Goal: Information Seeking & Learning: Compare options

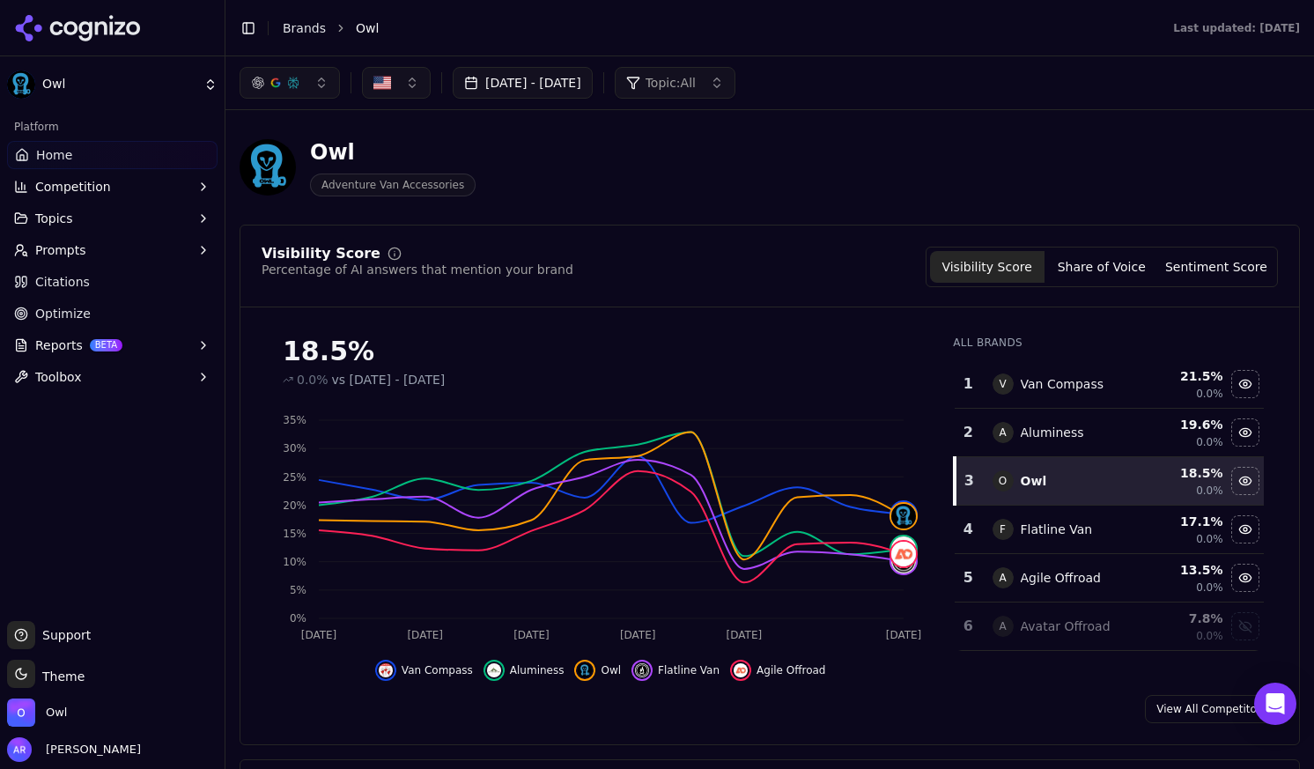
click at [46, 155] on span "Home" at bounding box center [54, 155] width 36 height 18
click at [48, 151] on span "Home" at bounding box center [54, 155] width 36 height 18
click at [67, 212] on span "Topics" at bounding box center [54, 219] width 38 height 18
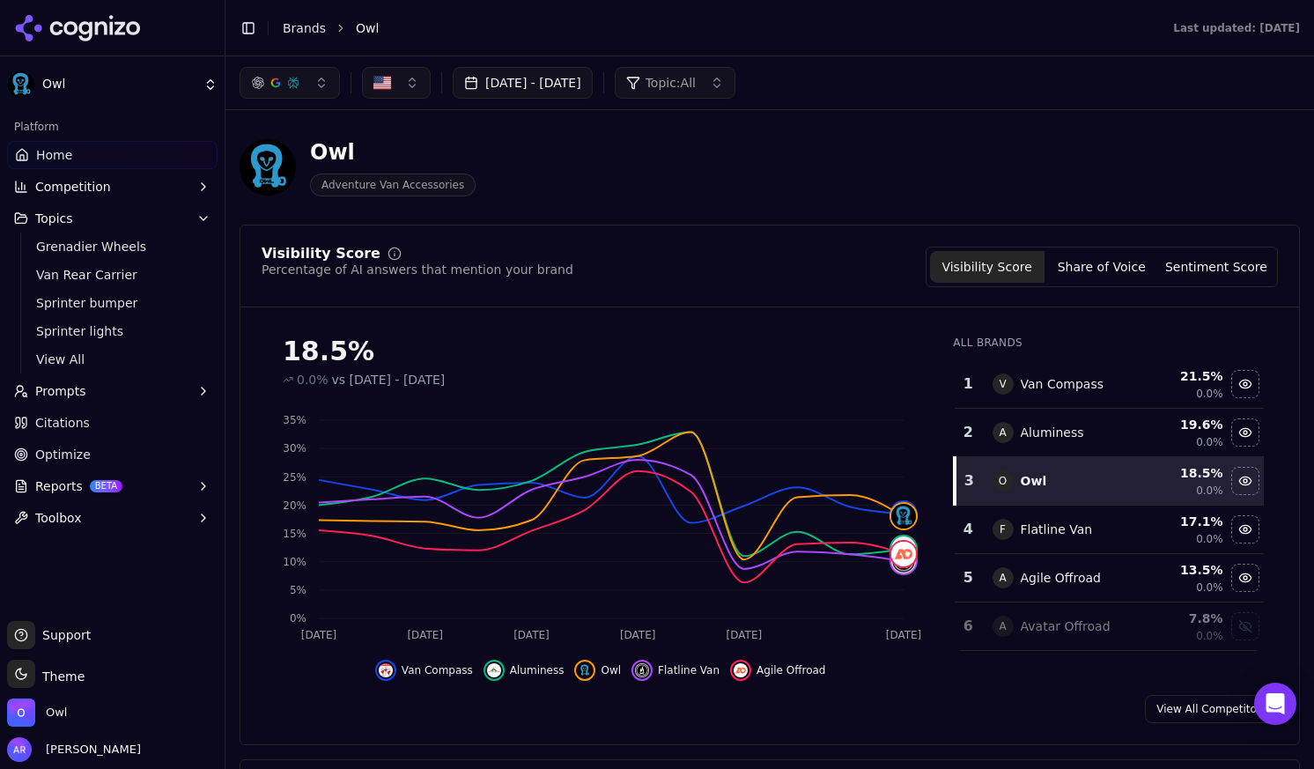
click at [67, 212] on span "Topics" at bounding box center [54, 219] width 38 height 18
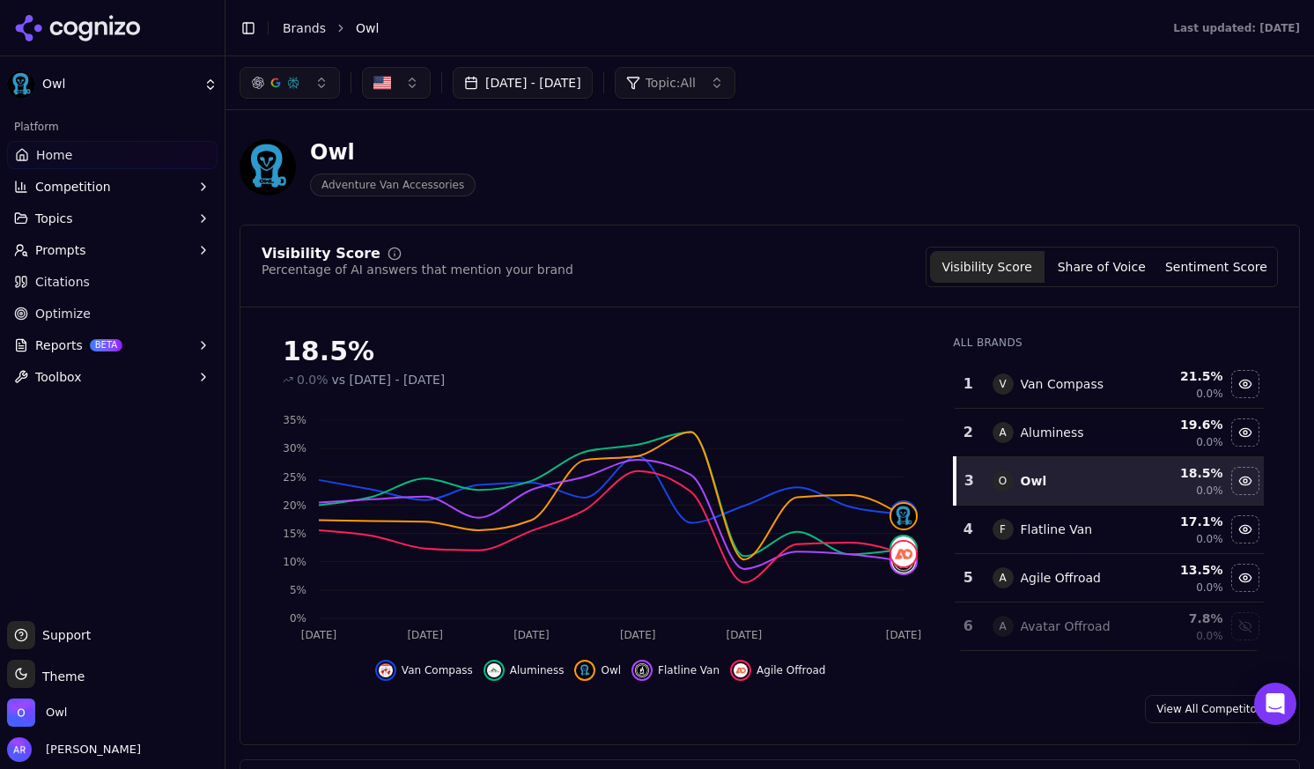
click at [67, 212] on span "Topics" at bounding box center [54, 219] width 38 height 18
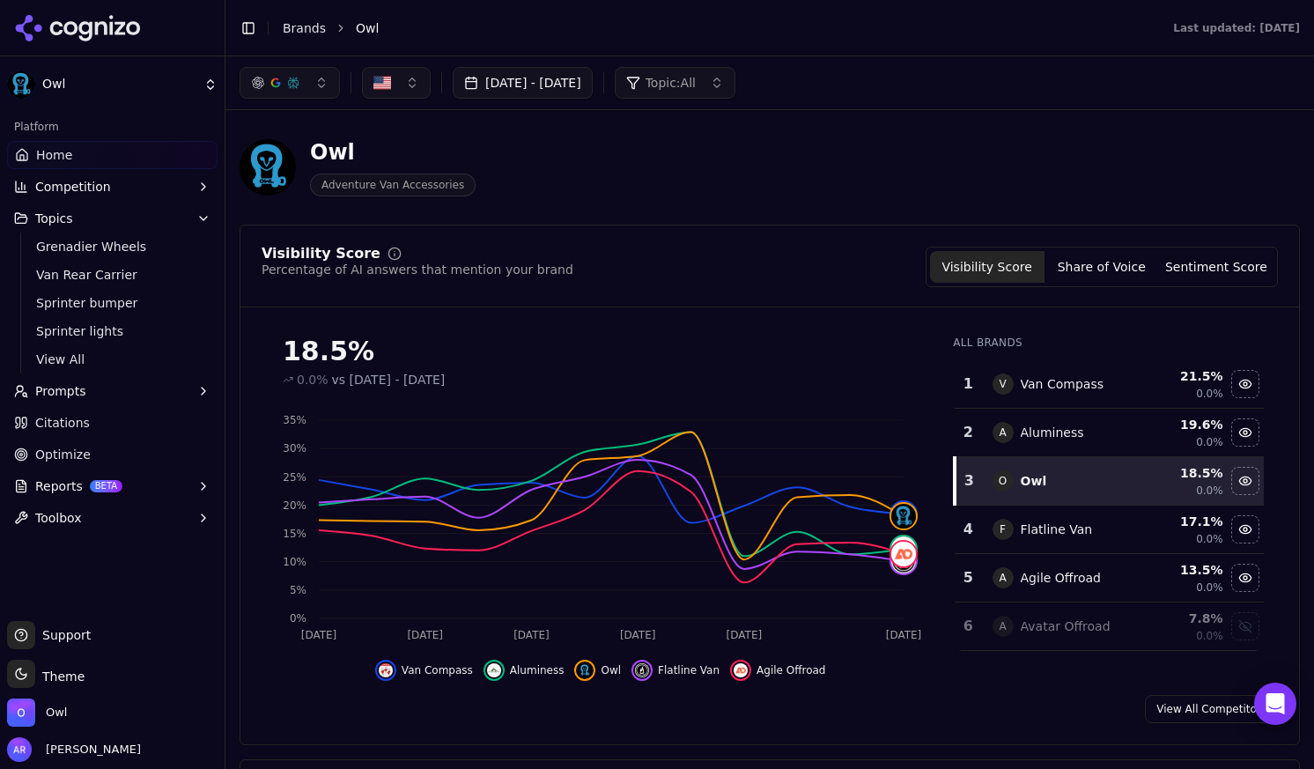
click at [44, 219] on span "Topics" at bounding box center [54, 219] width 38 height 18
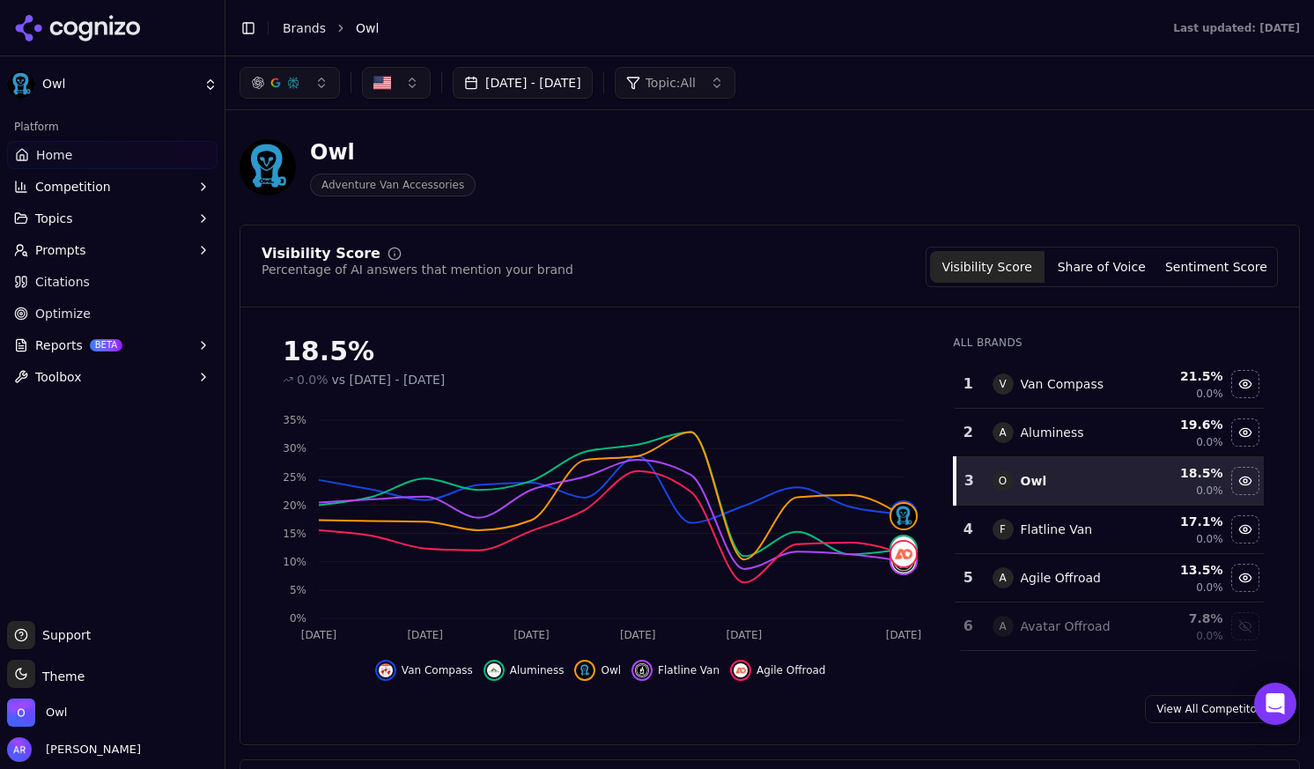
click at [44, 219] on span "Topics" at bounding box center [54, 219] width 38 height 18
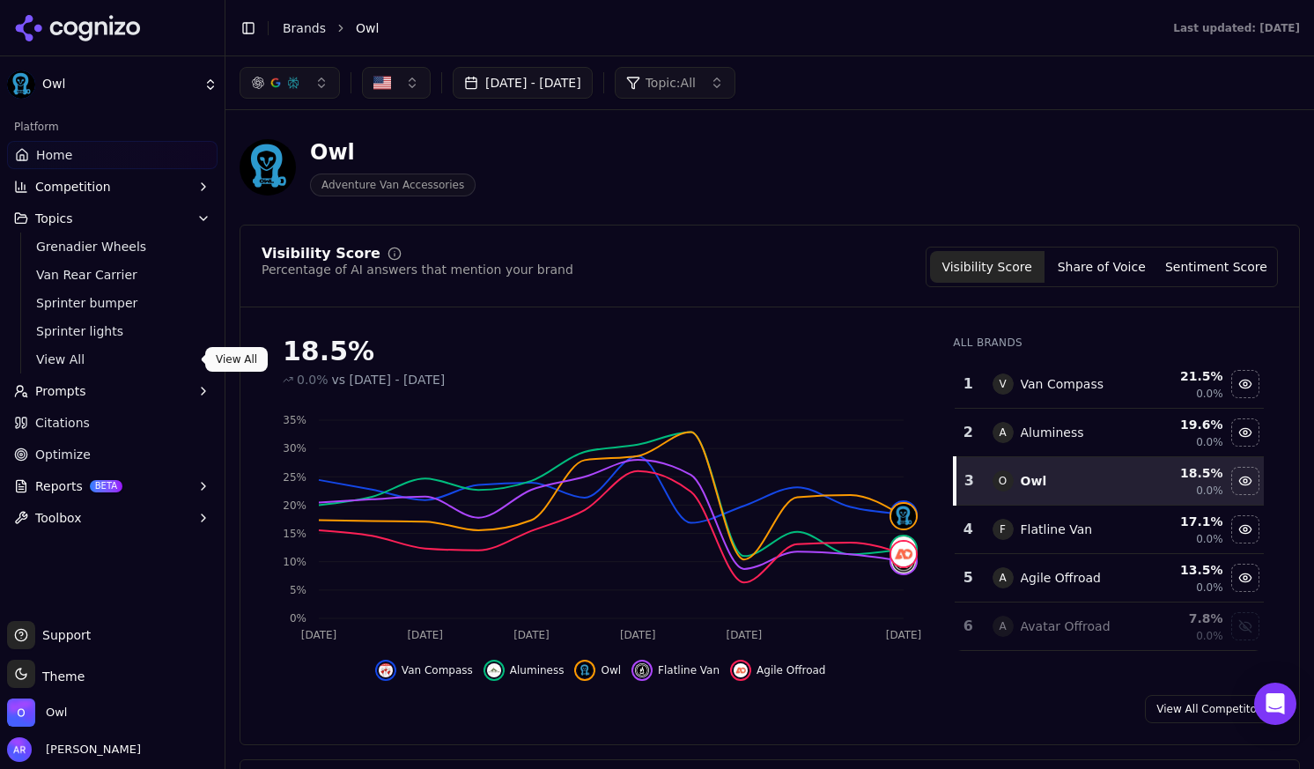
click at [63, 358] on span "View All" at bounding box center [112, 360] width 153 height 18
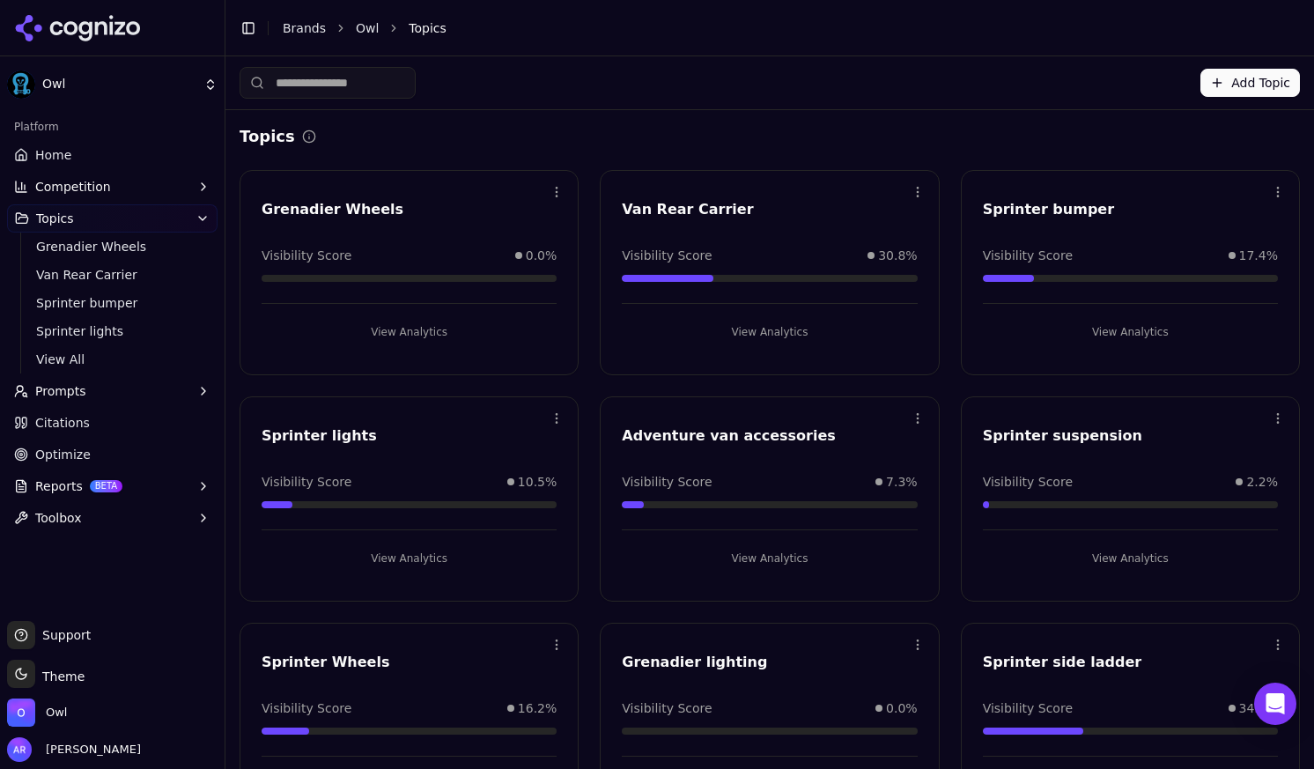
click at [1121, 326] on button "View Analytics" at bounding box center [1130, 332] width 295 height 28
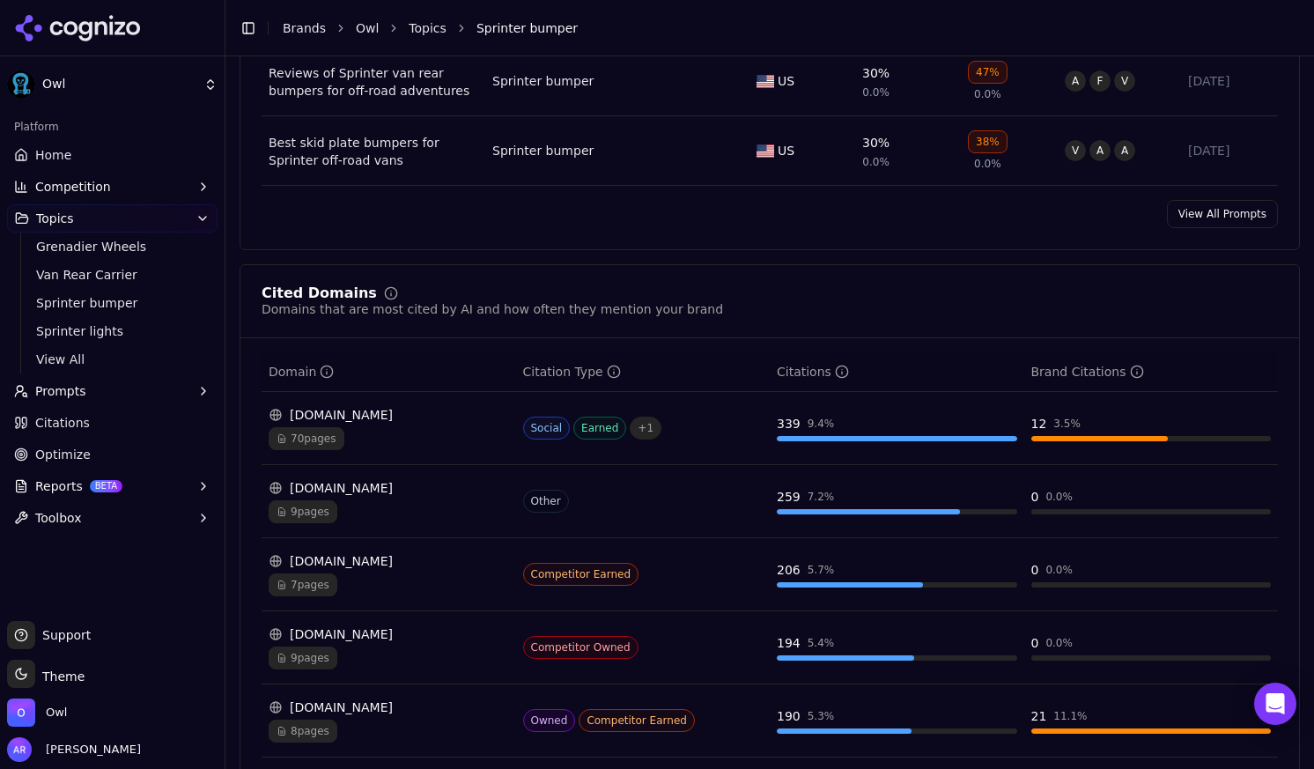
scroll to position [1033, 0]
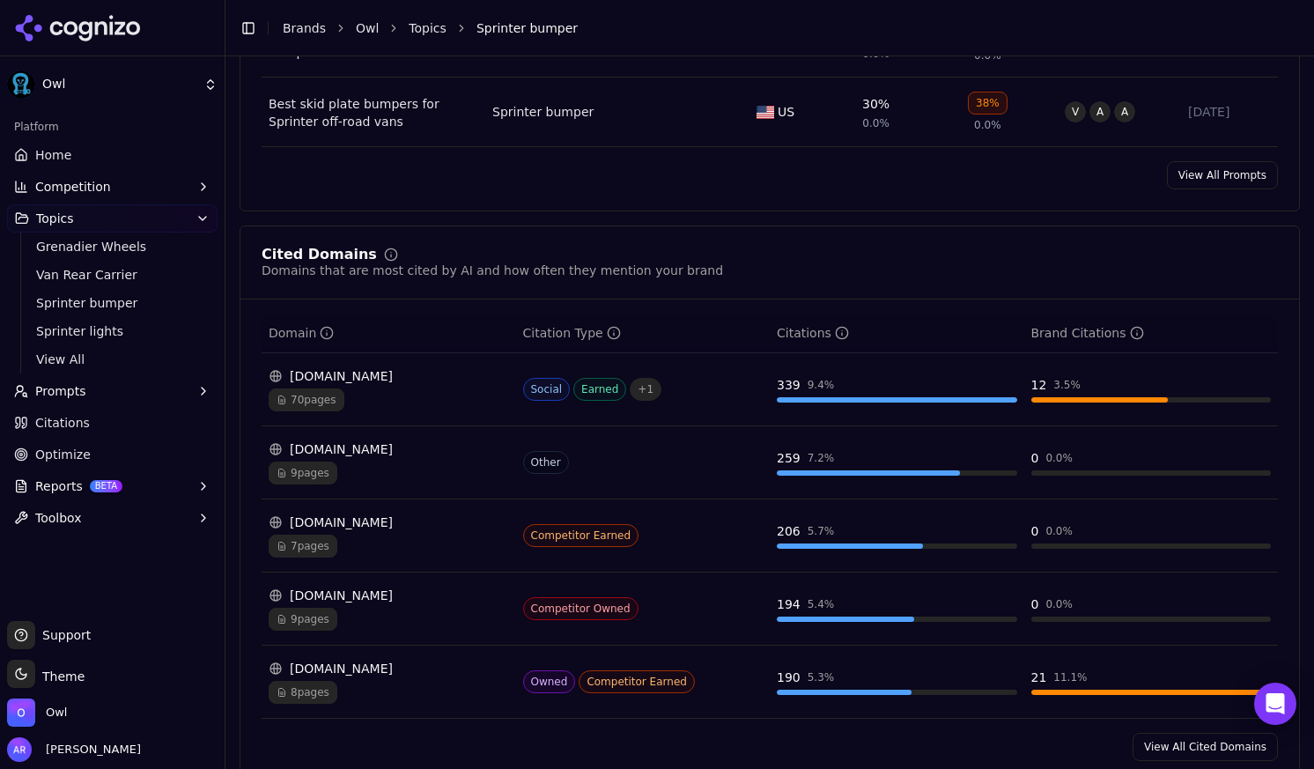
click at [306, 549] on span "7 pages" at bounding box center [303, 546] width 69 height 23
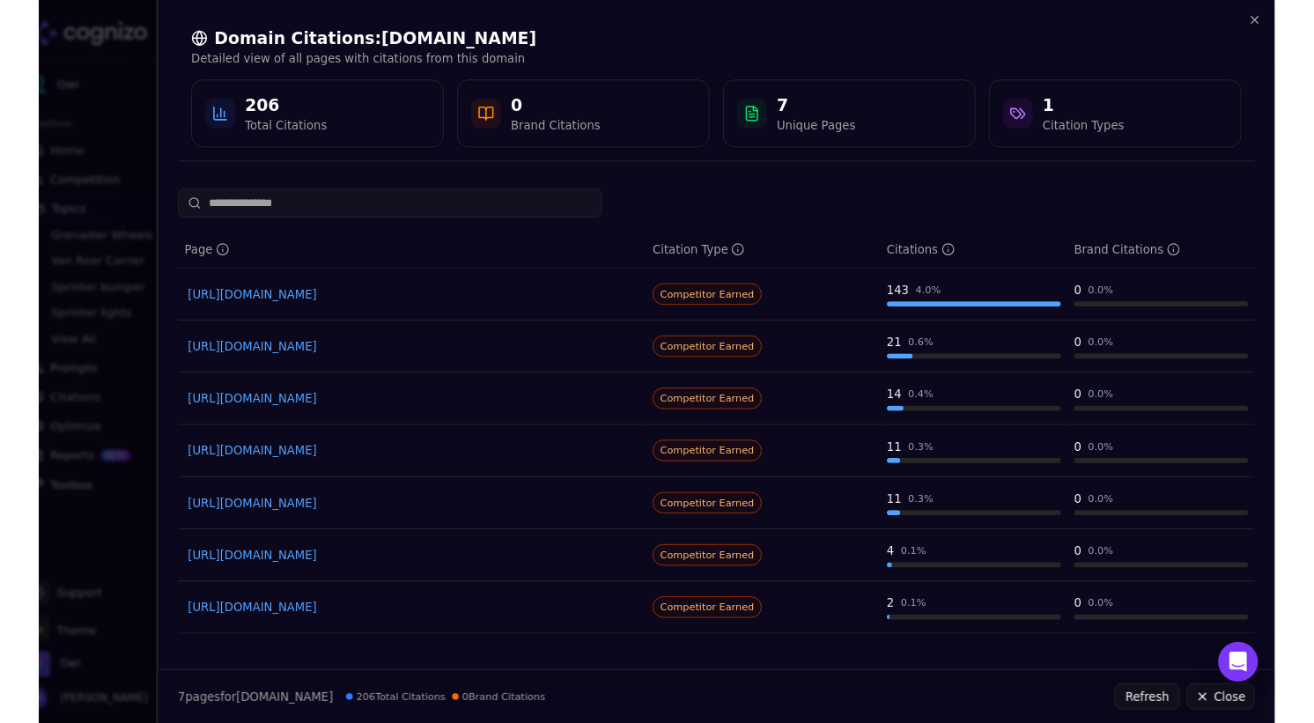
scroll to position [4, 0]
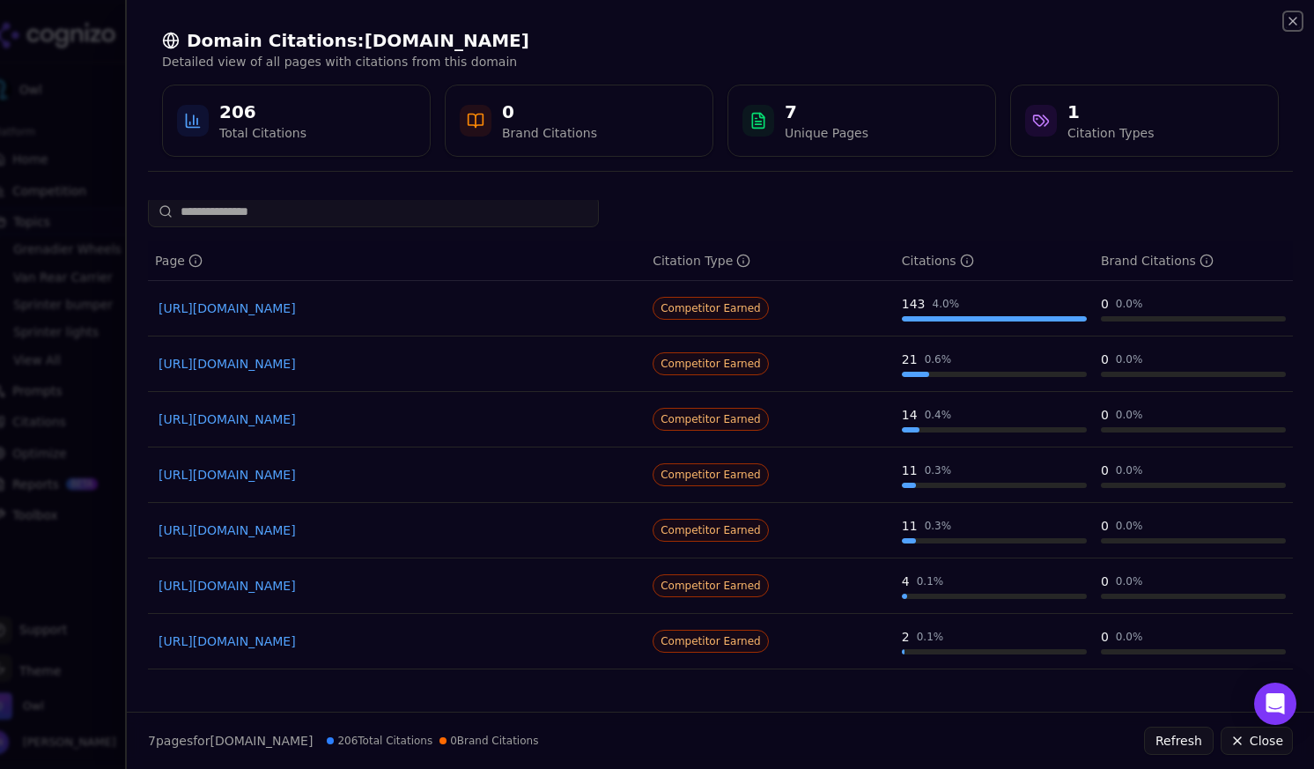
click at [1290, 26] on icon "button" at bounding box center [1293, 21] width 14 height 14
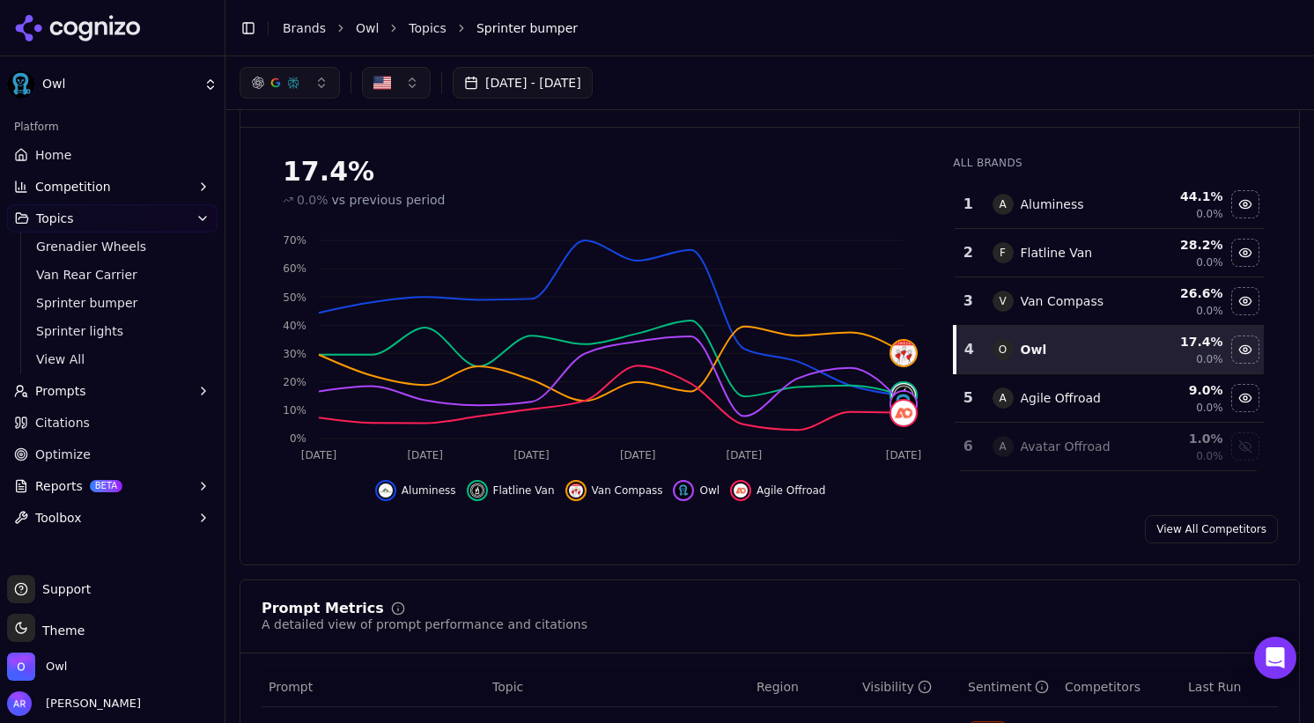
scroll to position [0, 0]
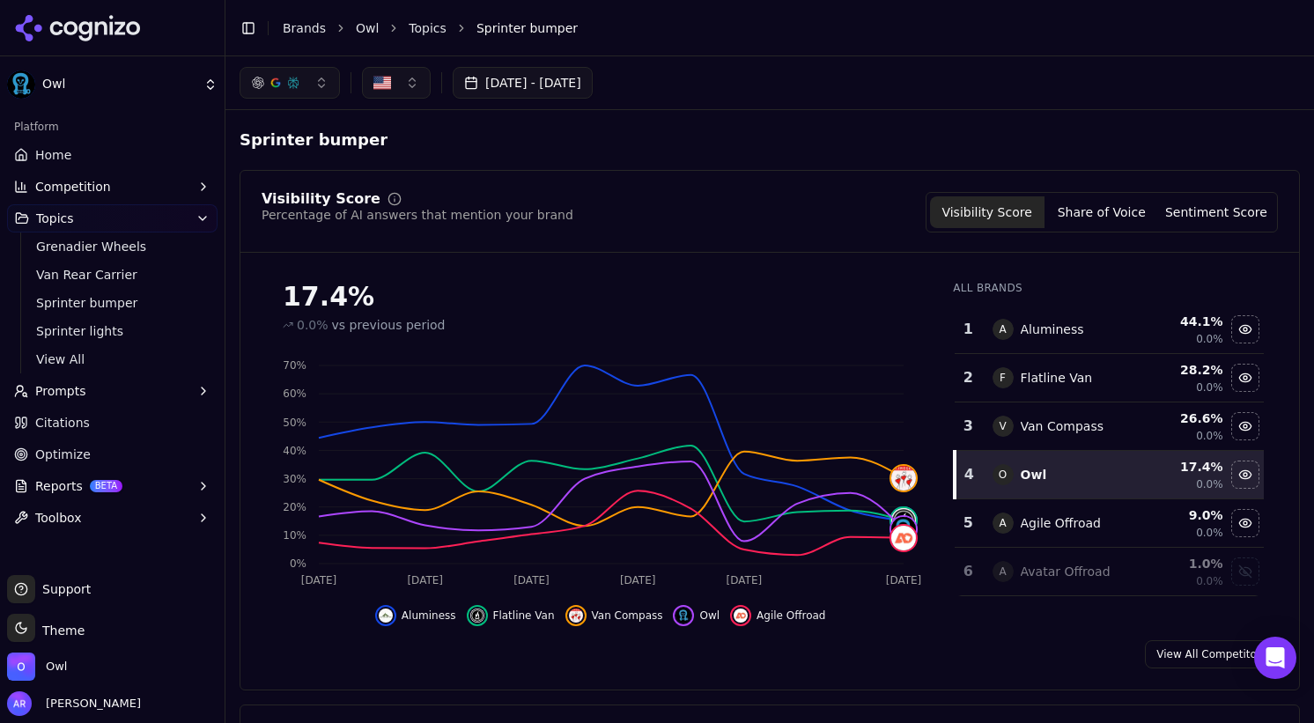
click at [52, 455] on span "Optimize" at bounding box center [62, 455] width 55 height 18
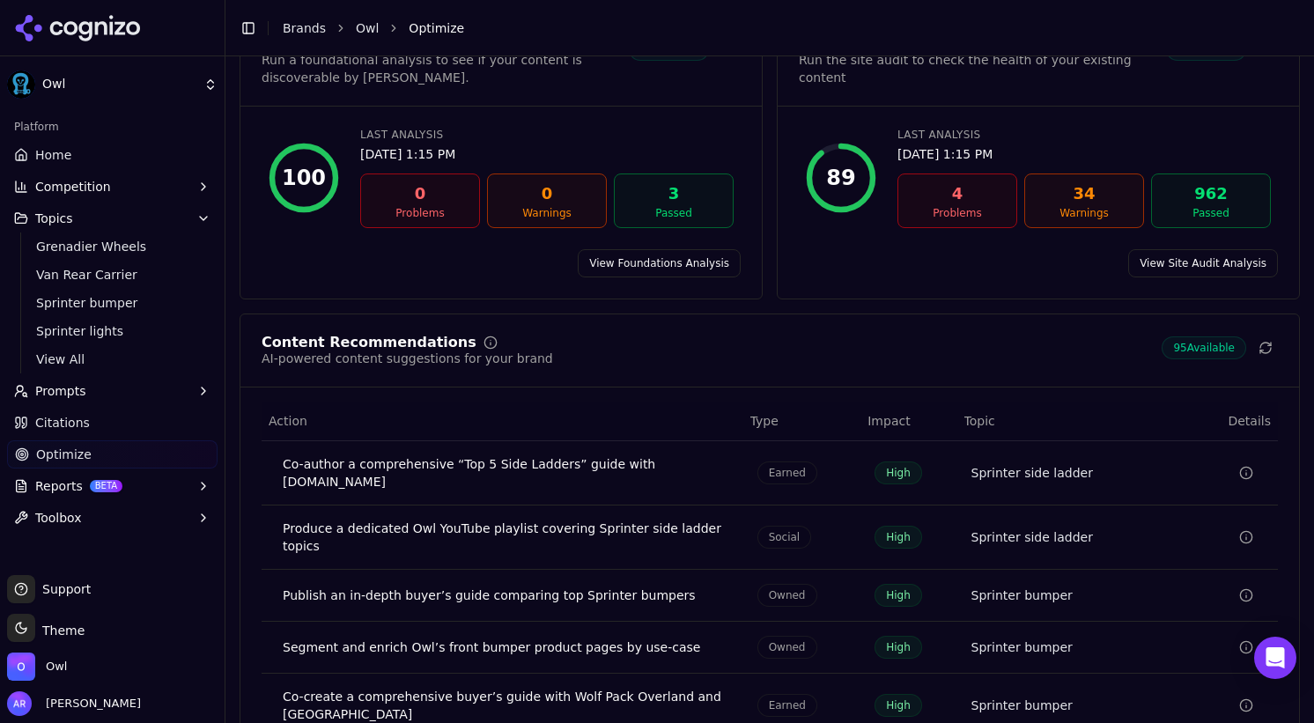
scroll to position [153, 0]
click at [1181, 256] on link "View Site Audit Analysis" at bounding box center [1203, 261] width 150 height 28
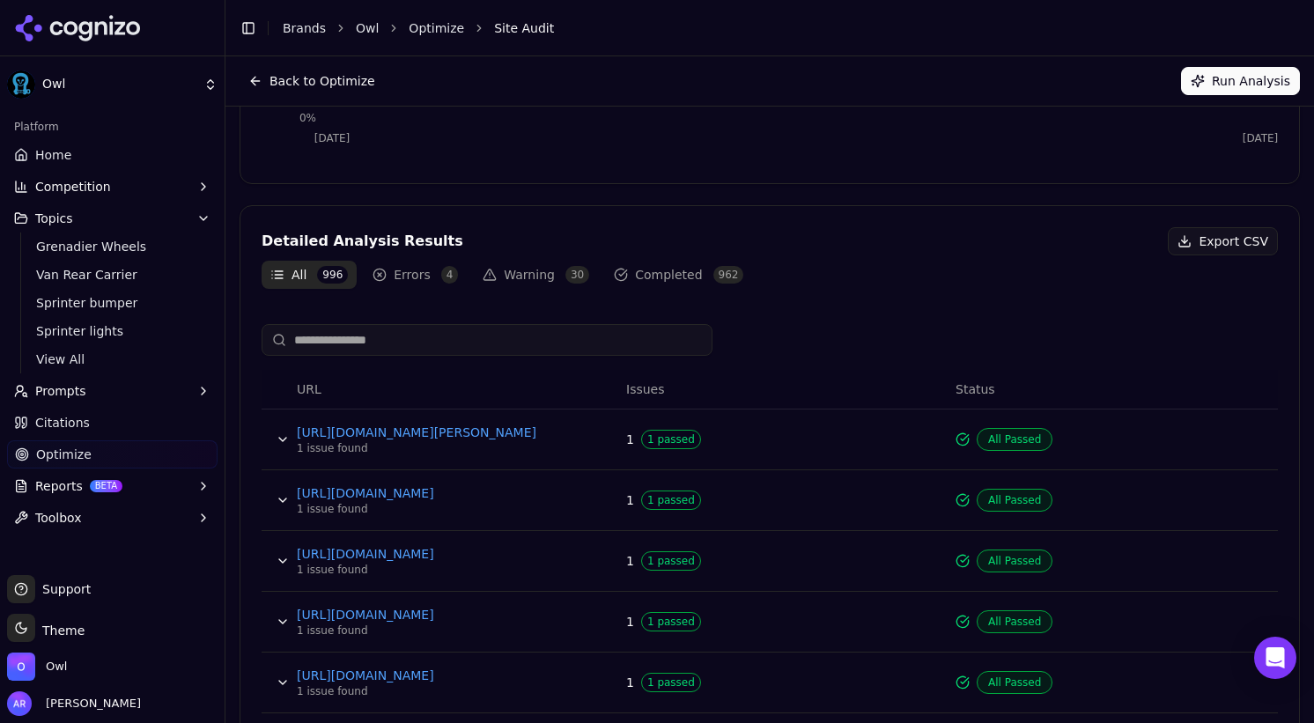
scroll to position [396, 0]
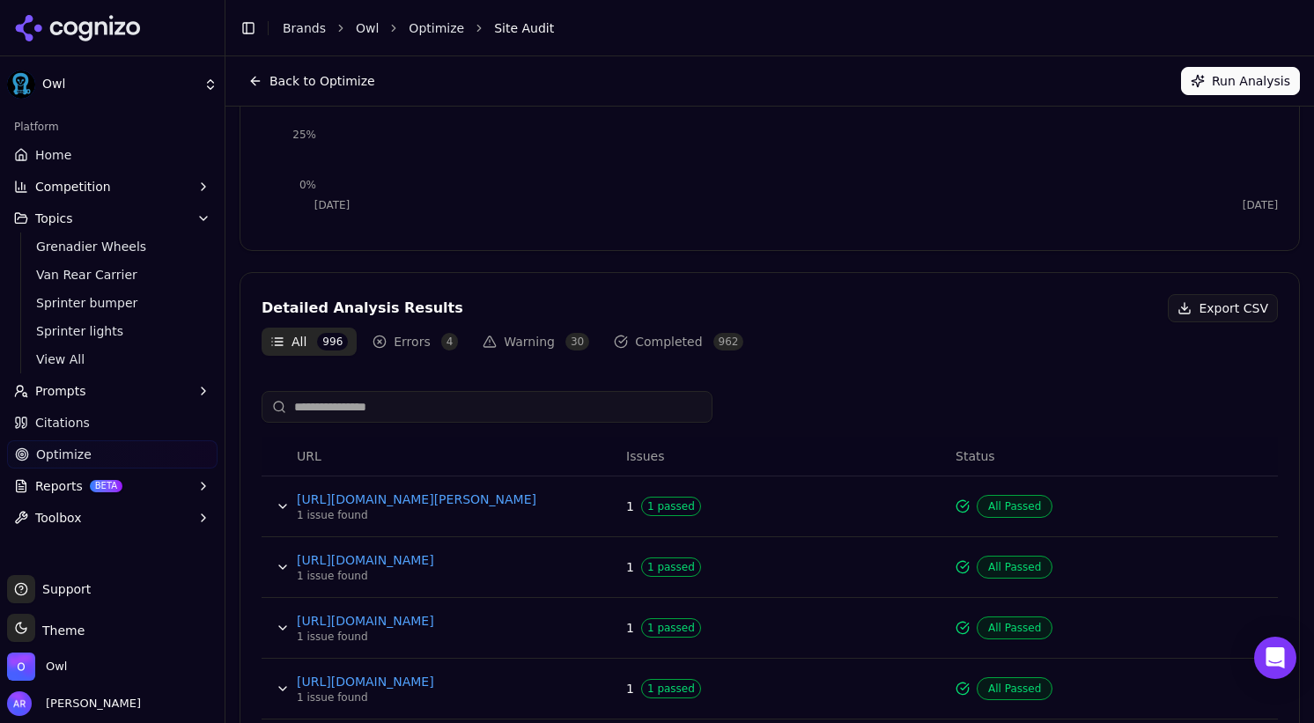
click at [412, 346] on button "Errors 4" at bounding box center [415, 342] width 103 height 28
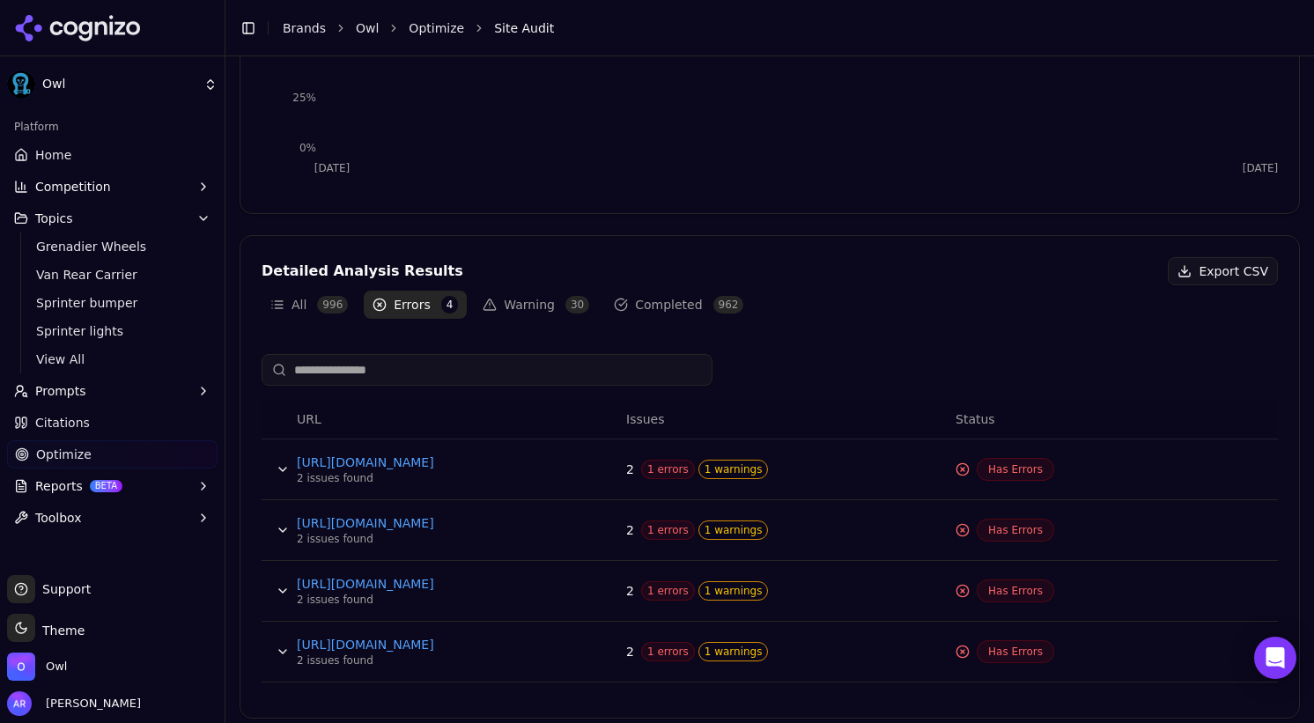
scroll to position [443, 0]
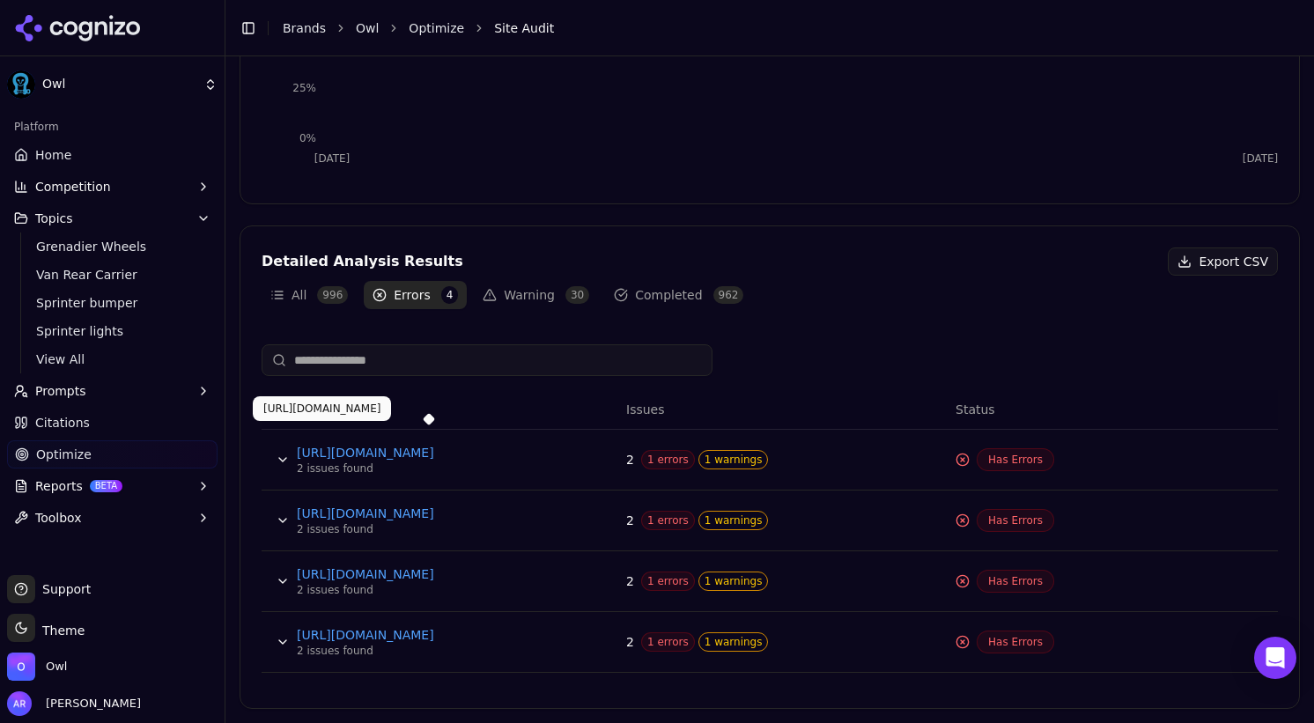
click at [445, 454] on link "[URL][DOMAIN_NAME]" at bounding box center [429, 453] width 264 height 18
click at [755, 467] on span "1 warnings" at bounding box center [733, 459] width 70 height 19
click at [1015, 461] on span "Has Errors" at bounding box center [1016, 459] width 78 height 23
click at [641, 461] on span "1 errors" at bounding box center [668, 459] width 54 height 19
click at [707, 459] on span "1 warnings" at bounding box center [733, 459] width 70 height 19
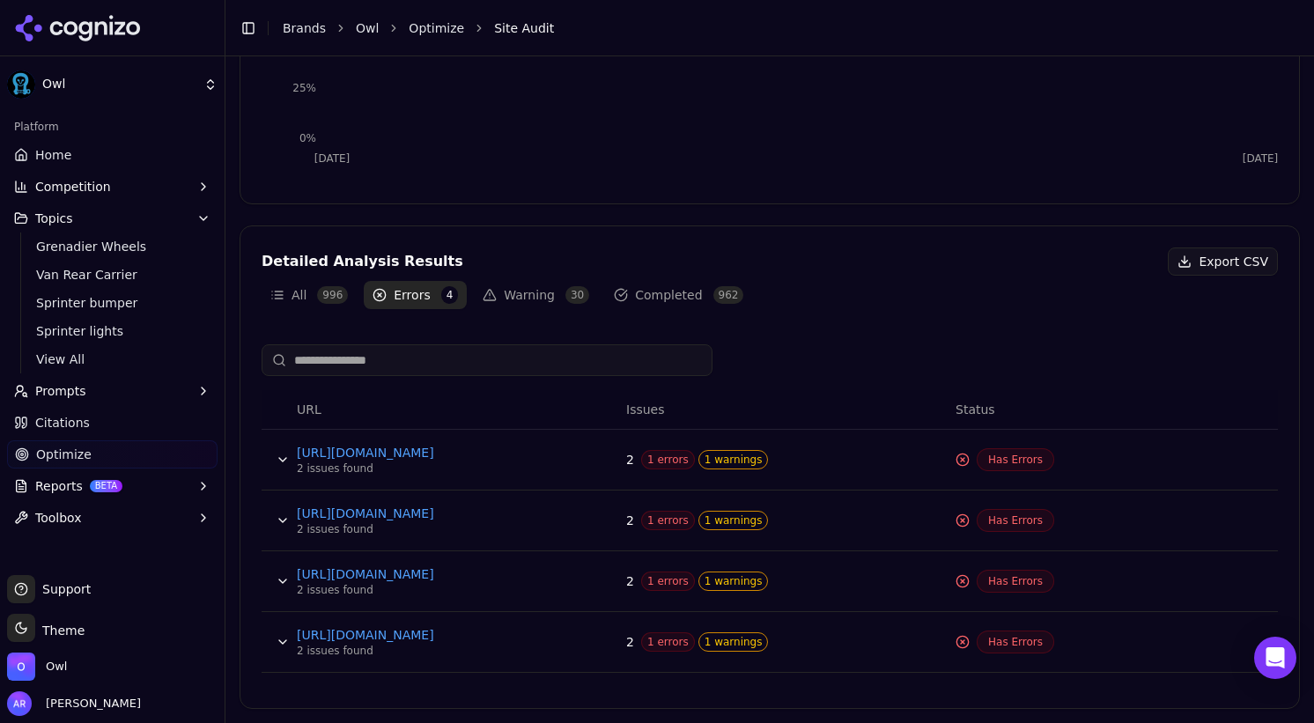
click at [754, 469] on td "2 1 errors 1 warnings" at bounding box center [783, 460] width 329 height 61
click at [958, 458] on icon "Data table" at bounding box center [963, 460] width 14 height 14
click at [1018, 464] on span "Has Errors" at bounding box center [1016, 459] width 78 height 23
click at [741, 463] on span "1 warnings" at bounding box center [733, 459] width 70 height 19
click at [1018, 458] on span "Has Errors" at bounding box center [1016, 459] width 78 height 23
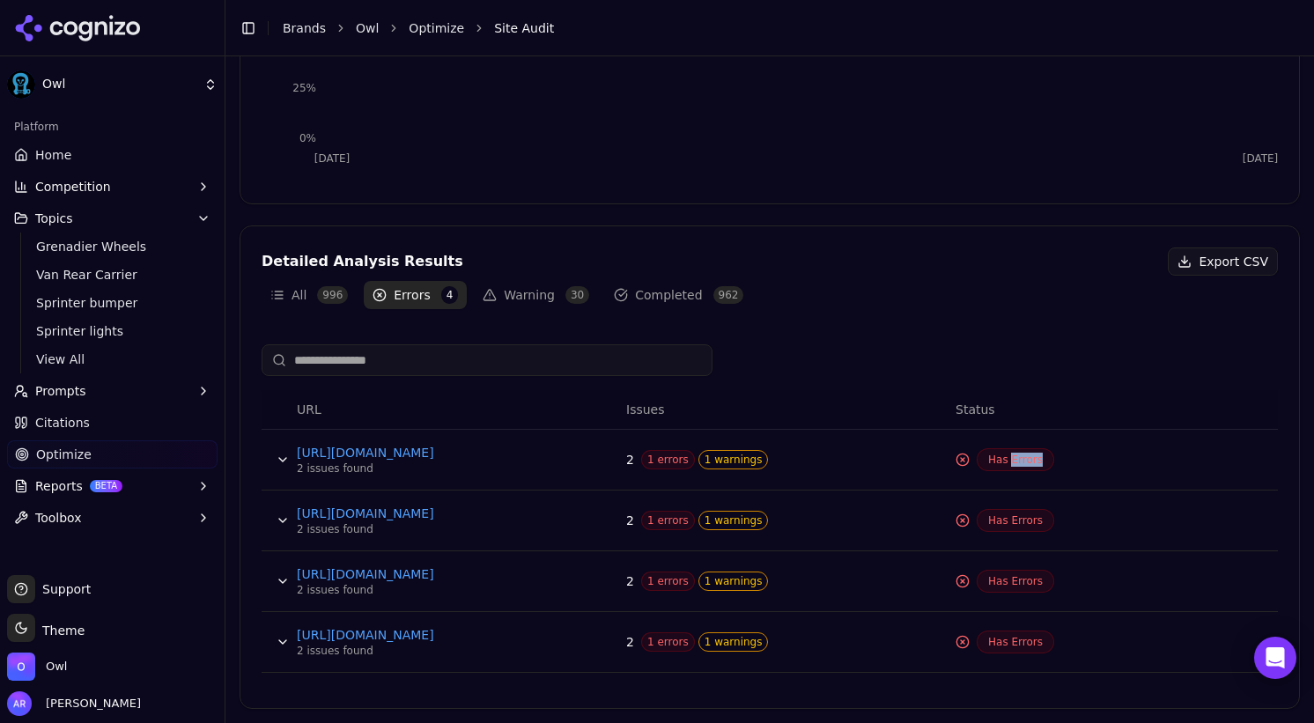
click at [1018, 458] on span "Has Errors" at bounding box center [1016, 459] width 78 height 23
click at [753, 523] on span "1 warnings" at bounding box center [733, 520] width 70 height 19
click at [1037, 509] on span "Has Errors" at bounding box center [1016, 520] width 78 height 23
click at [1025, 520] on span "Has Errors" at bounding box center [1016, 520] width 78 height 23
click at [1022, 462] on span "Has Errors" at bounding box center [1016, 459] width 78 height 23
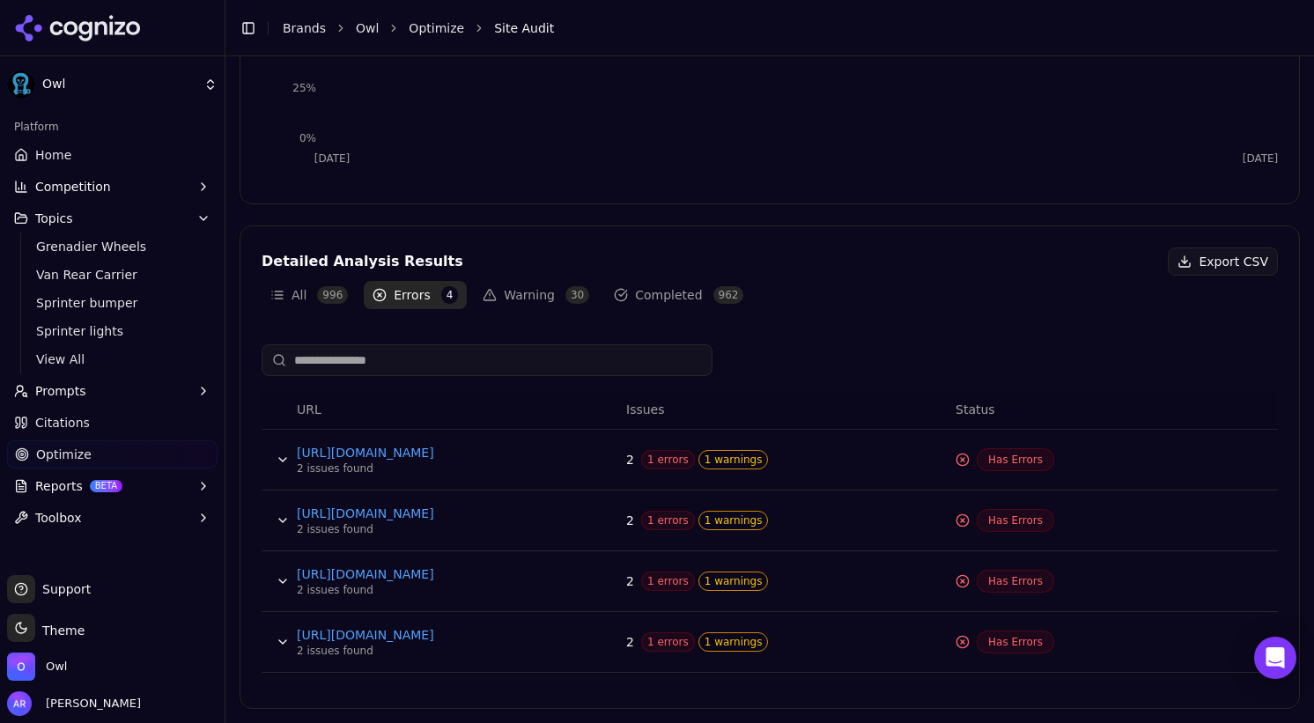
click at [329, 472] on div "2 issues found" at bounding box center [429, 468] width 264 height 14
click at [661, 459] on span "1 errors" at bounding box center [668, 459] width 54 height 19
click at [718, 456] on span "1 warnings" at bounding box center [733, 459] width 70 height 19
click at [632, 458] on span "2" at bounding box center [630, 460] width 8 height 18
click at [960, 462] on icon "Data table" at bounding box center [963, 460] width 14 height 14
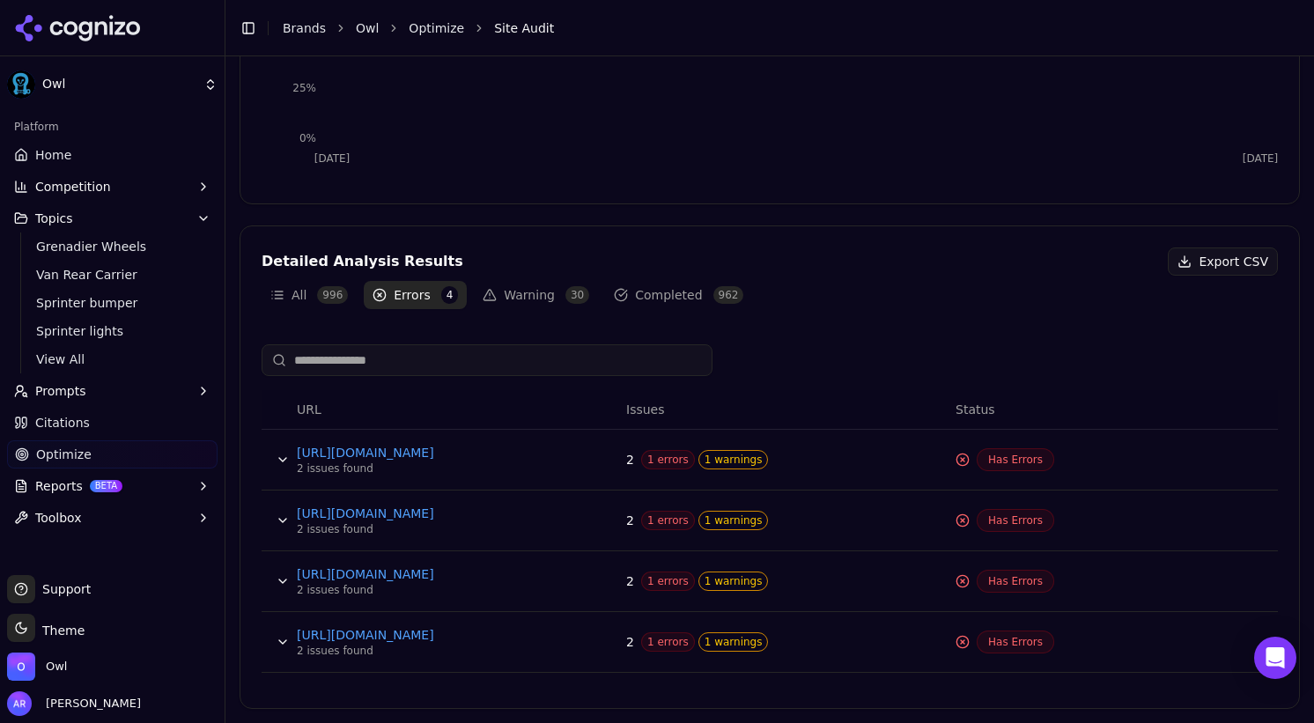
click at [1025, 466] on span "Has Errors" at bounding box center [1016, 459] width 78 height 23
click at [1008, 530] on span "Has Errors" at bounding box center [1016, 520] width 78 height 23
click at [453, 635] on link "[URL][DOMAIN_NAME]" at bounding box center [429, 635] width 264 height 18
click at [467, 572] on link "[URL][DOMAIN_NAME]" at bounding box center [429, 574] width 264 height 18
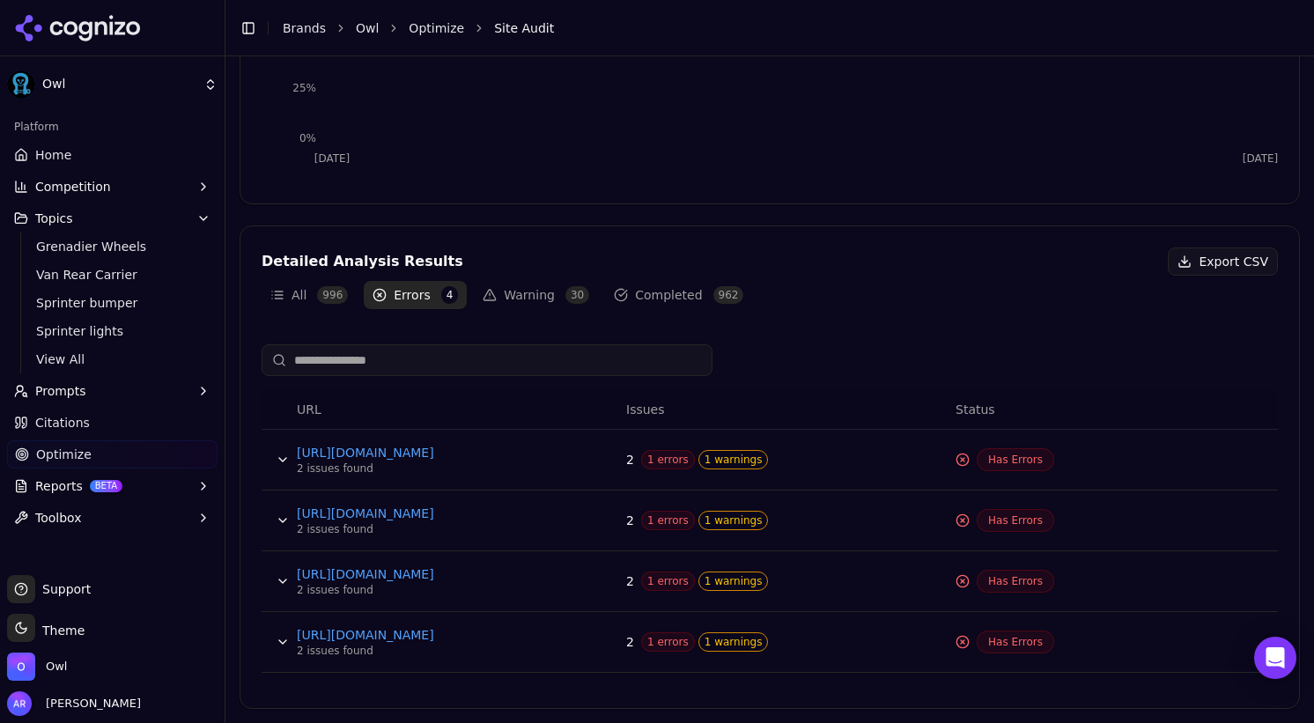
click at [543, 299] on button "Warning 30" at bounding box center [536, 295] width 124 height 28
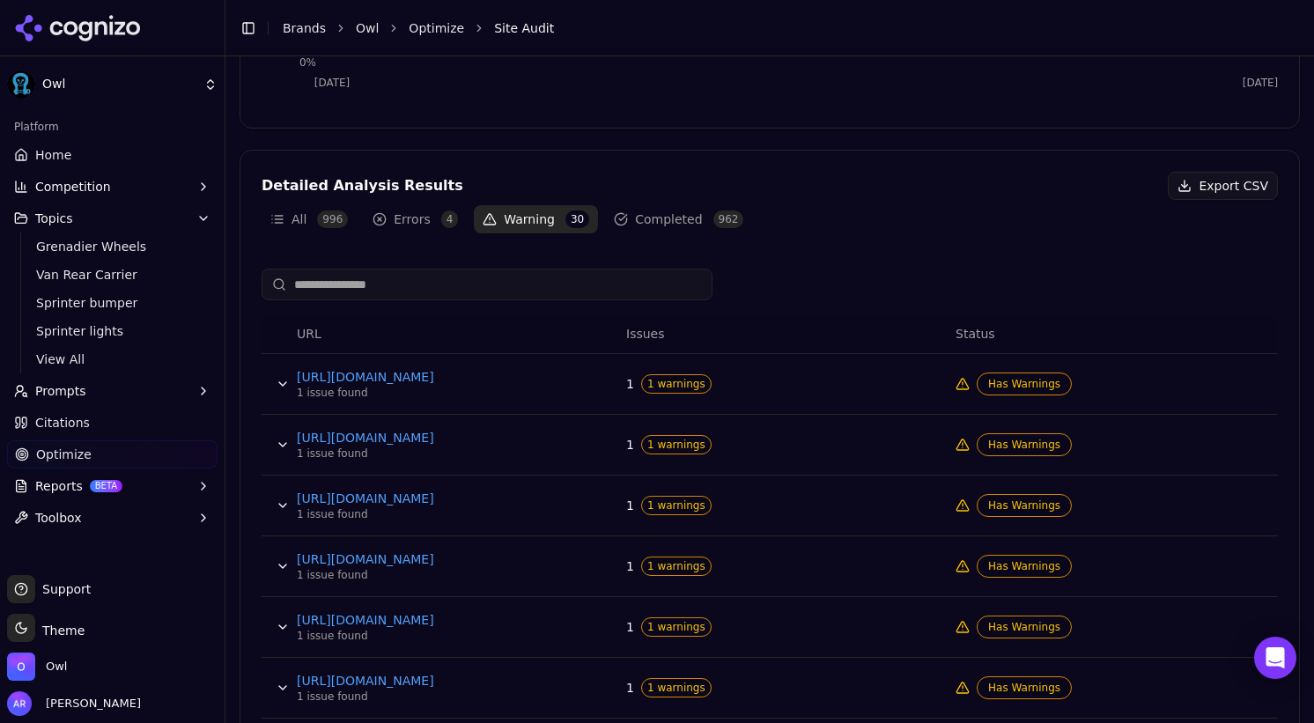
scroll to position [517, 0]
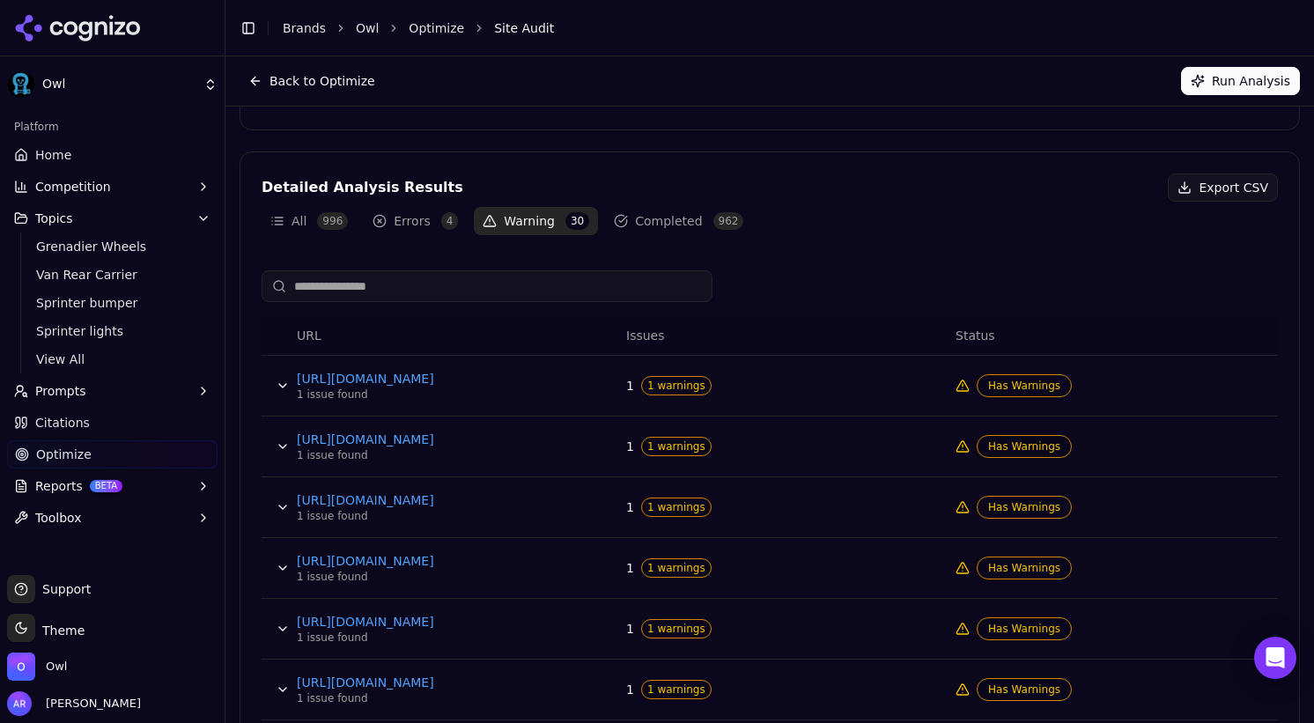
click at [650, 509] on span "1 warnings" at bounding box center [676, 507] width 70 height 19
click at [649, 516] on span "1 warnings" at bounding box center [676, 507] width 70 height 19
click at [283, 506] on button "Data table" at bounding box center [283, 507] width 28 height 28
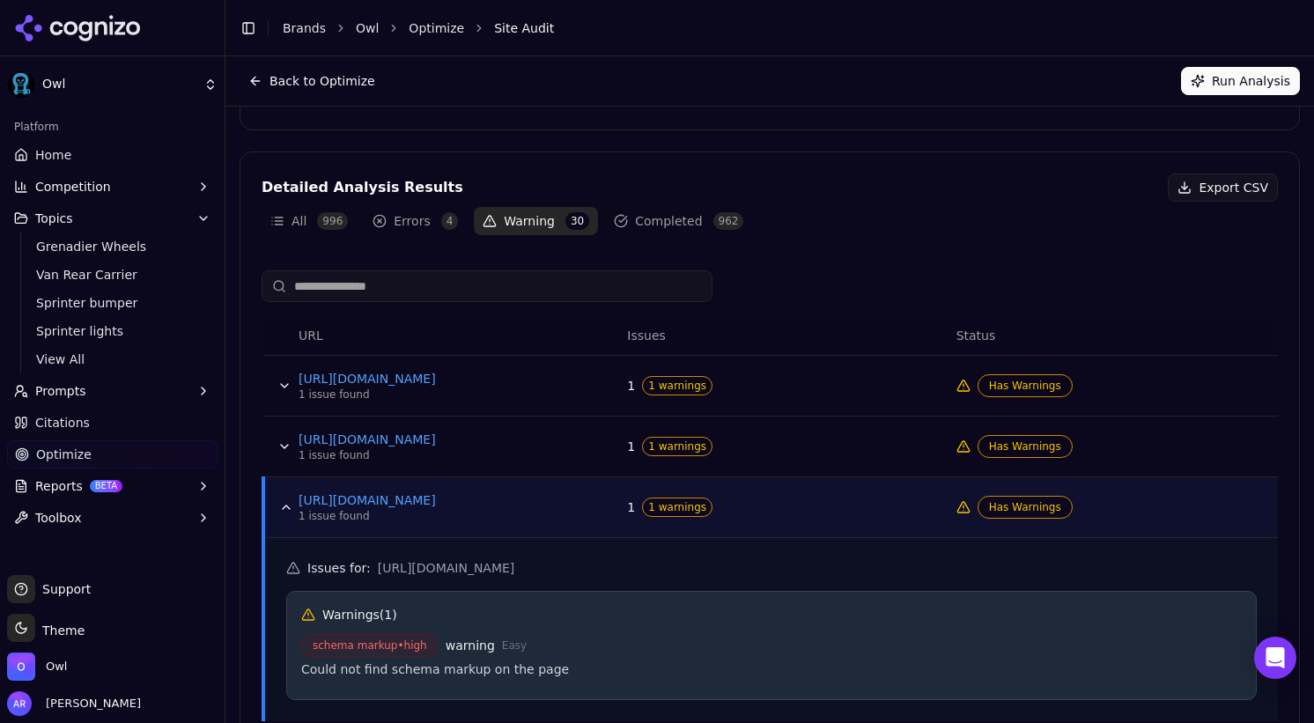
click at [283, 506] on button "Data table" at bounding box center [286, 507] width 28 height 28
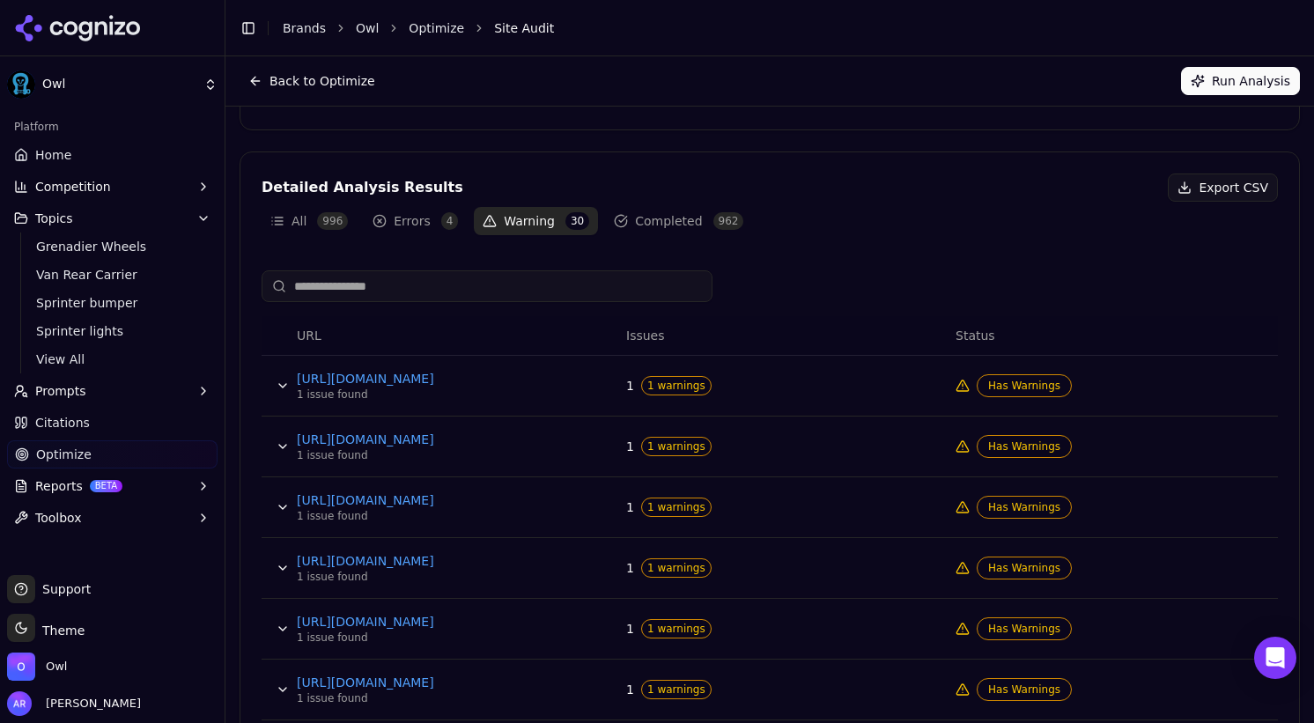
click at [416, 218] on button "Errors 4" at bounding box center [415, 221] width 103 height 28
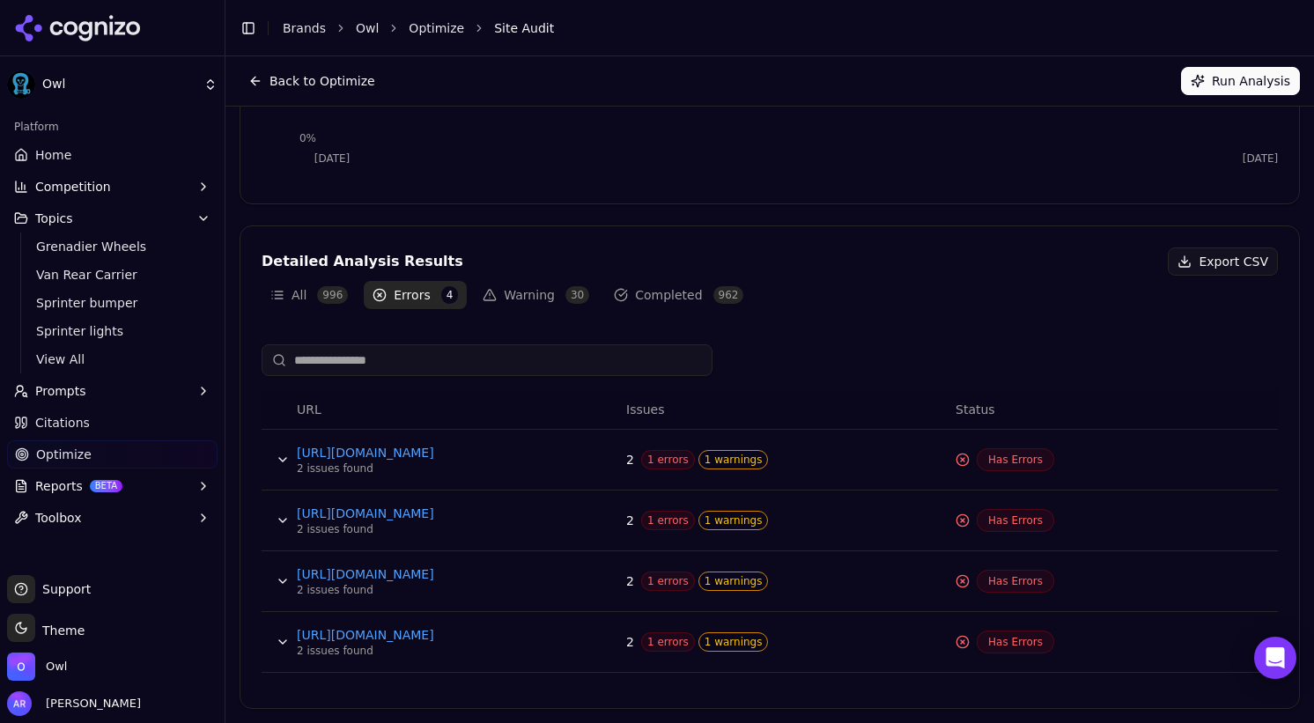
scroll to position [443, 0]
click at [283, 454] on button "Data table" at bounding box center [283, 460] width 28 height 28
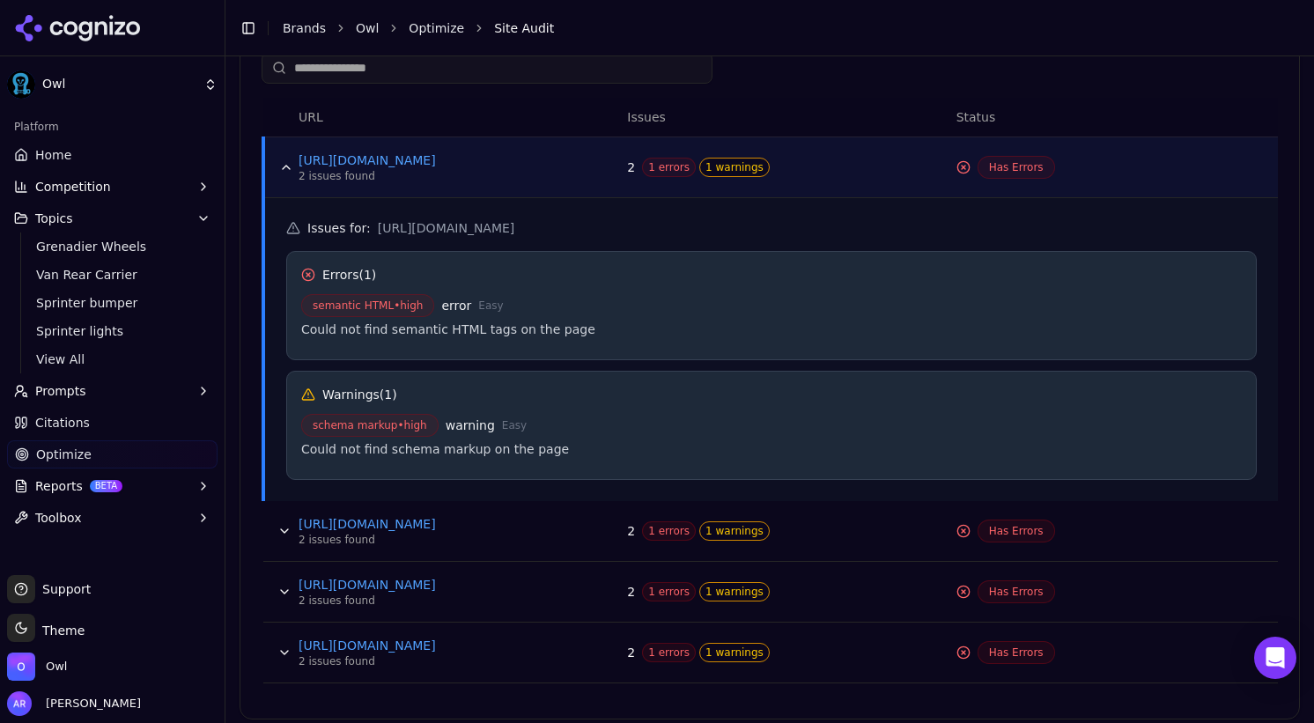
scroll to position [746, 0]
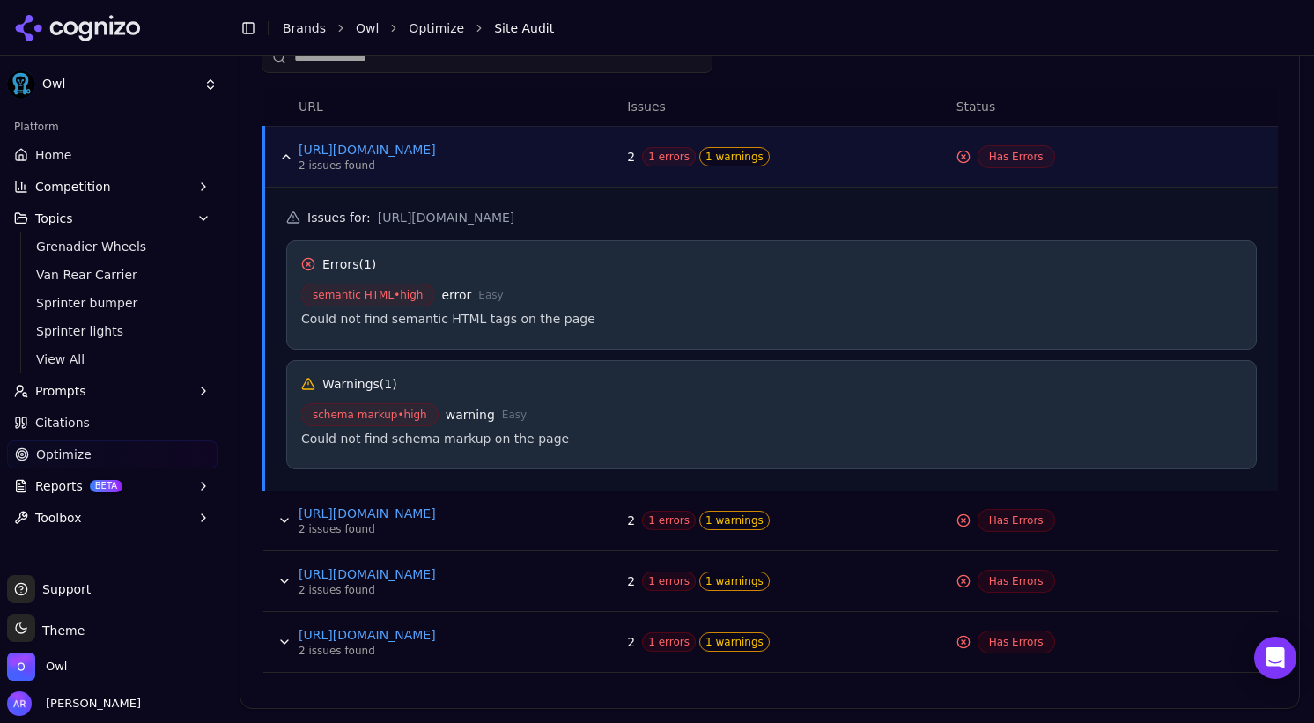
click at [284, 523] on button "Data table" at bounding box center [284, 520] width 28 height 28
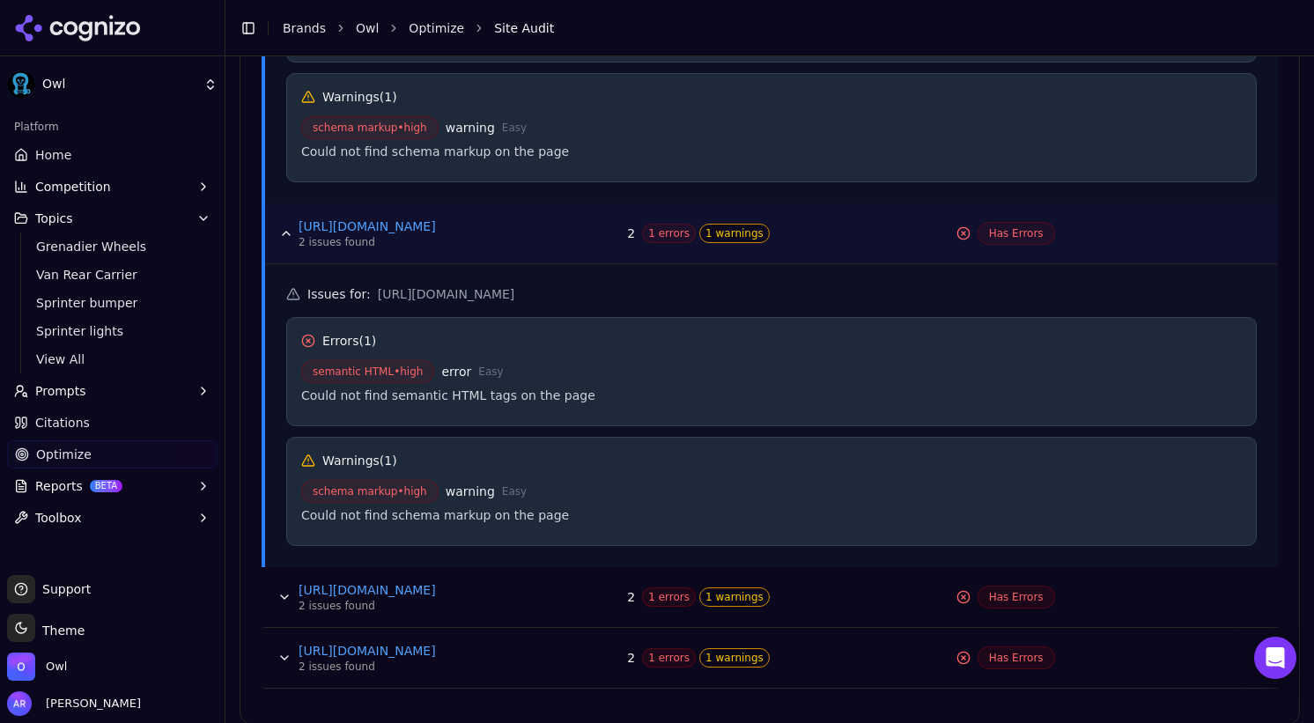
scroll to position [1049, 0]
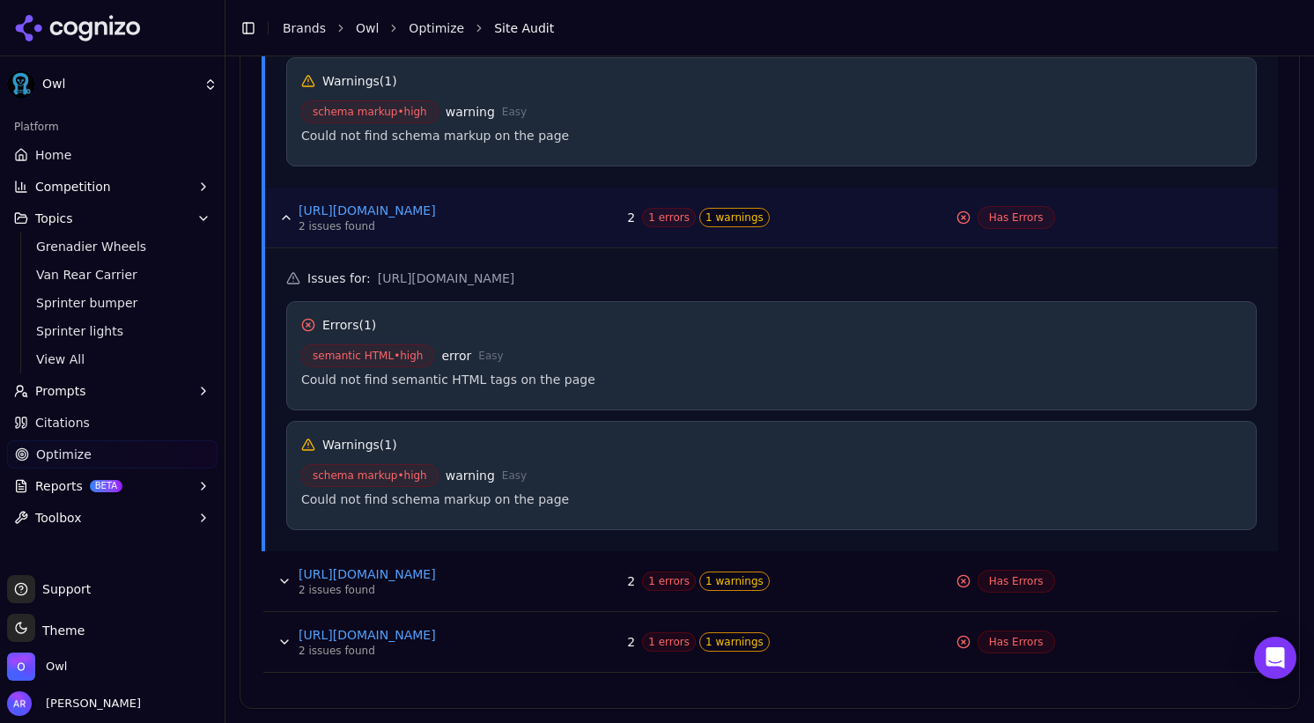
drag, startPoint x: 766, startPoint y: 284, endPoint x: 371, endPoint y: 285, distance: 395.4
click at [371, 285] on h5 "Issues for : [URL][DOMAIN_NAME]" at bounding box center [771, 278] width 971 height 18
click at [289, 579] on button "Data table" at bounding box center [284, 581] width 28 height 28
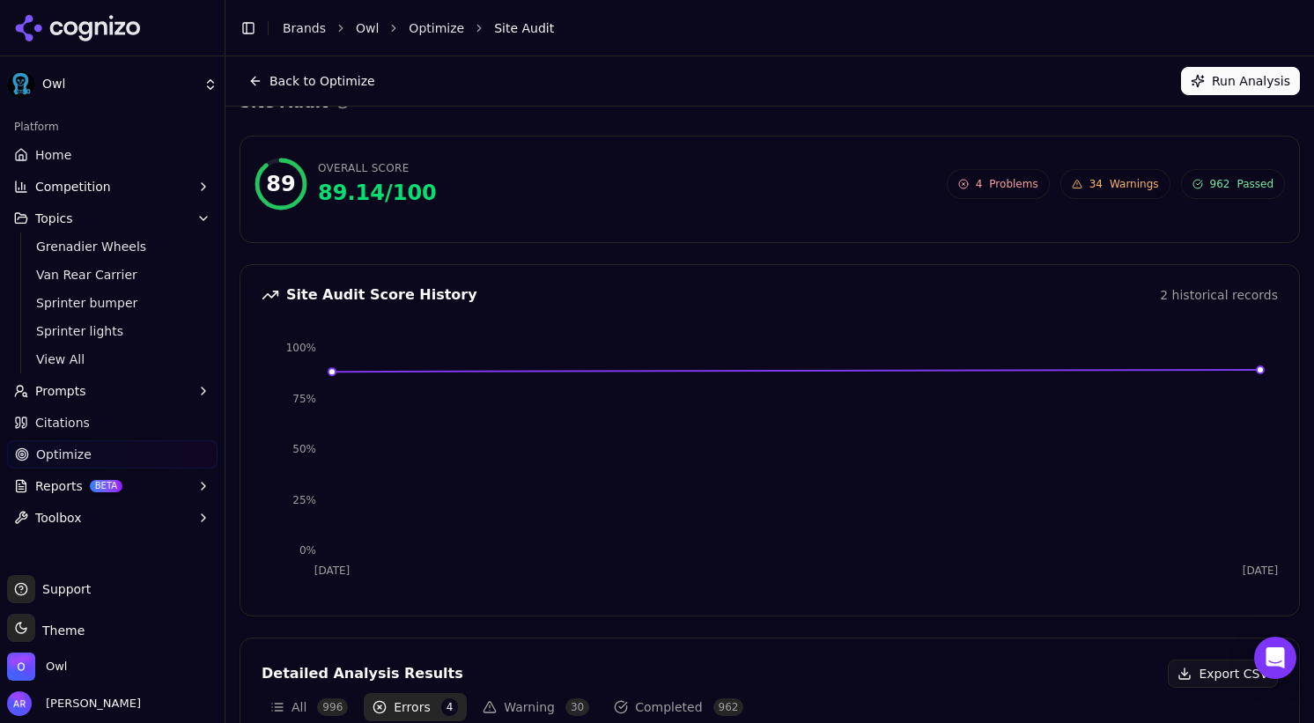
scroll to position [0, 0]
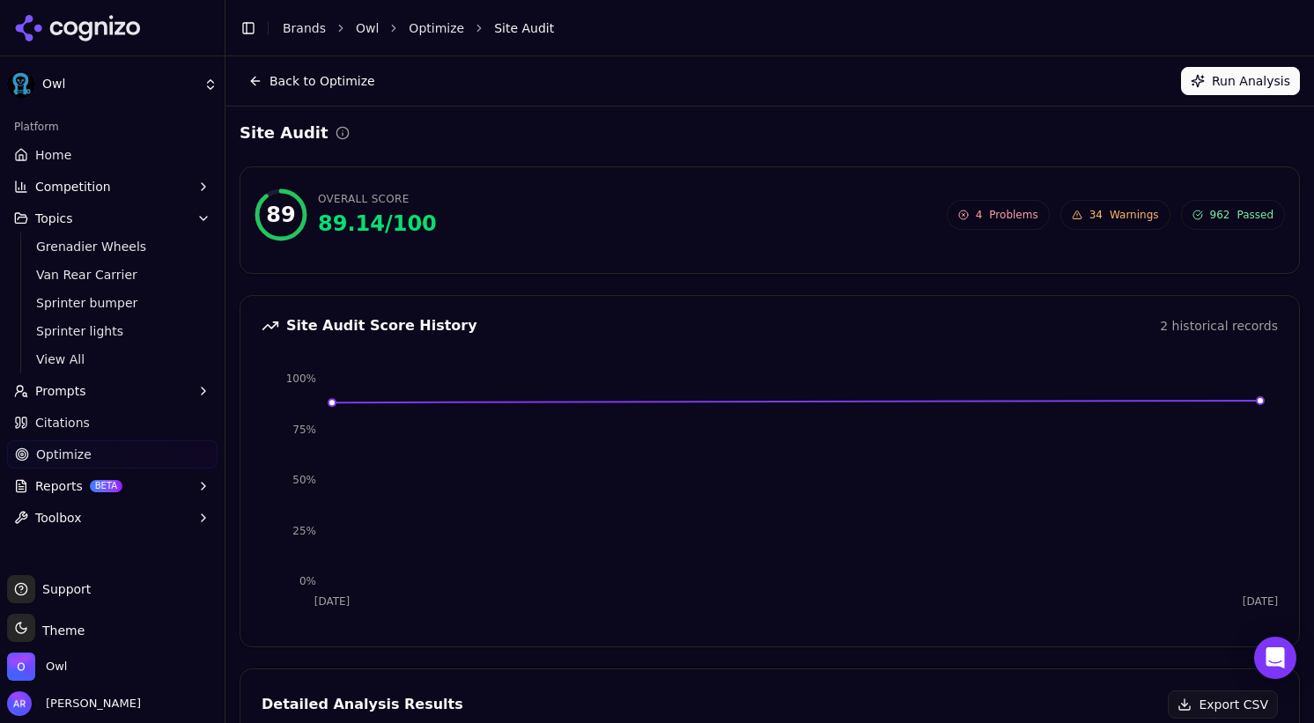
click at [66, 392] on span "Prompts" at bounding box center [60, 391] width 51 height 18
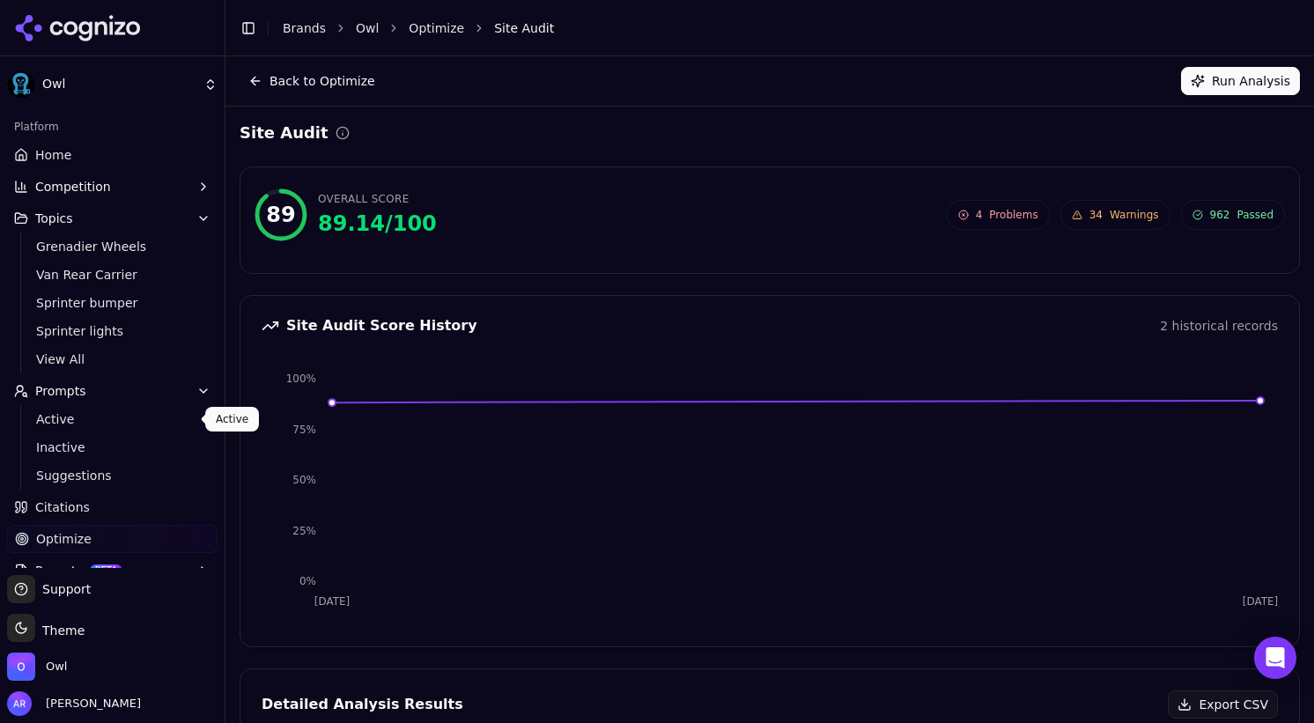
click at [59, 418] on span "Active" at bounding box center [112, 419] width 153 height 18
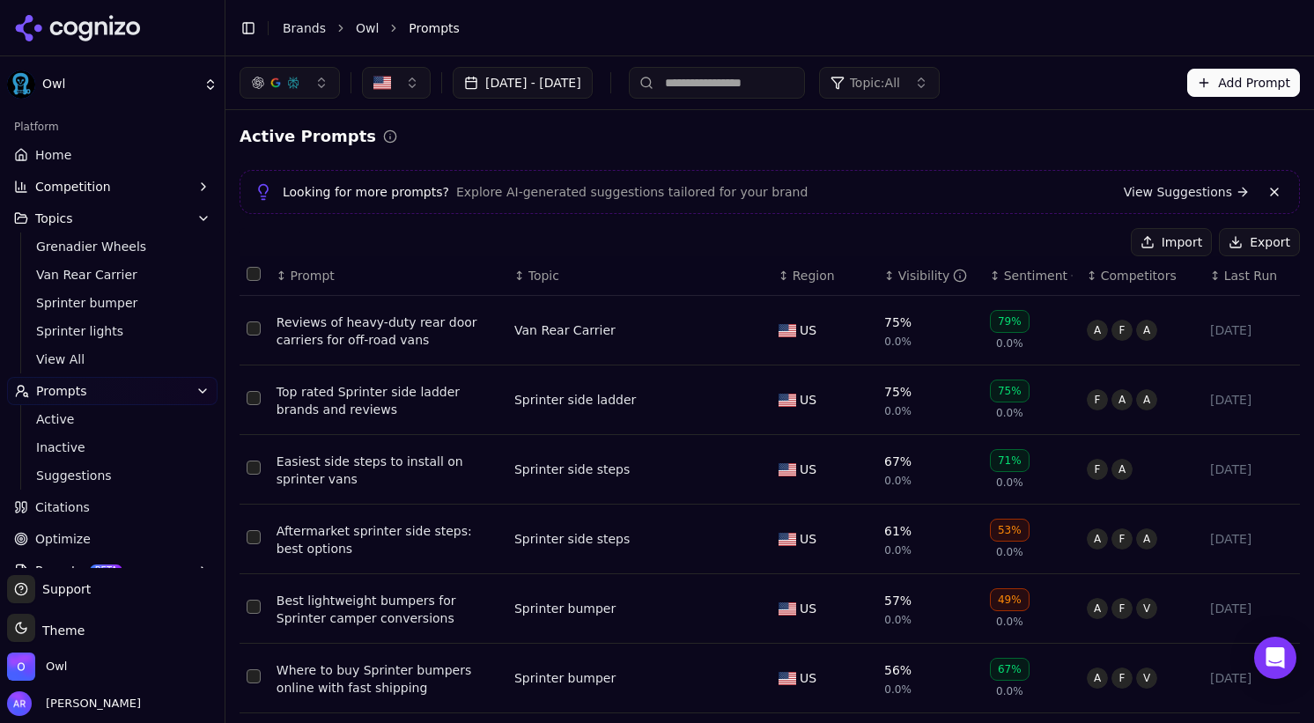
click at [56, 215] on span "Topics" at bounding box center [54, 219] width 38 height 18
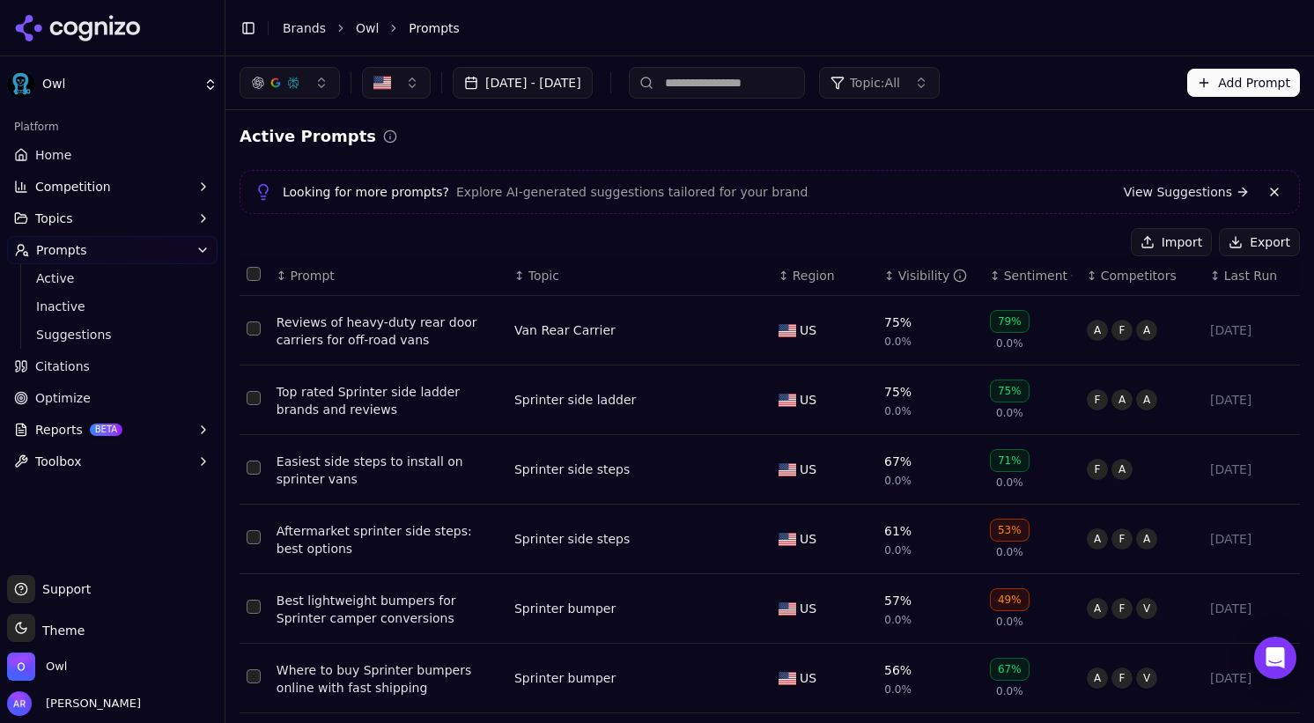
click at [51, 218] on span "Topics" at bounding box center [54, 219] width 38 height 18
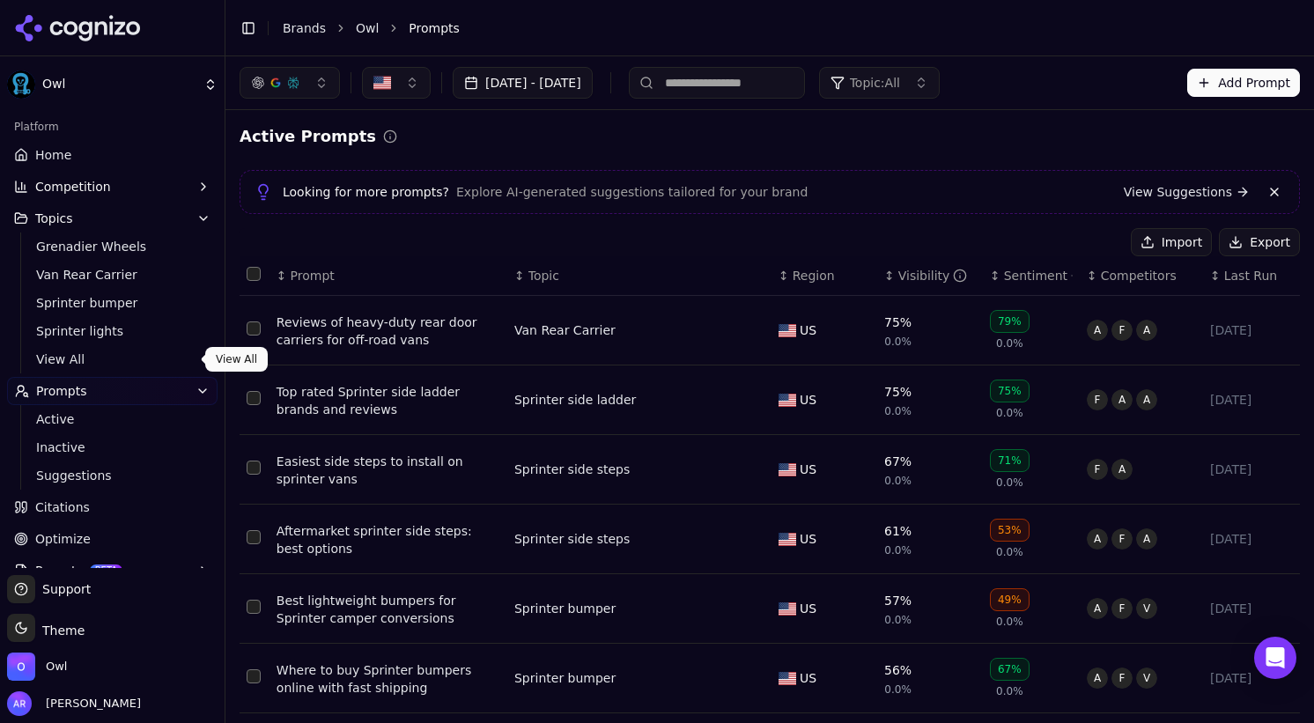
click at [55, 352] on span "View All" at bounding box center [112, 360] width 153 height 18
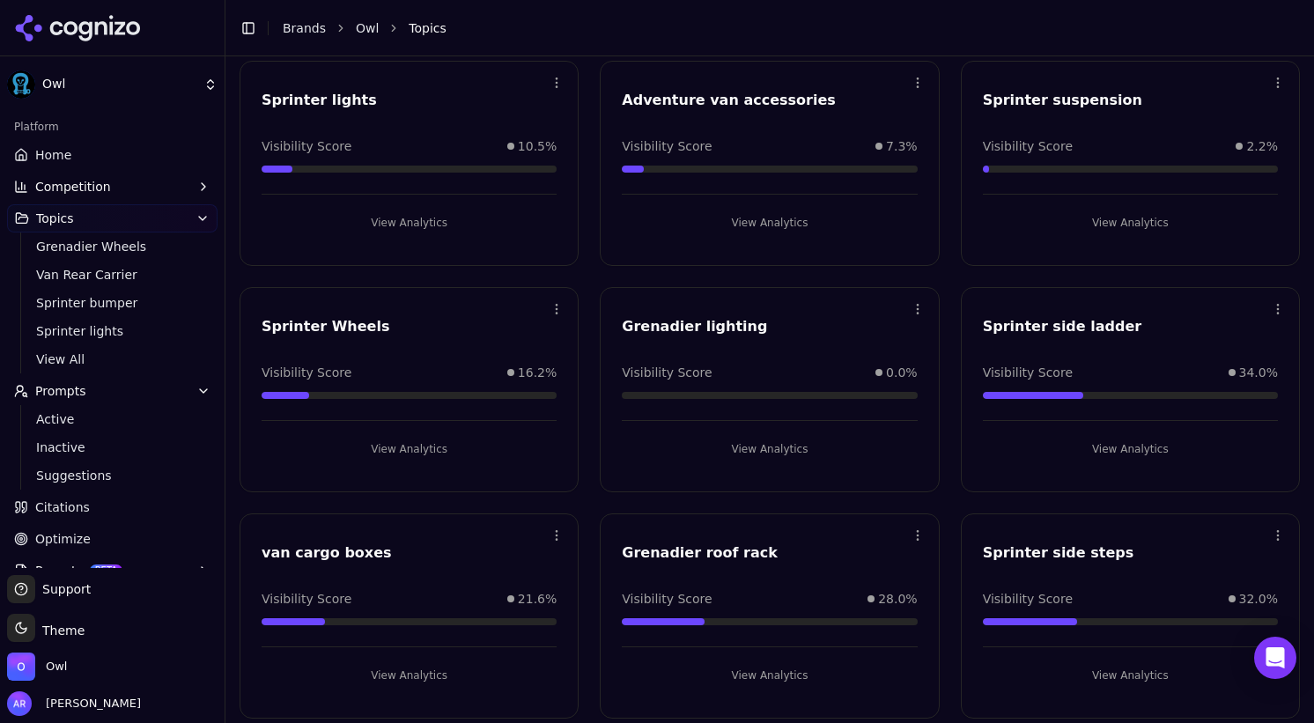
scroll to position [345, 0]
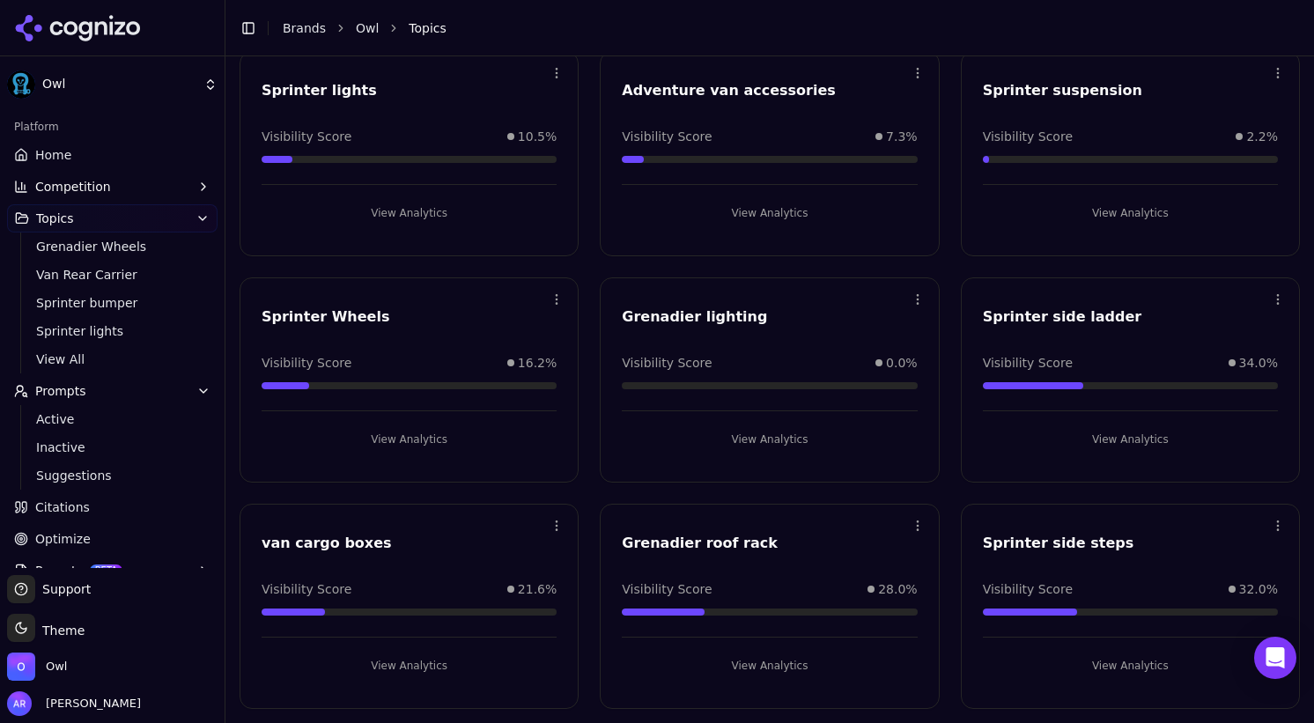
click at [758, 218] on button "View Analytics" at bounding box center [769, 213] width 295 height 28
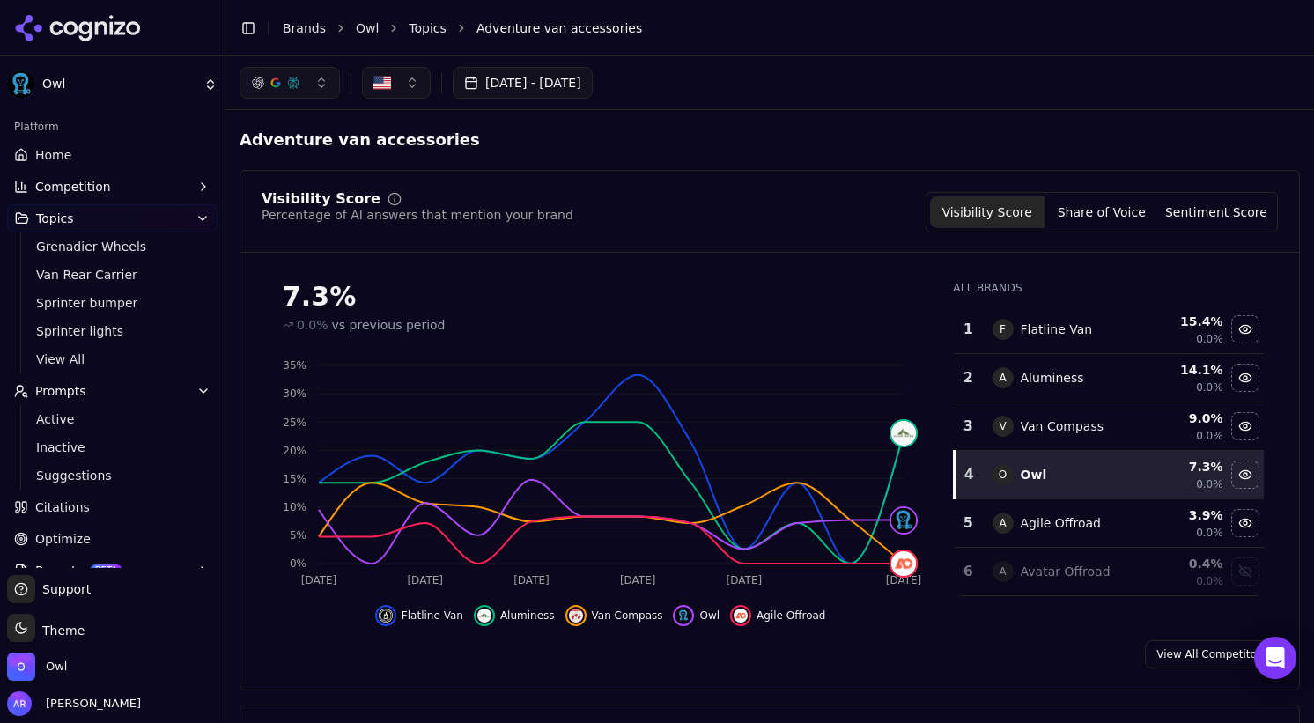
click at [62, 222] on span "Topics" at bounding box center [55, 219] width 38 height 18
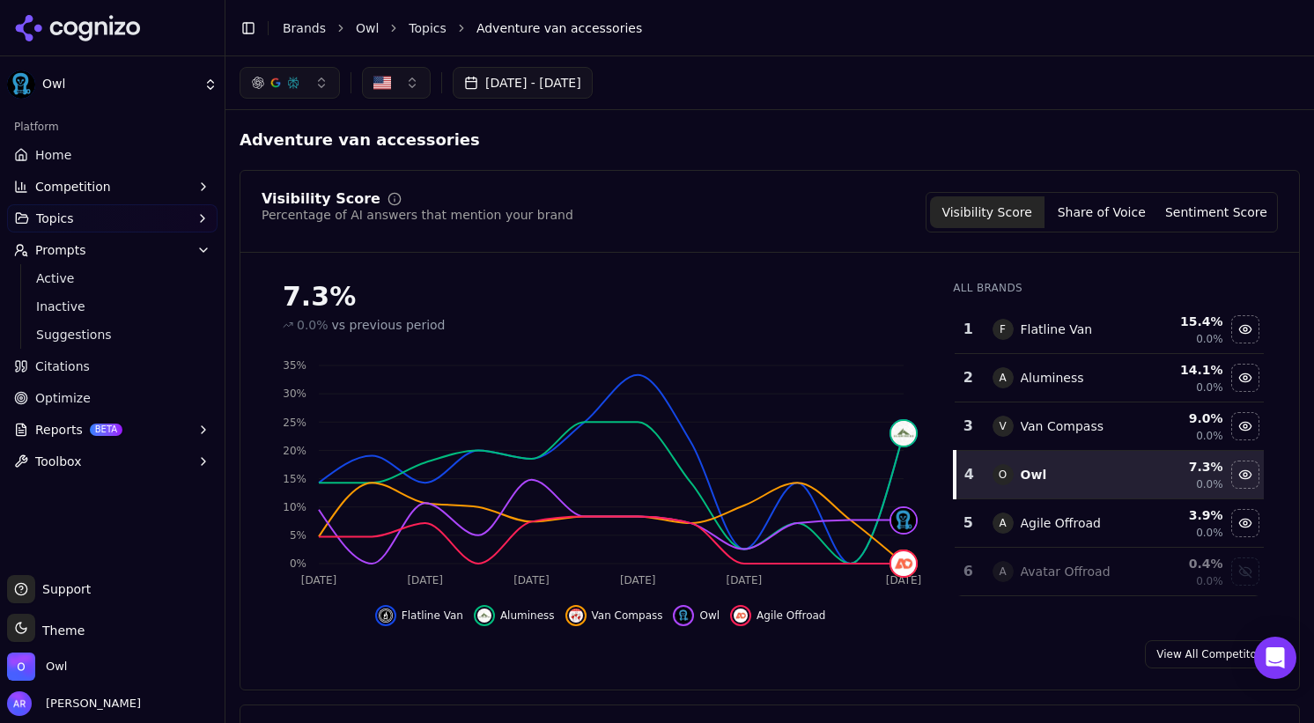
click at [54, 214] on span "Topics" at bounding box center [55, 219] width 38 height 18
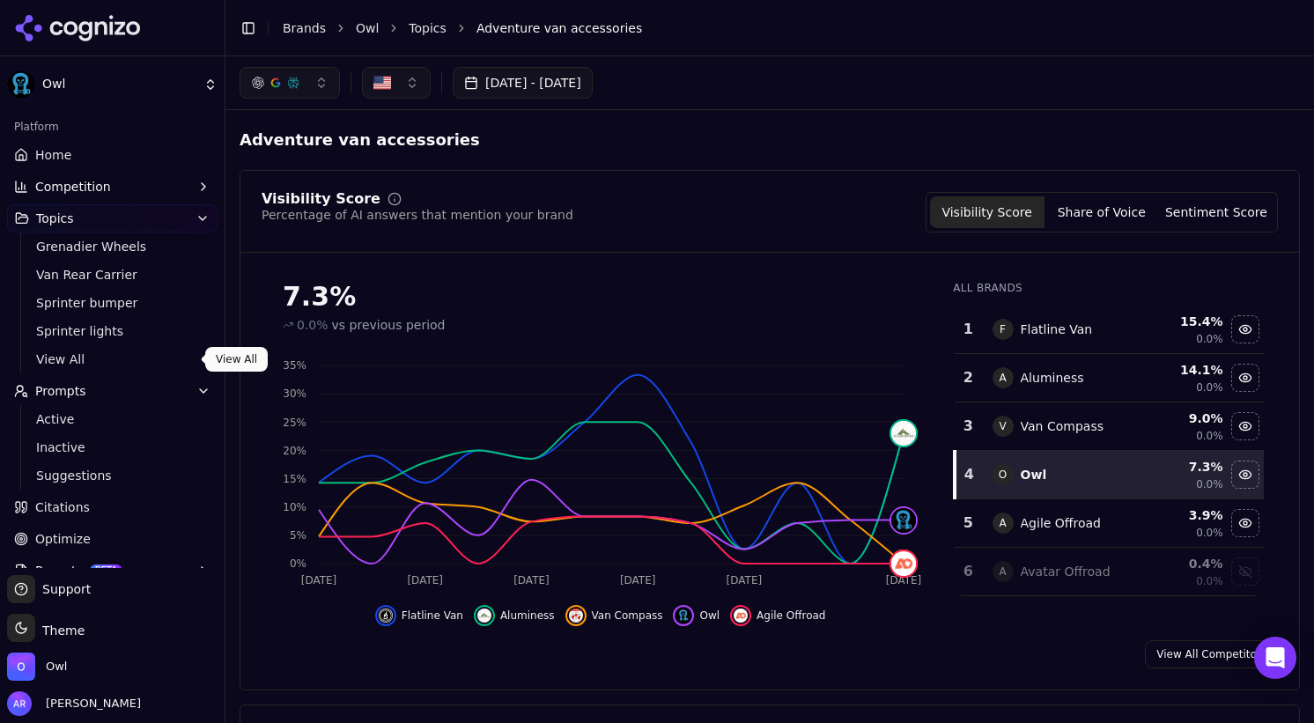
click at [60, 357] on span "View All" at bounding box center [112, 360] width 153 height 18
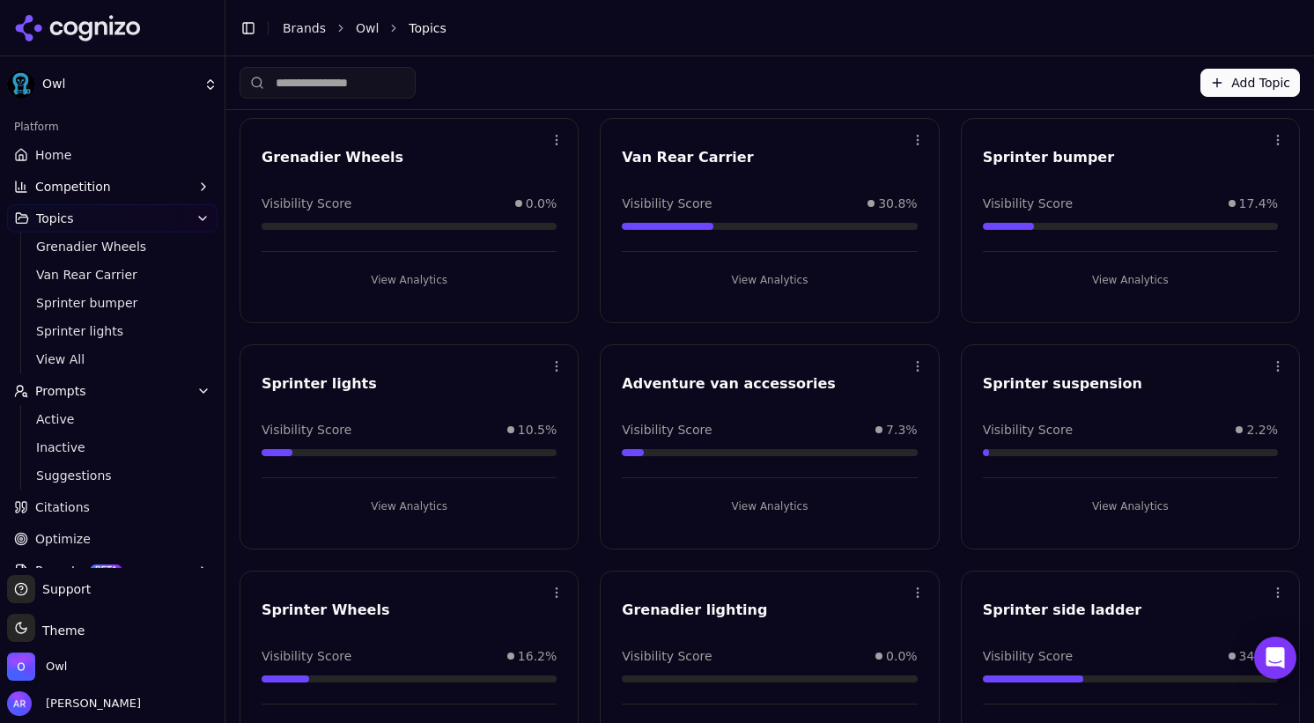
scroll to position [60, 0]
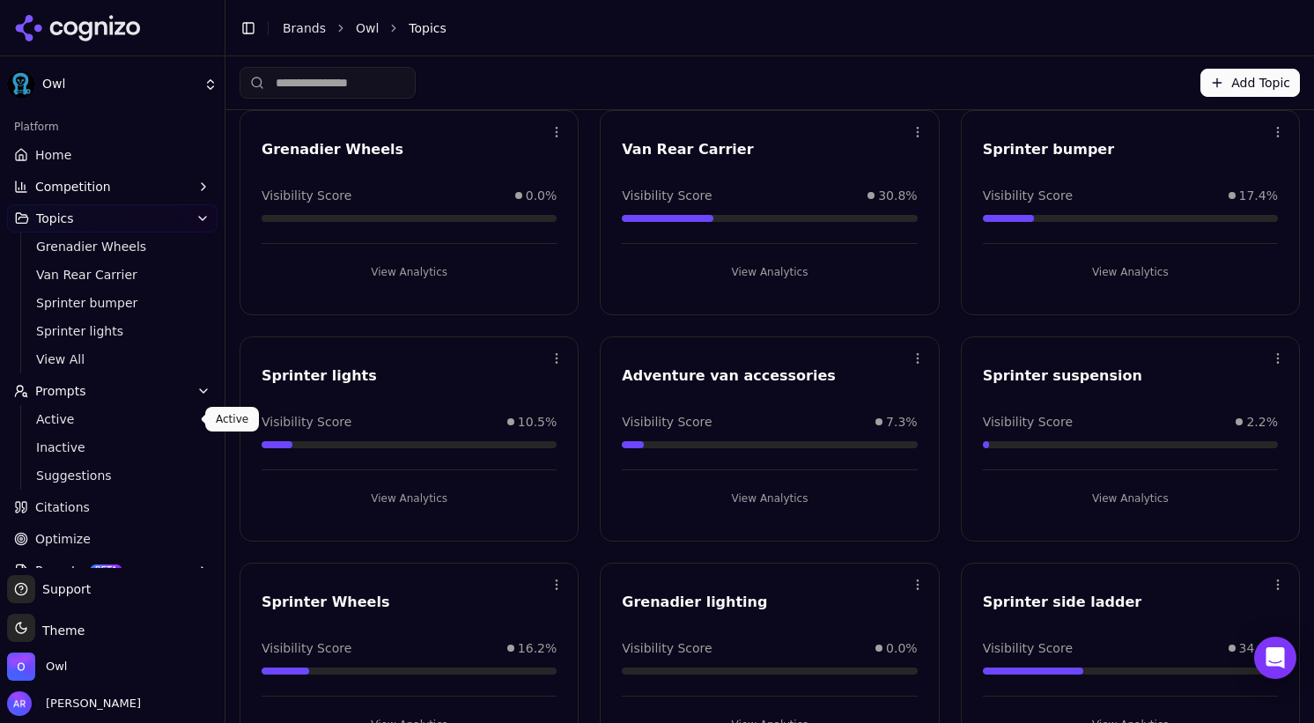
click at [66, 418] on span "Active" at bounding box center [112, 419] width 153 height 18
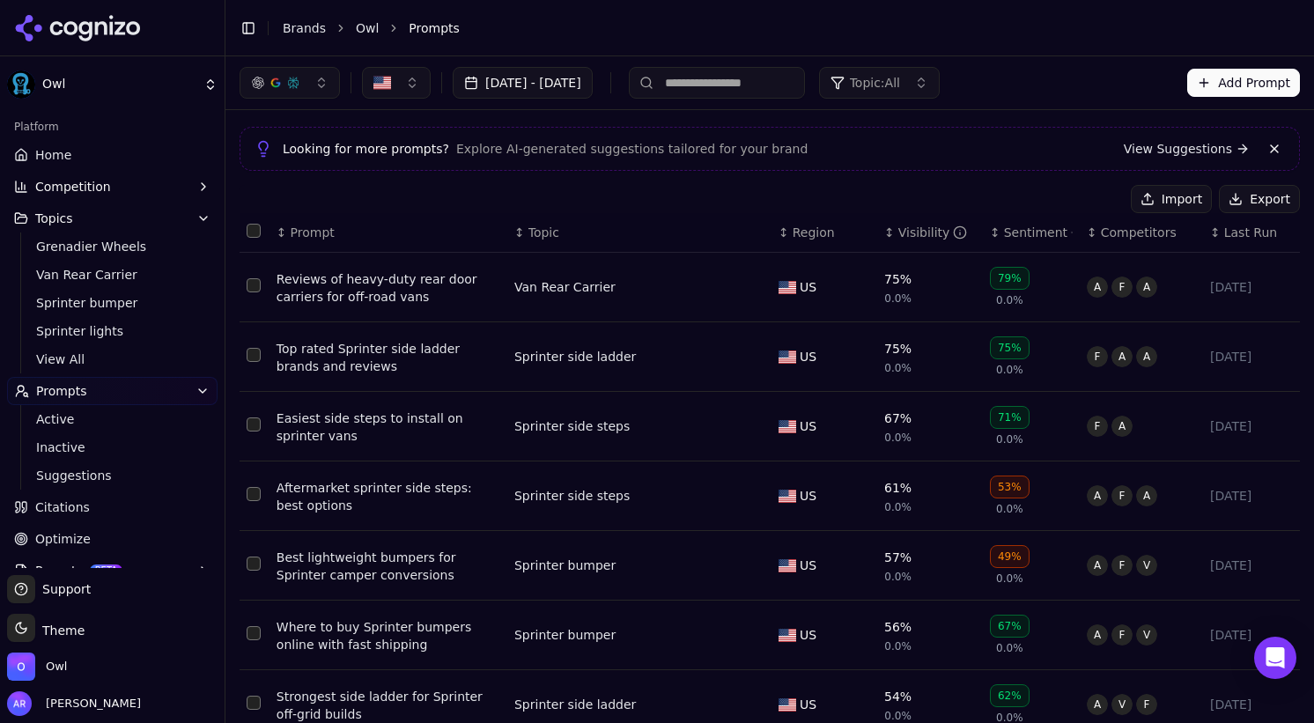
scroll to position [44, 0]
click at [351, 288] on div "Reviews of heavy-duty rear door carriers for off-road vans" at bounding box center [389, 286] width 224 height 35
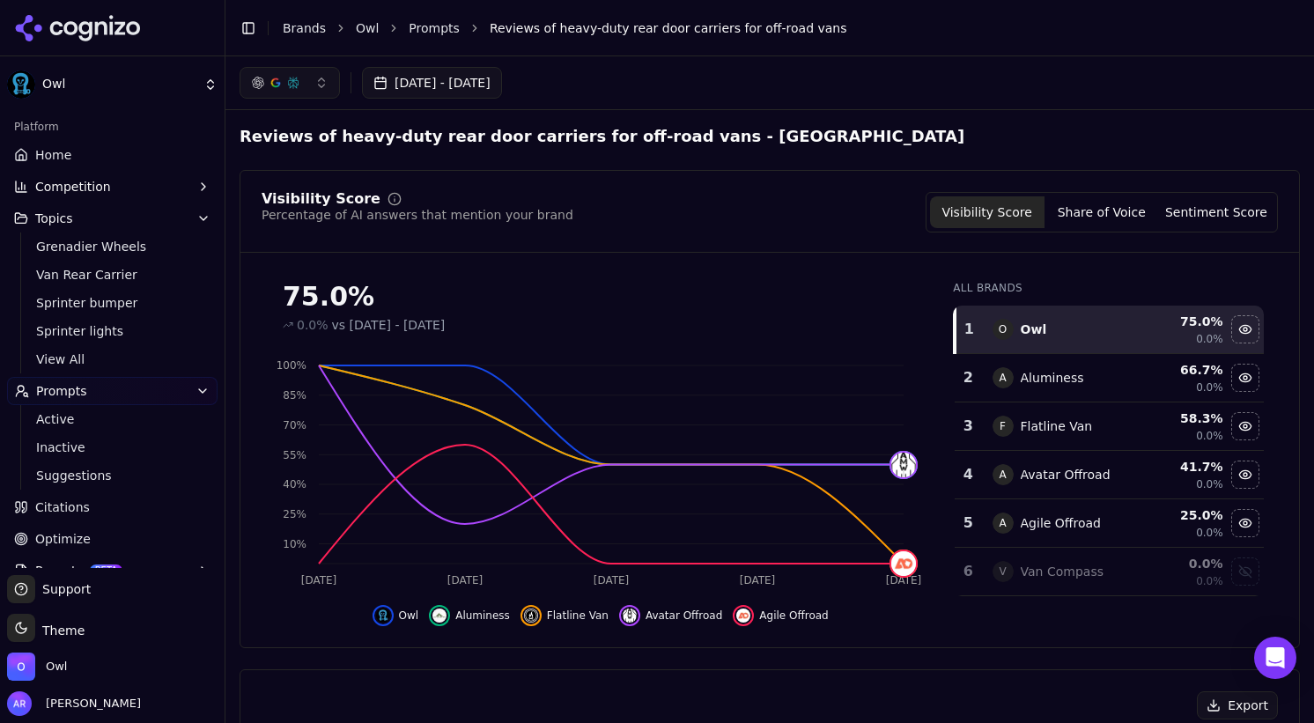
click at [359, 29] on link "Owl" at bounding box center [367, 28] width 23 height 18
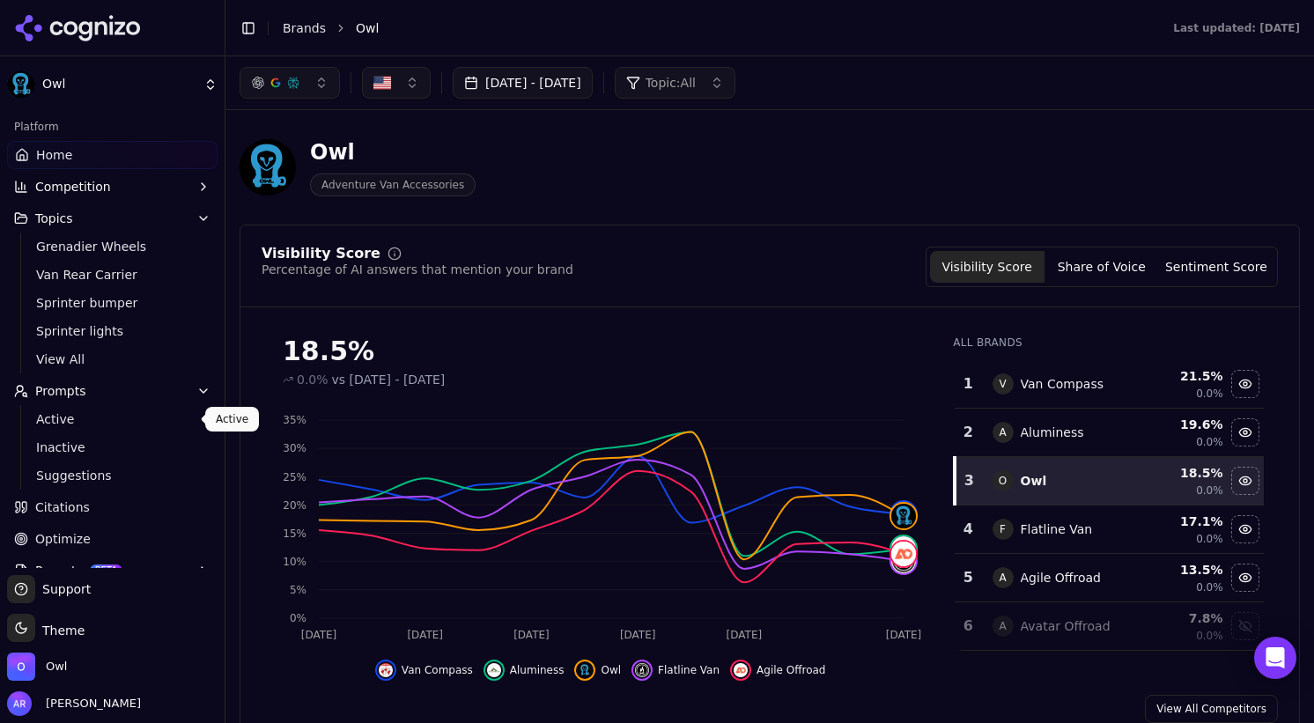
click at [48, 425] on span "Active" at bounding box center [112, 419] width 153 height 18
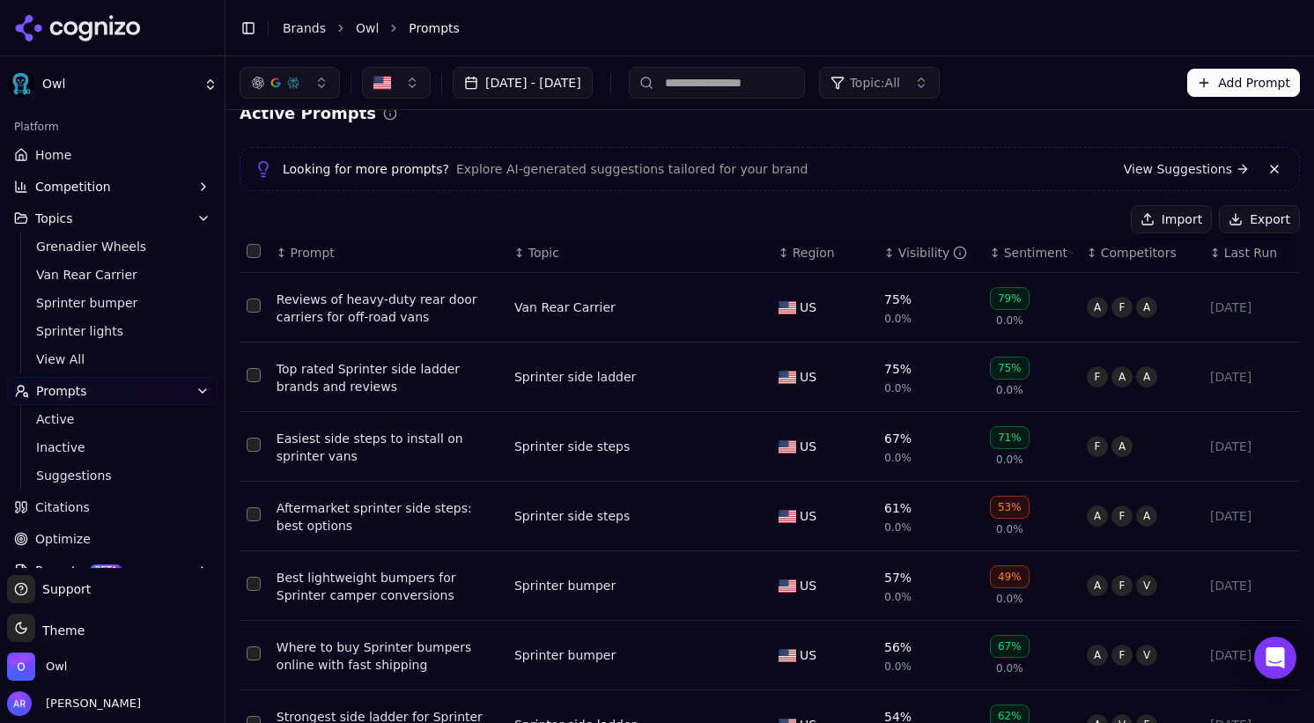
scroll to position [26, 0]
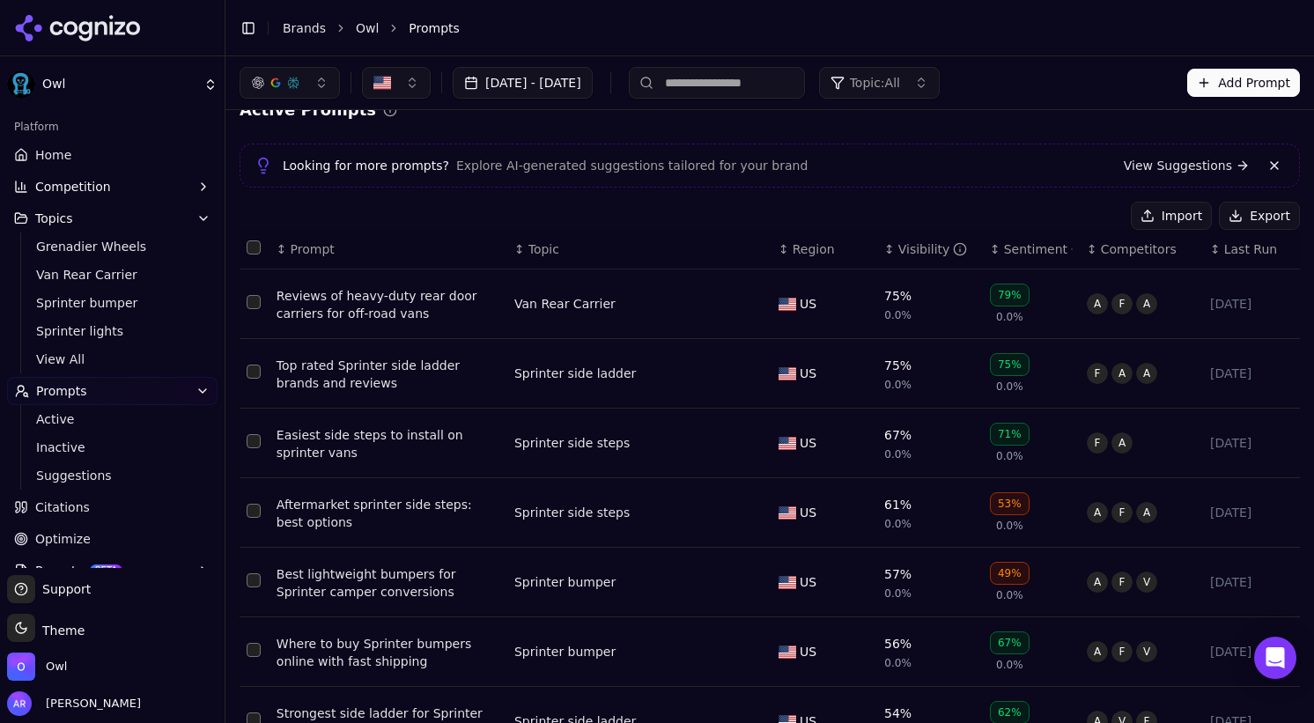
click at [362, 367] on div "Top rated Sprinter side ladder brands and reviews" at bounding box center [389, 374] width 224 height 35
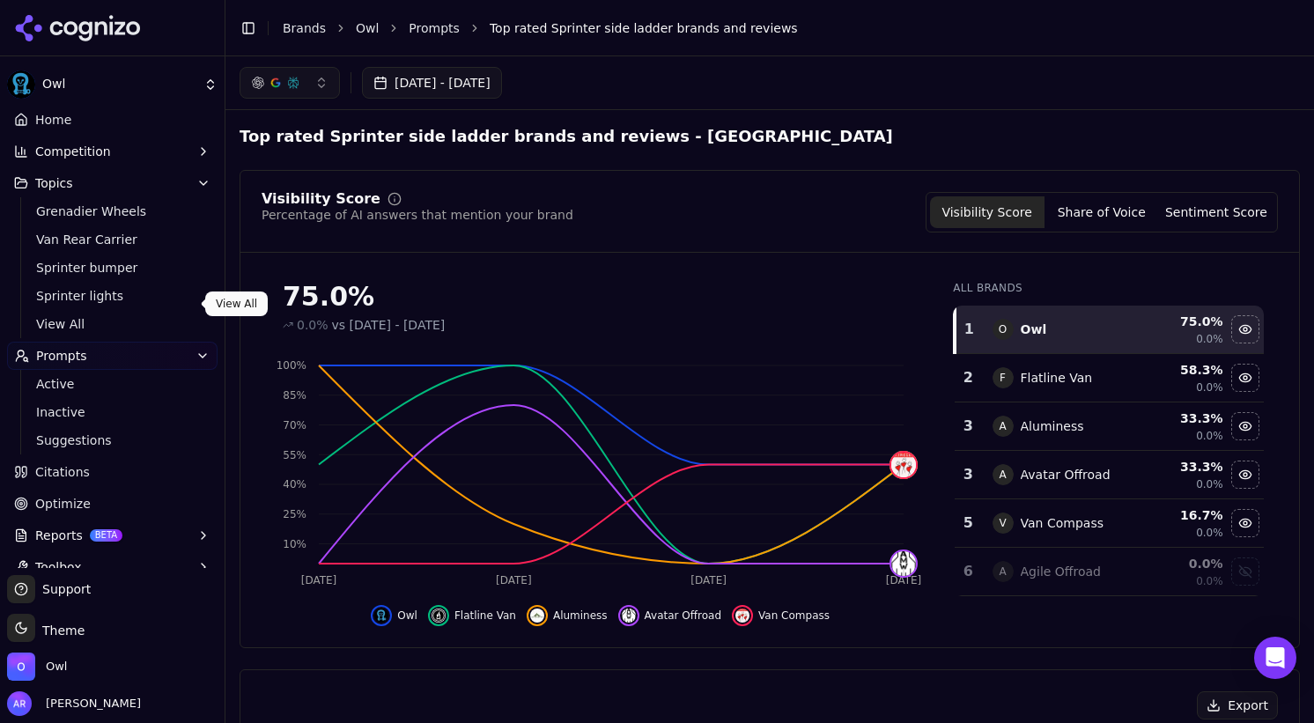
scroll to position [55, 0]
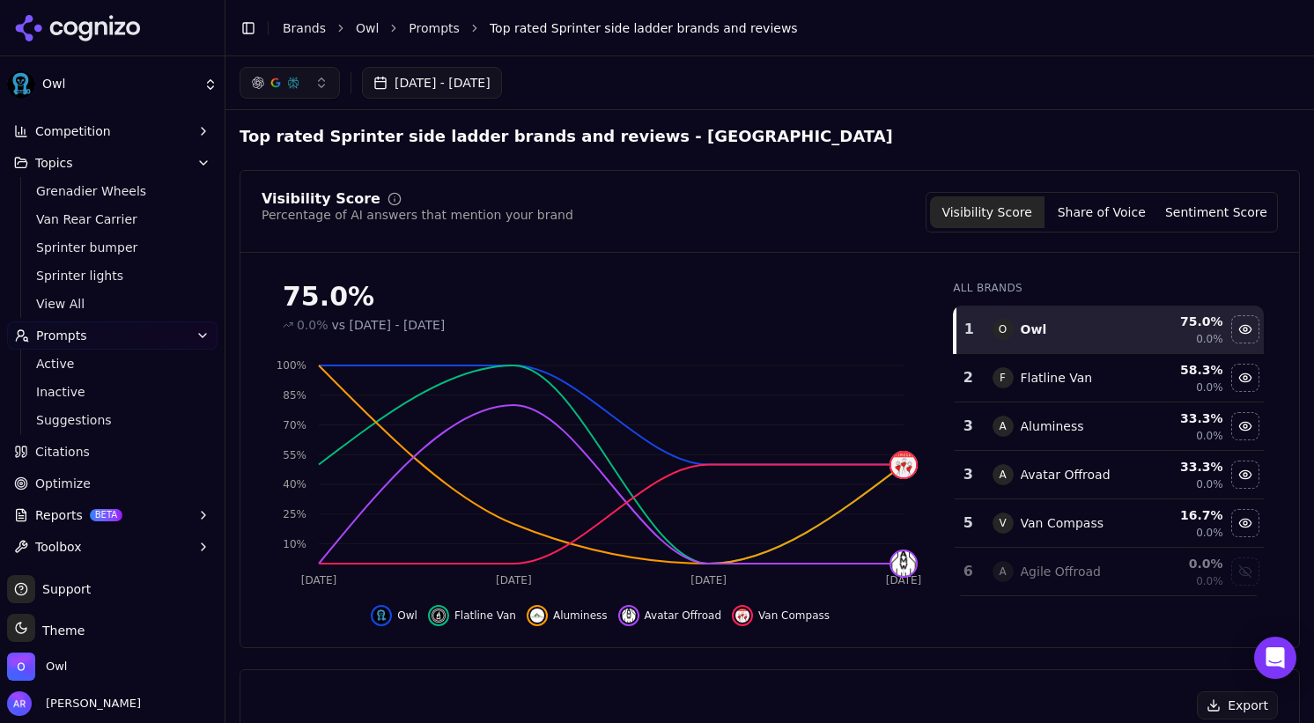
click at [92, 480] on link "Optimize" at bounding box center [112, 483] width 210 height 28
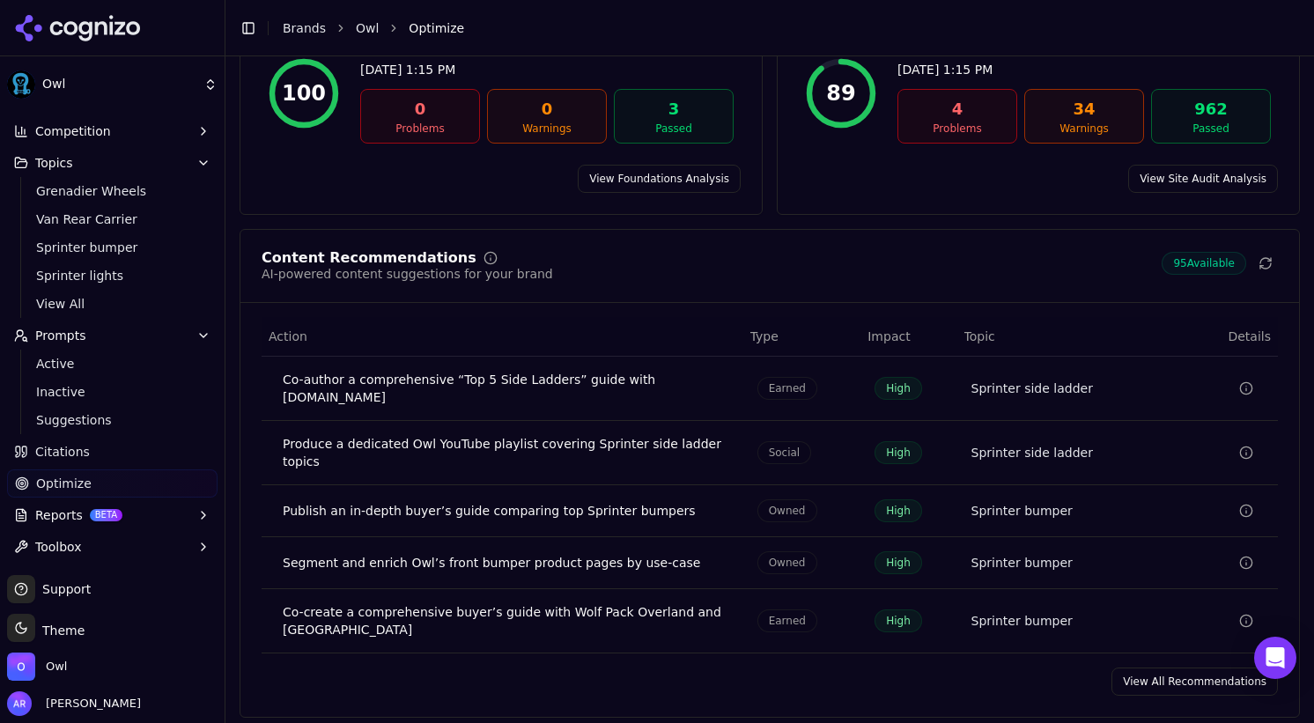
scroll to position [246, 0]
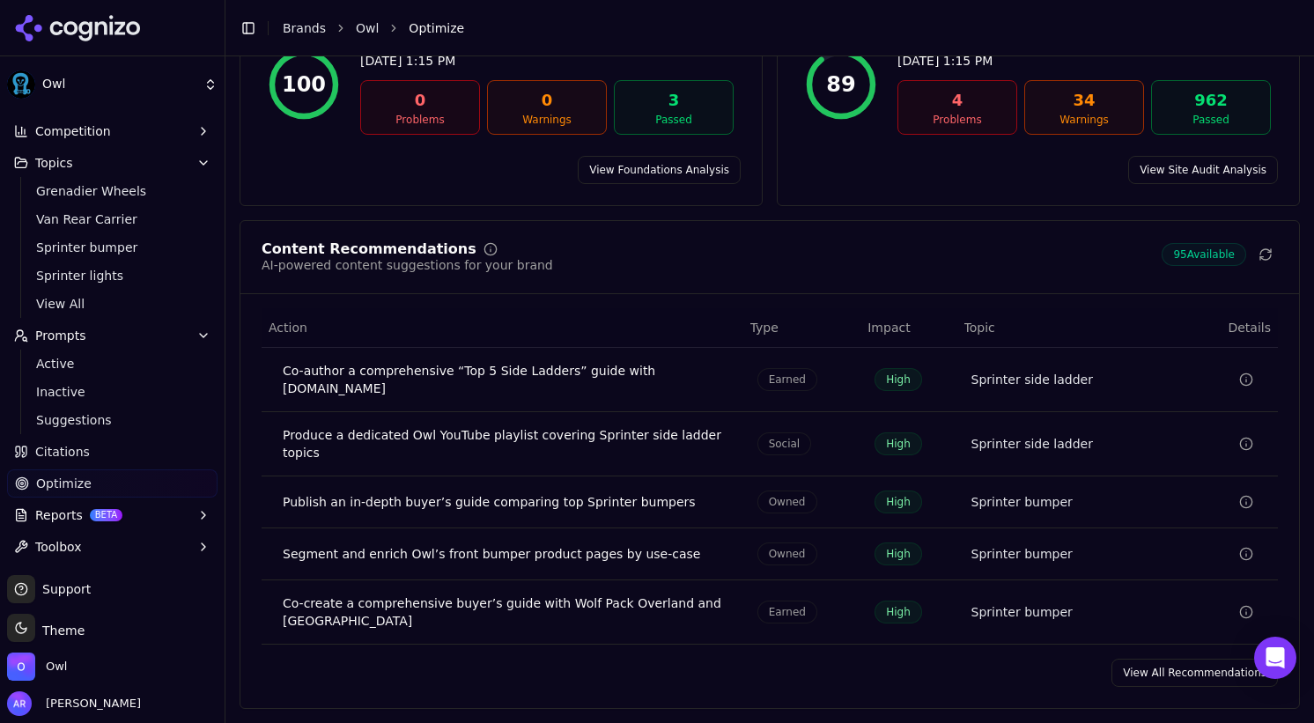
click at [388, 369] on div "Co-author a comprehensive “Top 5 Side Ladders” guide with [DOMAIN_NAME]" at bounding box center [506, 379] width 447 height 35
click at [999, 446] on div "Sprinter side ladder" at bounding box center [1032, 444] width 122 height 18
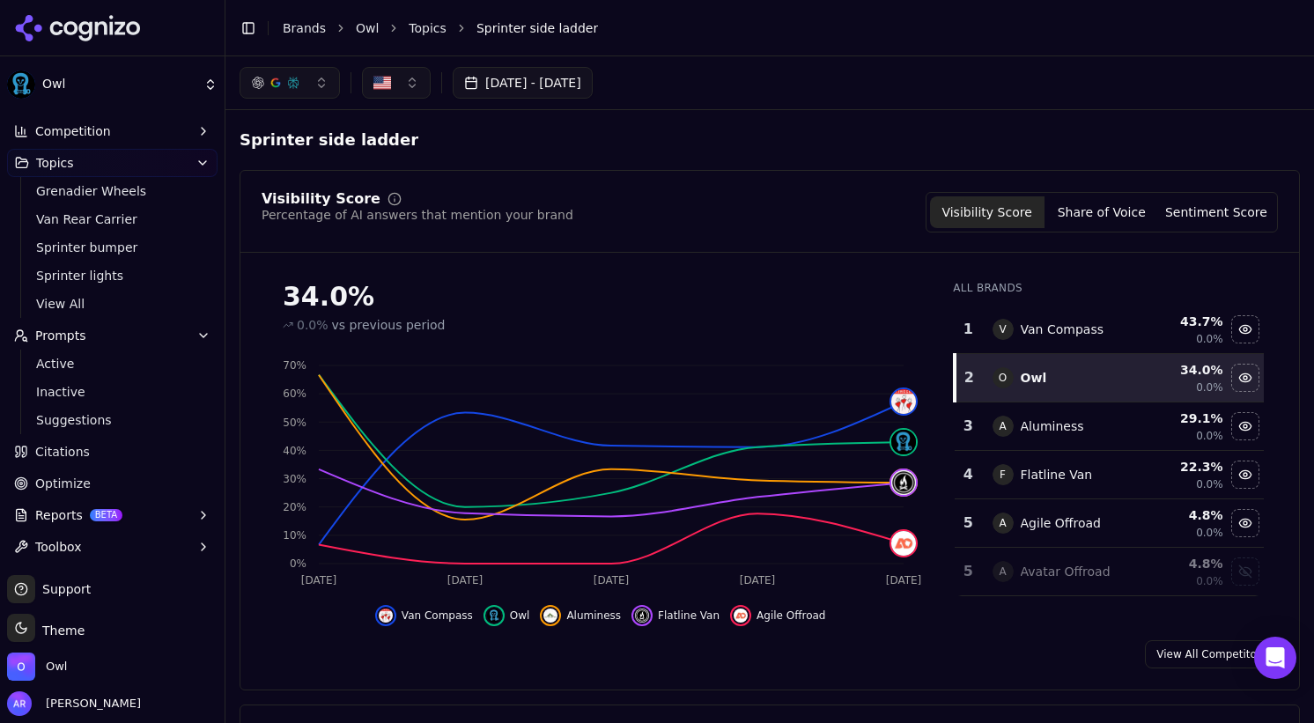
click at [45, 476] on span "Optimize" at bounding box center [62, 484] width 55 height 18
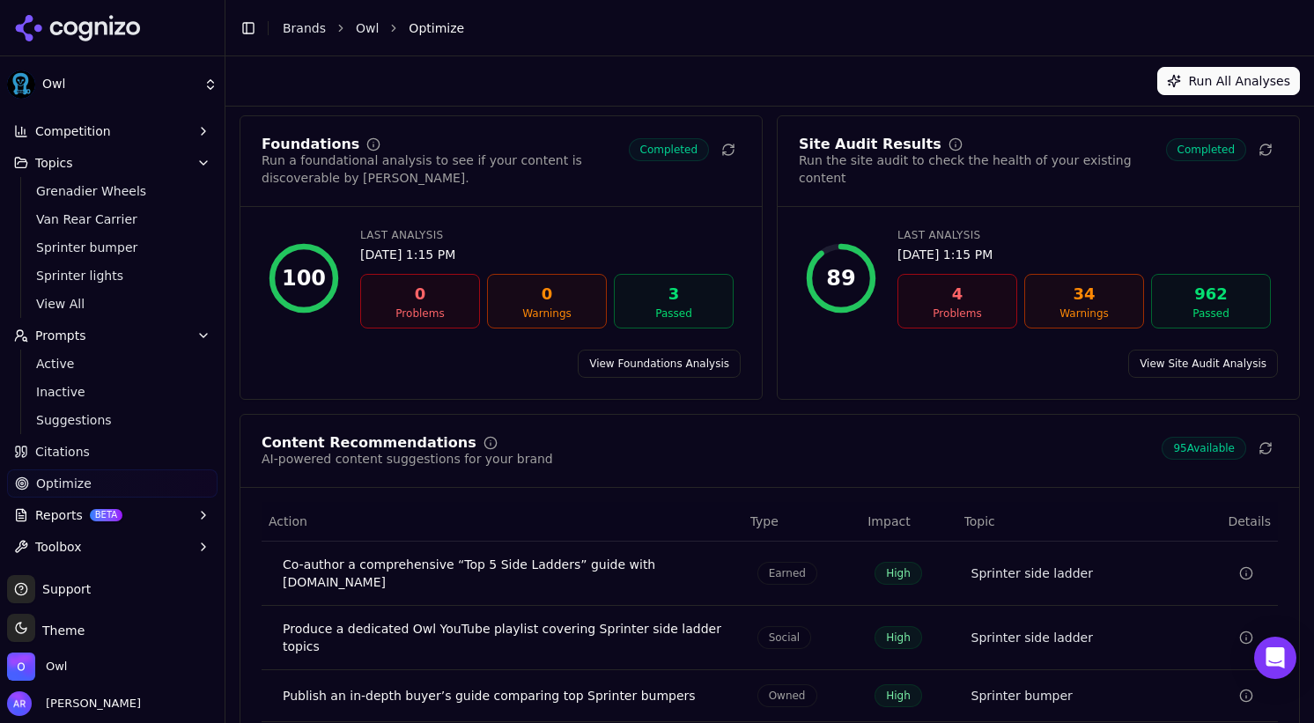
scroll to position [246, 0]
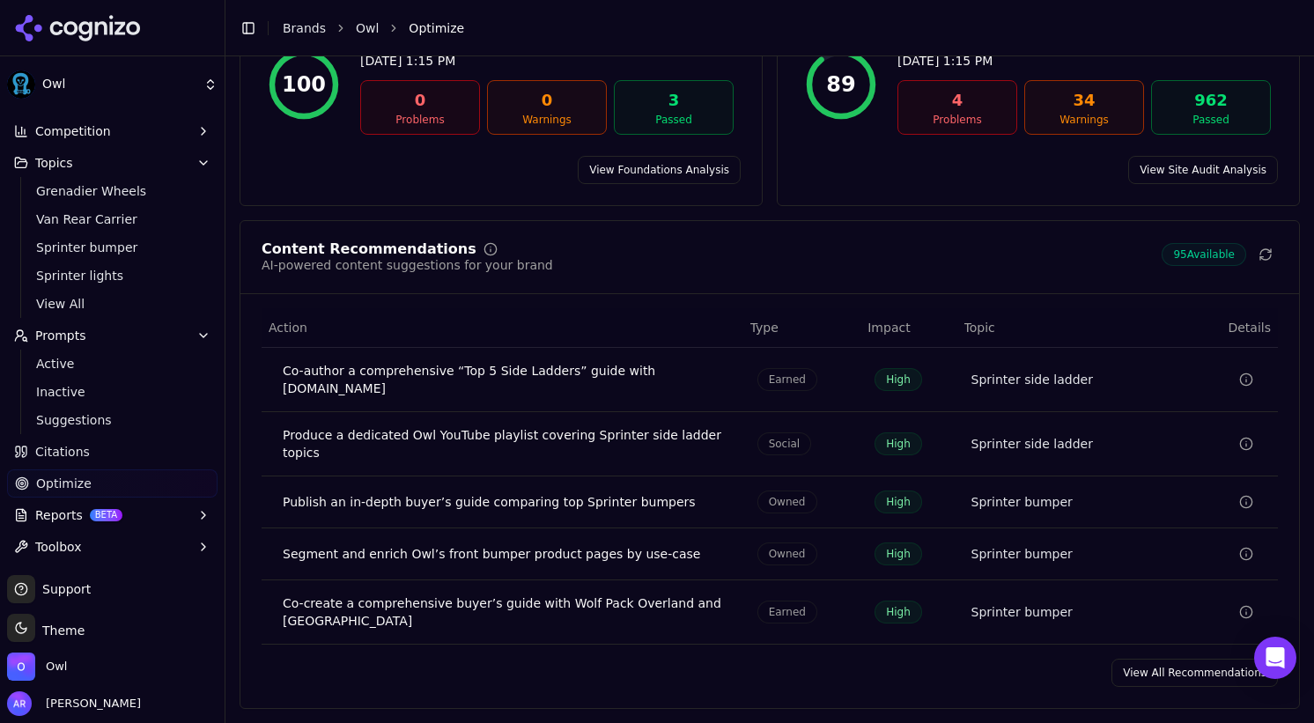
click at [55, 507] on span "Reports" at bounding box center [59, 515] width 48 height 18
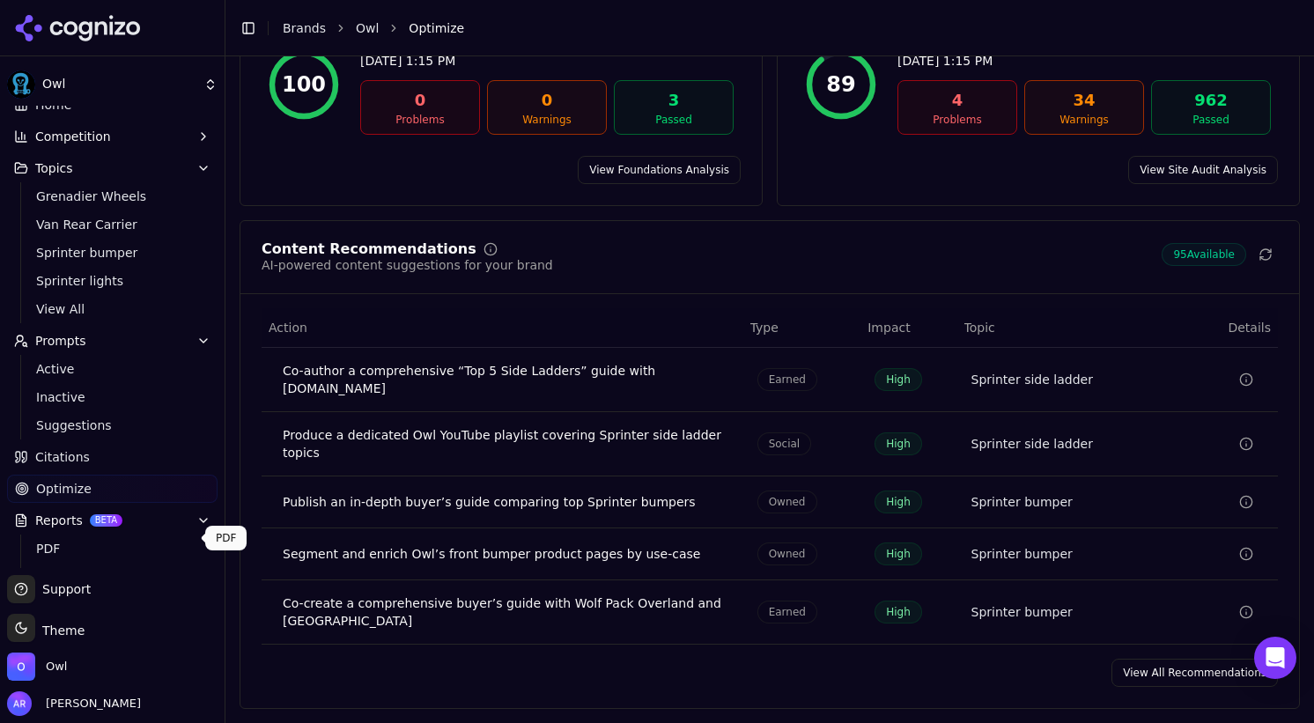
scroll to position [25, 0]
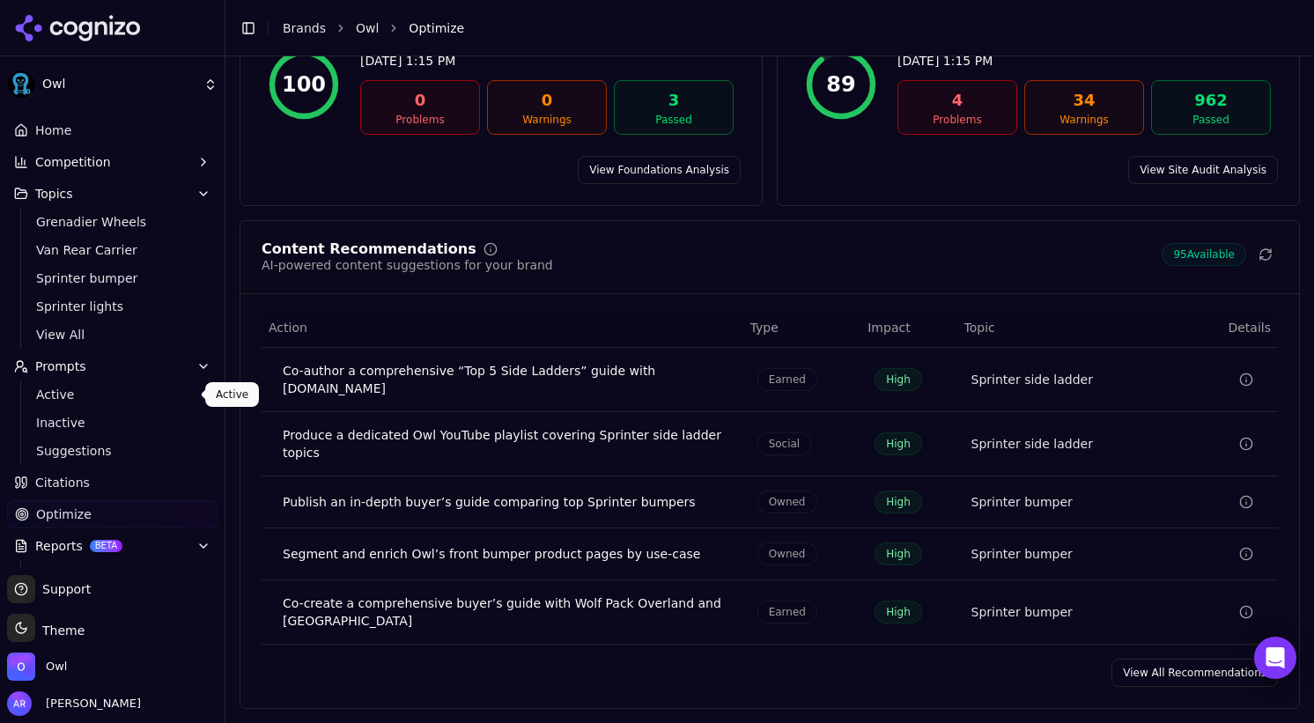
click at [63, 395] on span "Active" at bounding box center [112, 395] width 153 height 18
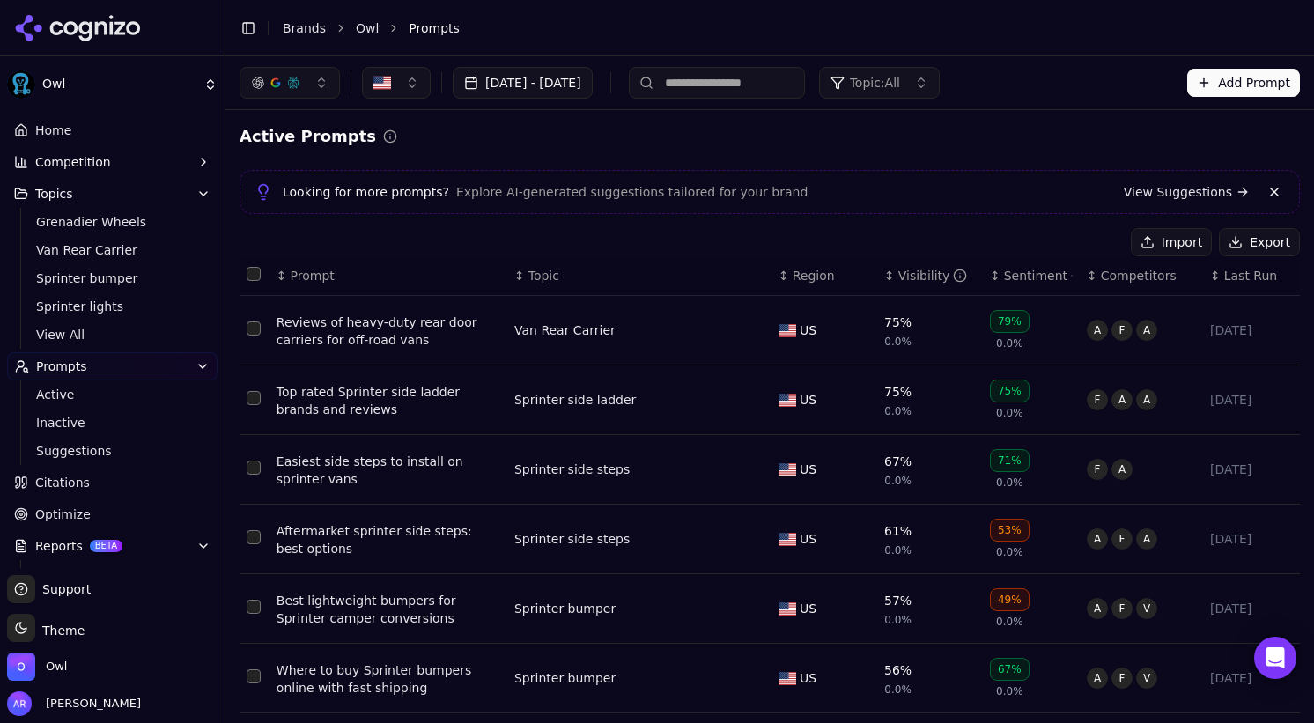
click at [58, 166] on span "Competition" at bounding box center [73, 162] width 76 height 18
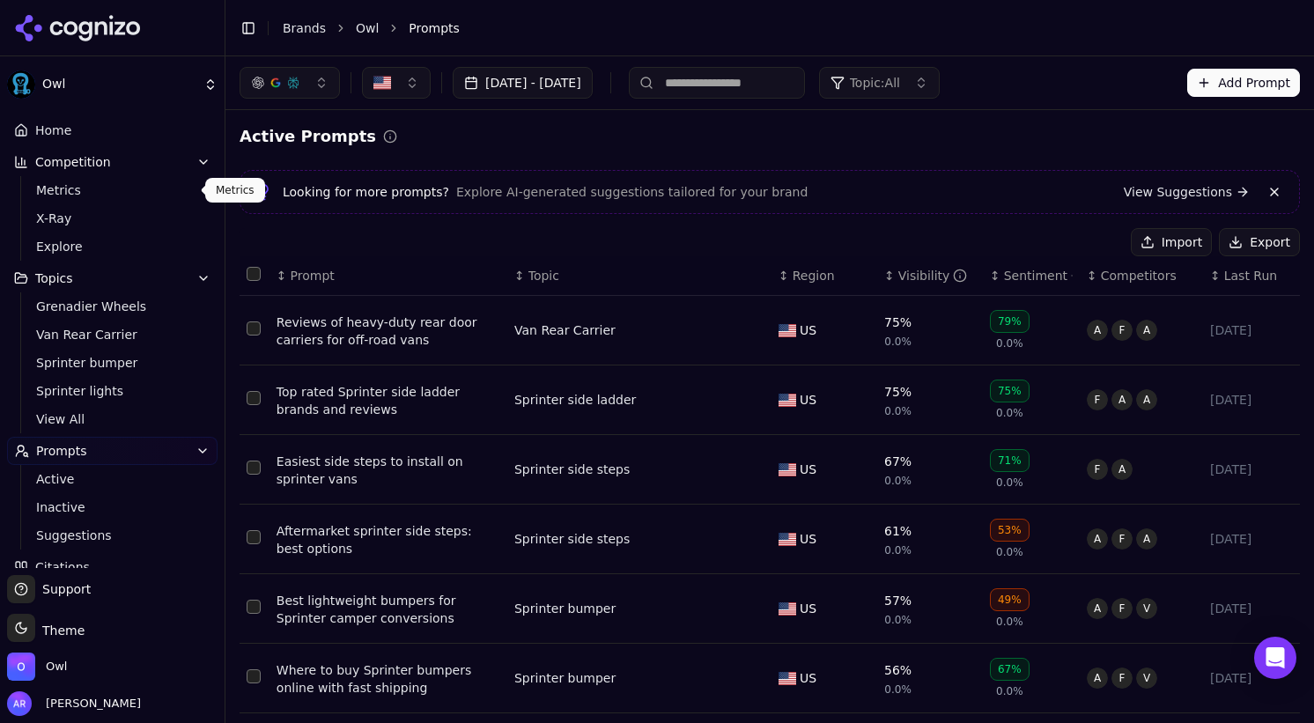
click at [63, 194] on span "Metrics" at bounding box center [112, 190] width 153 height 18
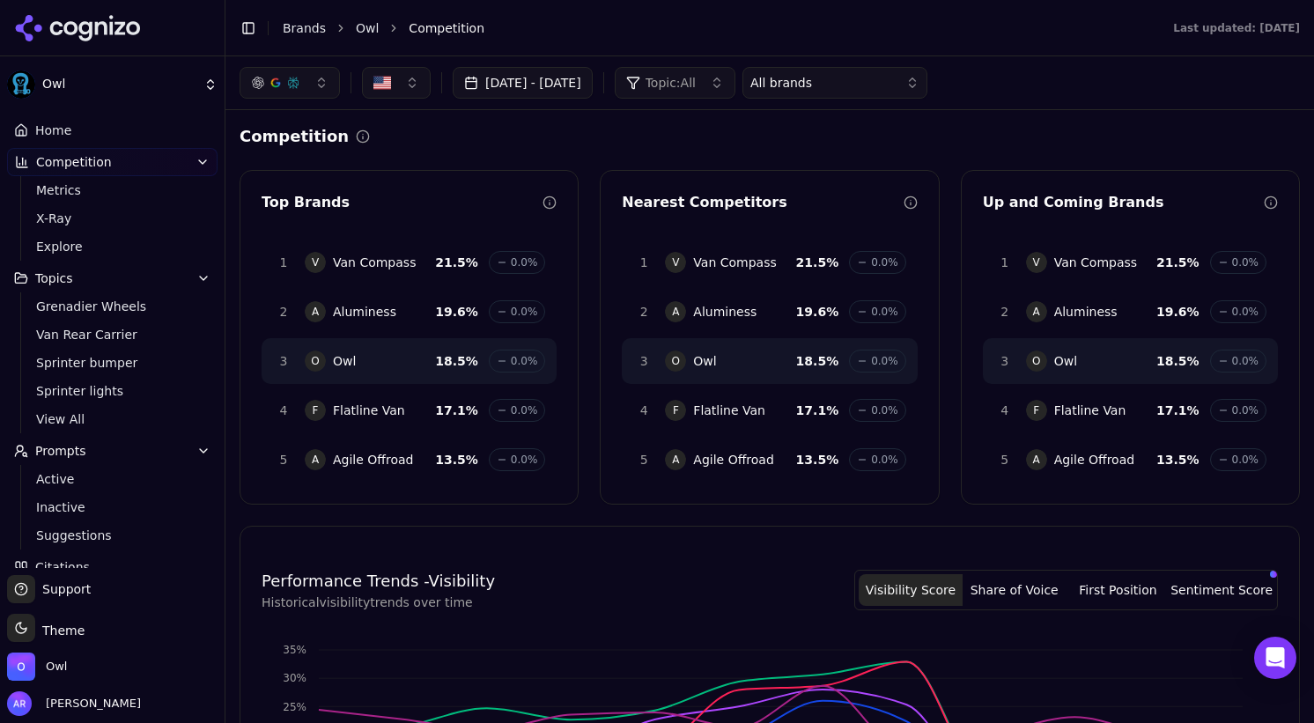
click at [319, 86] on button "button" at bounding box center [290, 83] width 100 height 32
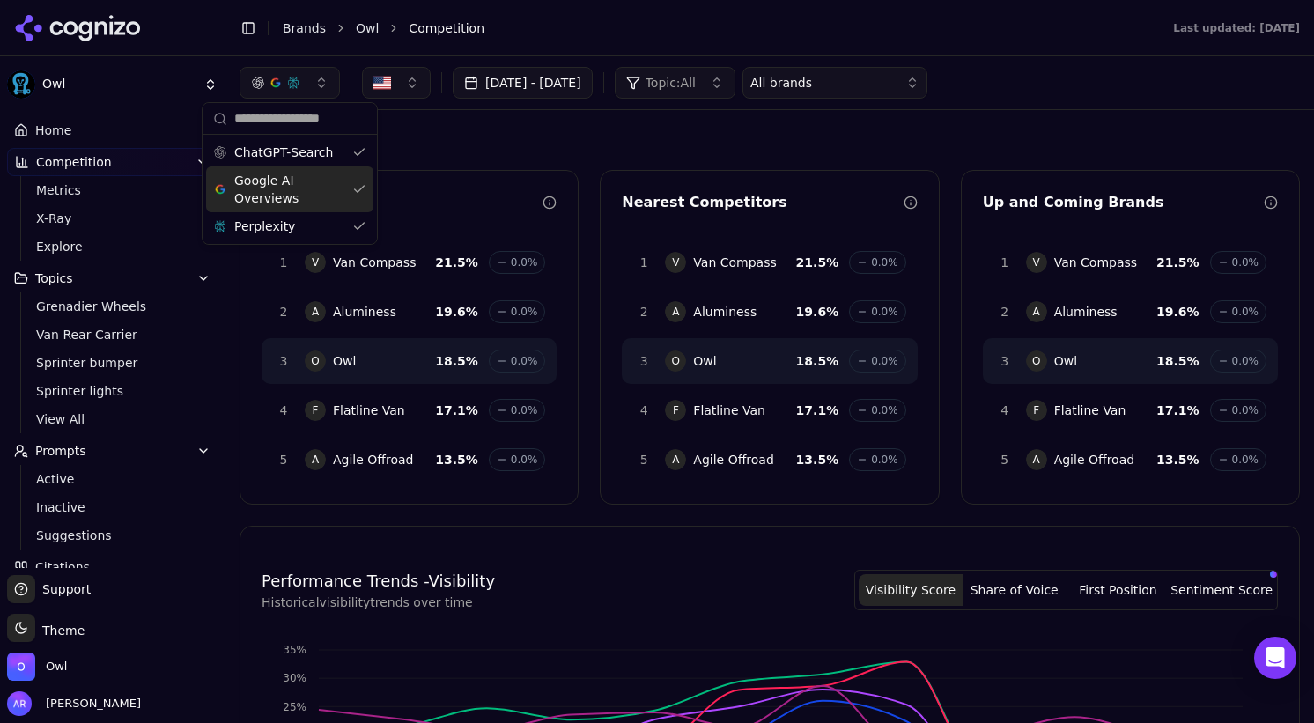
click at [356, 148] on div "ChatGPT-Search" at bounding box center [289, 152] width 167 height 28
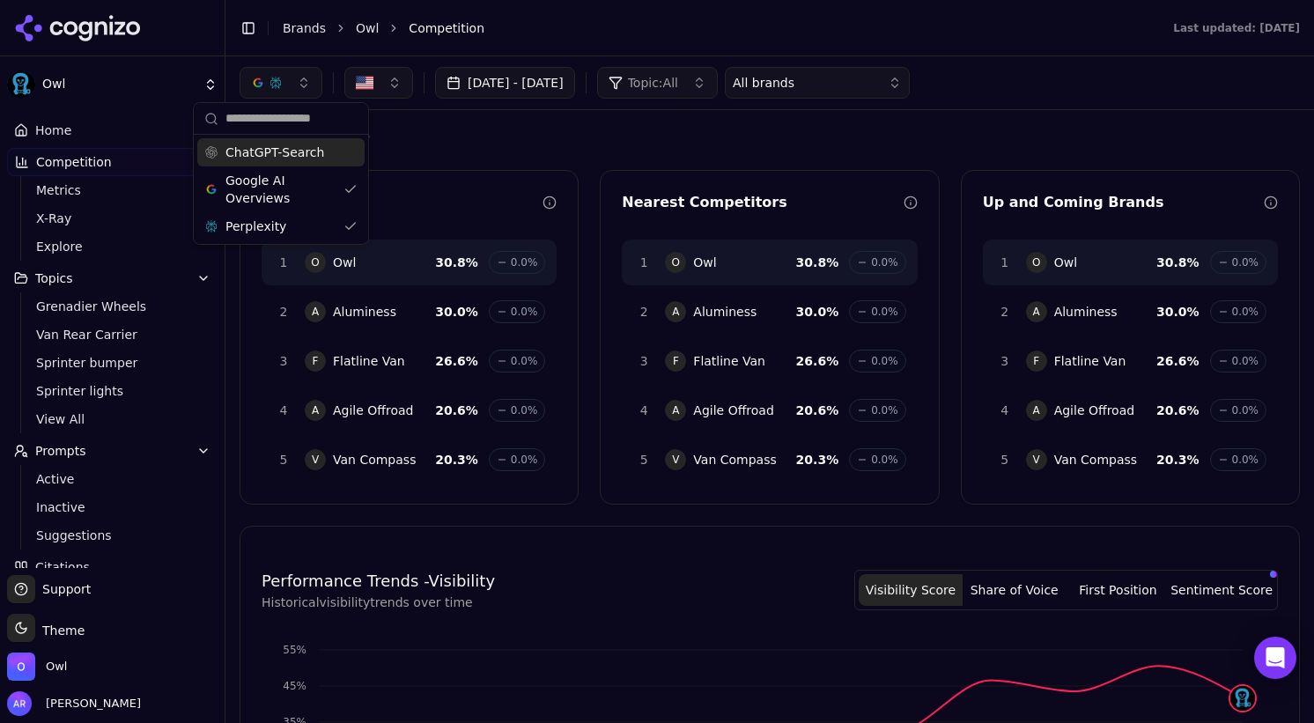
click at [572, 509] on div "Competition Top Brands 1 O Owl 30.8 % 0.0% 2 A Aluminess 30.0 % 0.0% 3 F Flatli…" at bounding box center [770, 716] width 1060 height 1185
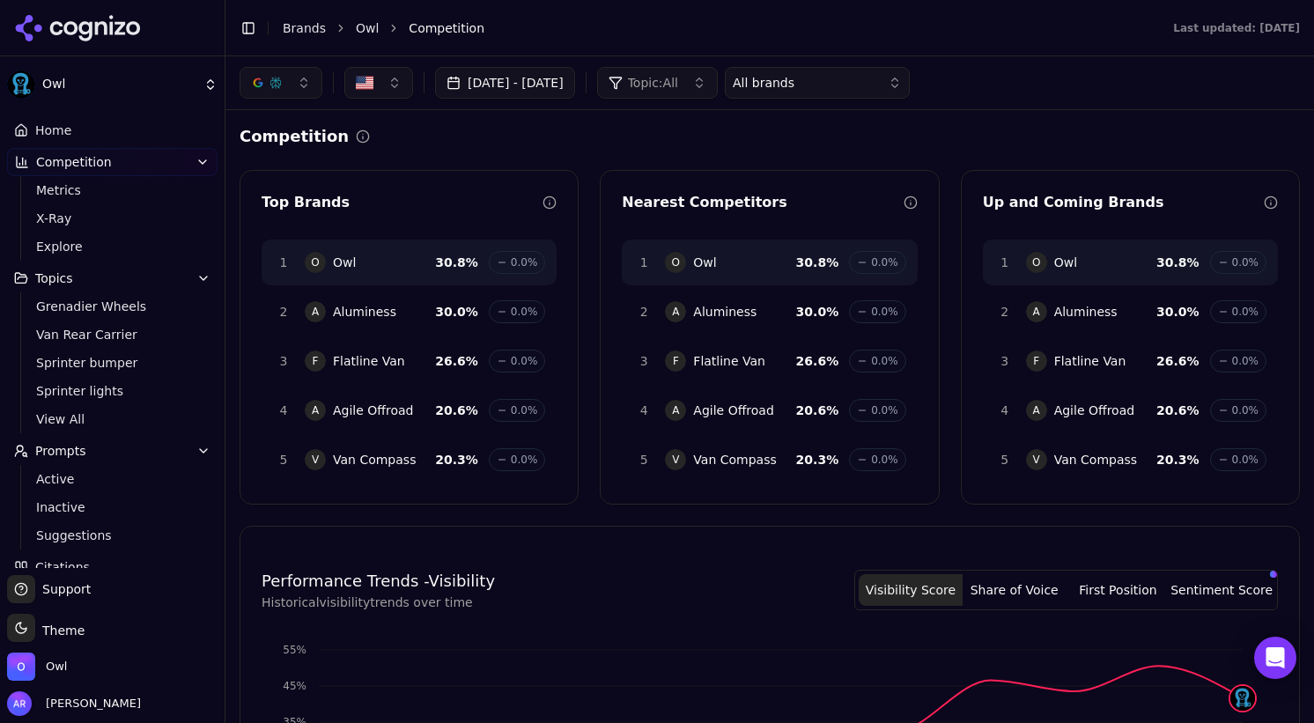
click at [308, 76] on button "button" at bounding box center [281, 83] width 83 height 32
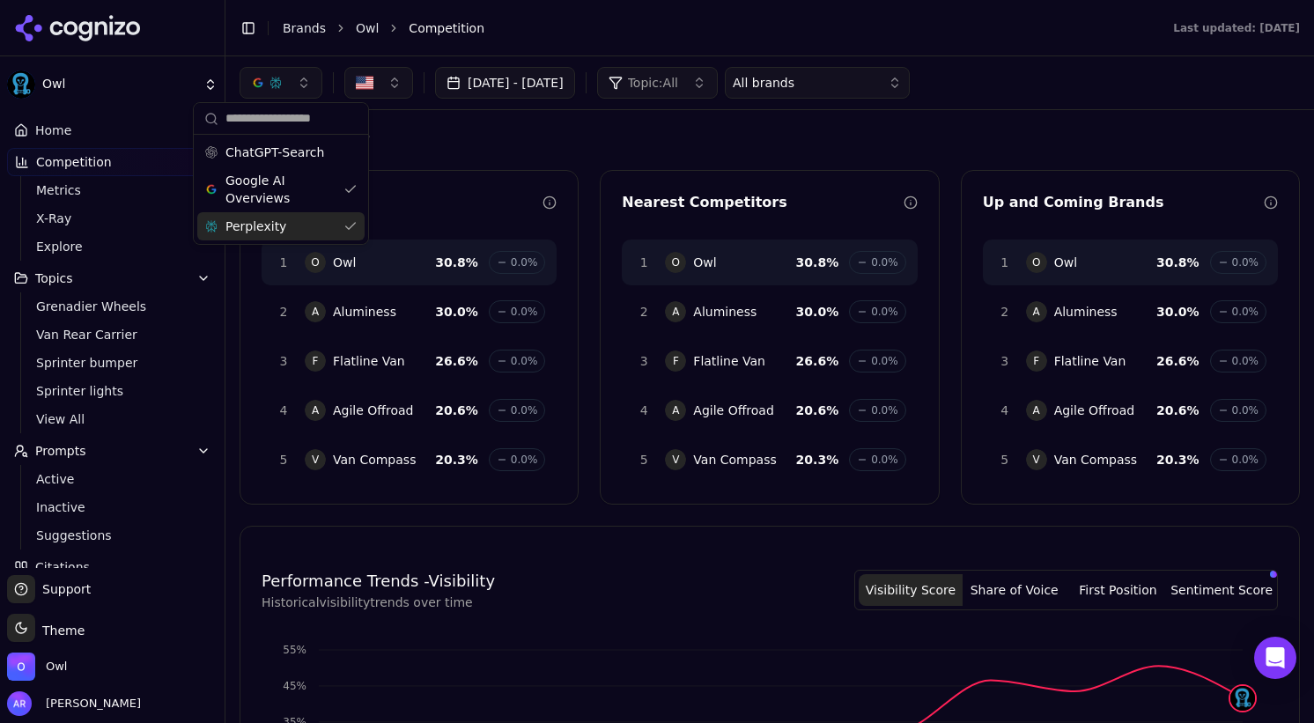
click at [351, 223] on div "Perplexity" at bounding box center [280, 226] width 167 height 28
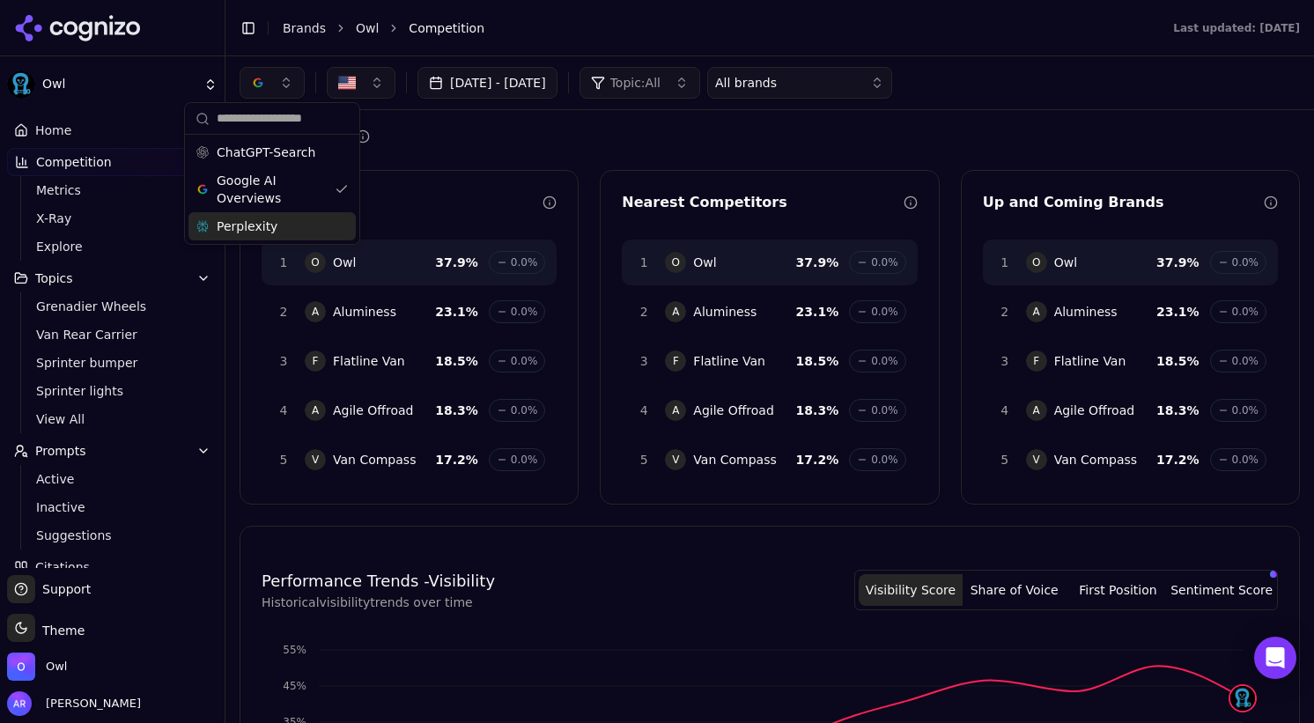
click at [514, 129] on div "Competition" at bounding box center [770, 136] width 1060 height 25
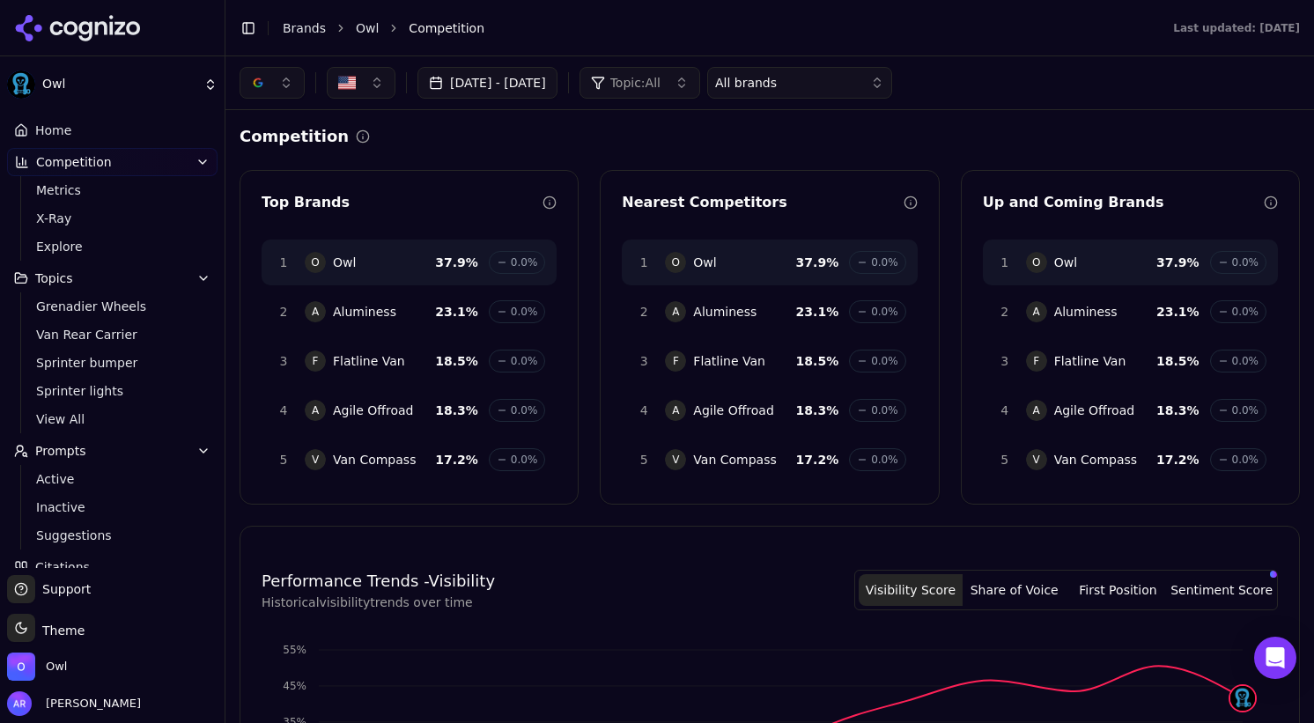
click at [291, 85] on button "button" at bounding box center [272, 83] width 65 height 32
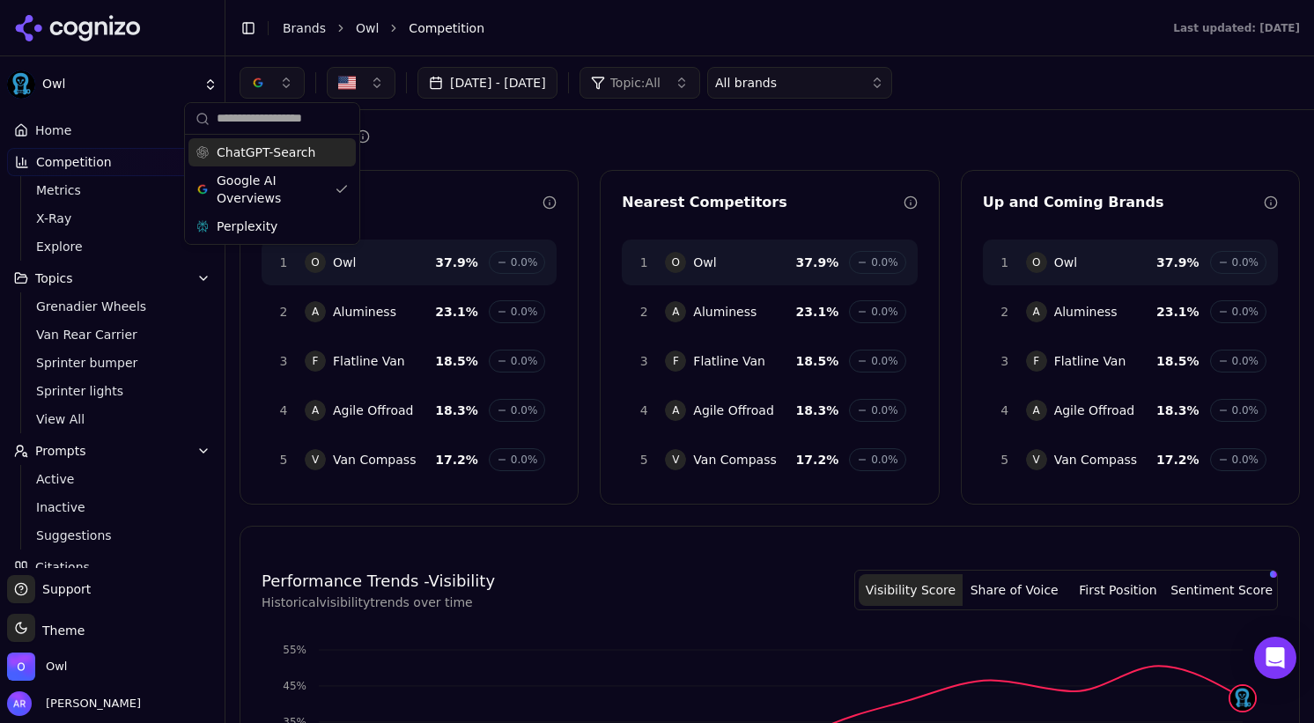
click at [375, 142] on div "Competition" at bounding box center [770, 136] width 1060 height 25
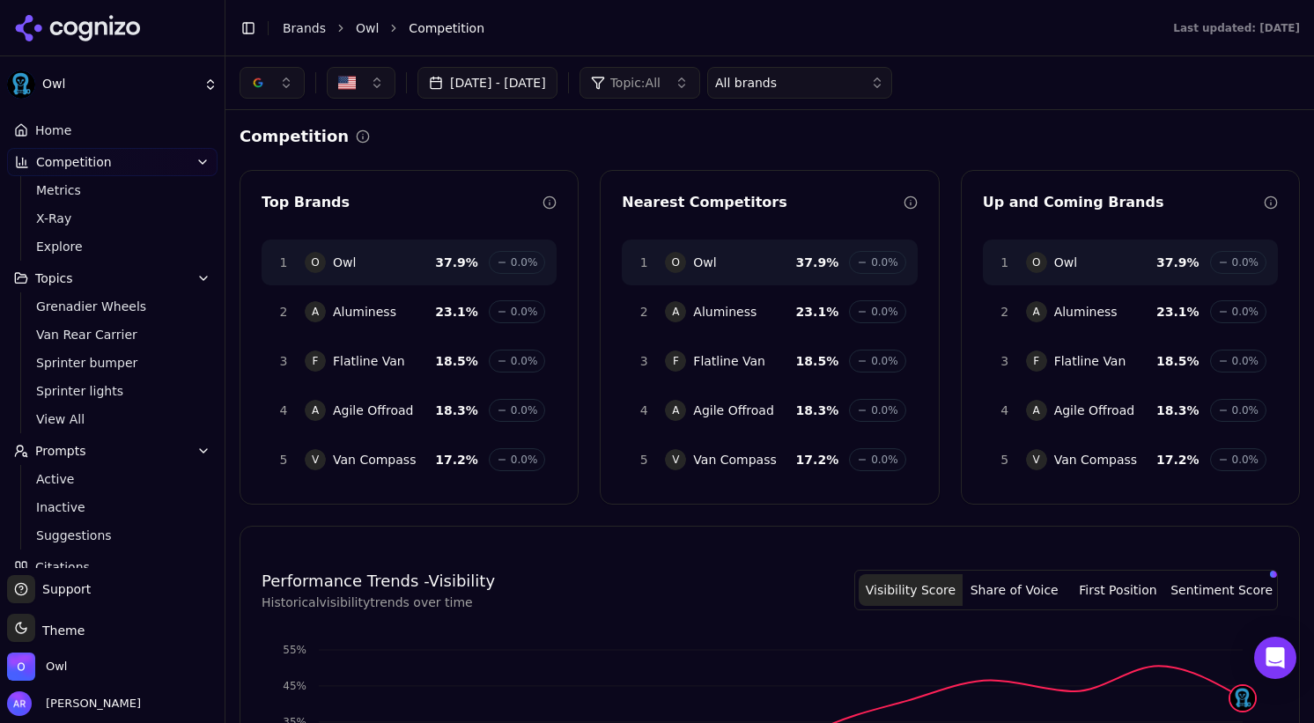
click at [279, 85] on button "button" at bounding box center [272, 83] width 65 height 32
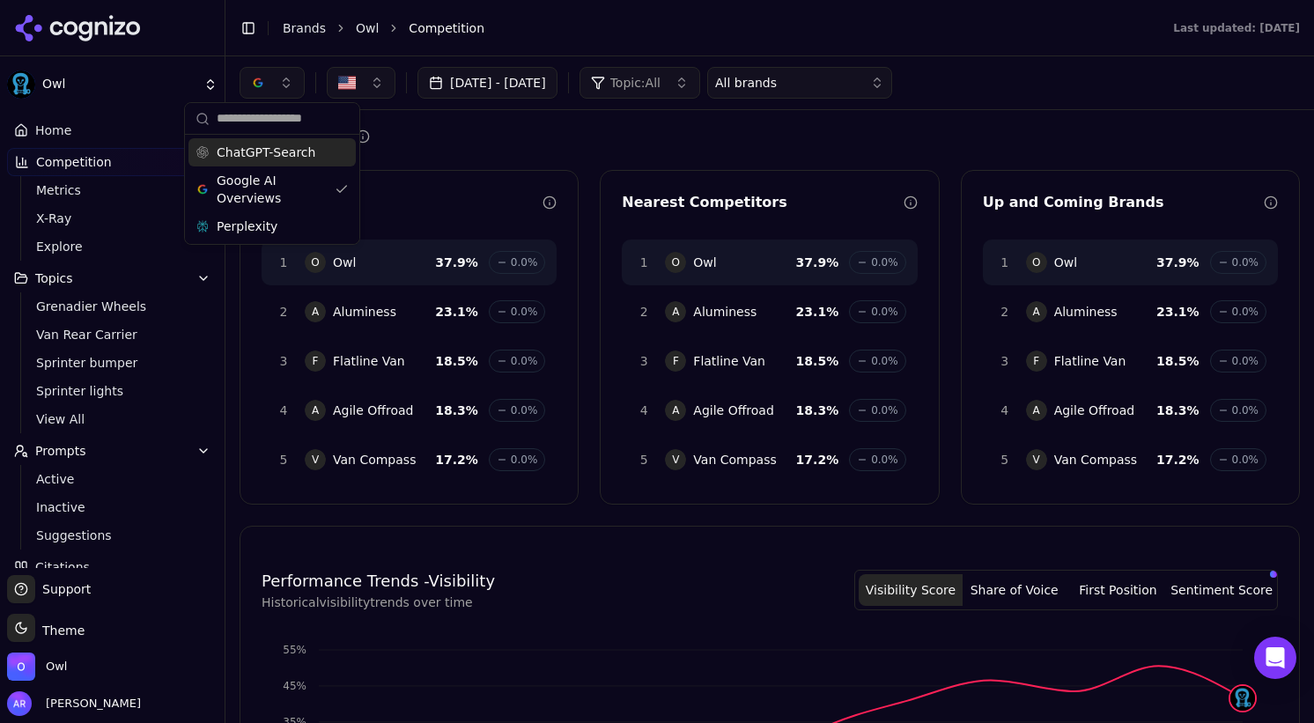
click at [282, 151] on span "ChatGPT-Search" at bounding box center [266, 153] width 99 height 18
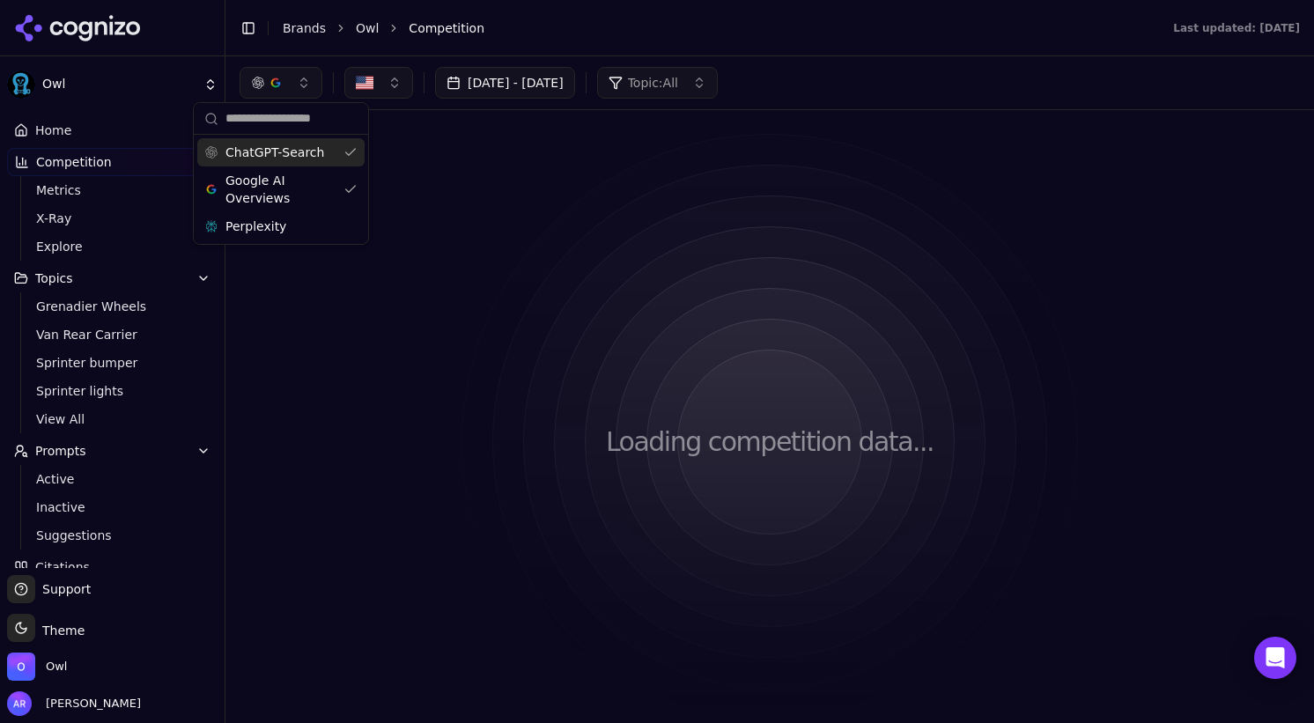
click at [491, 138] on div "Loading competition data..." at bounding box center [770, 441] width 1060 height 635
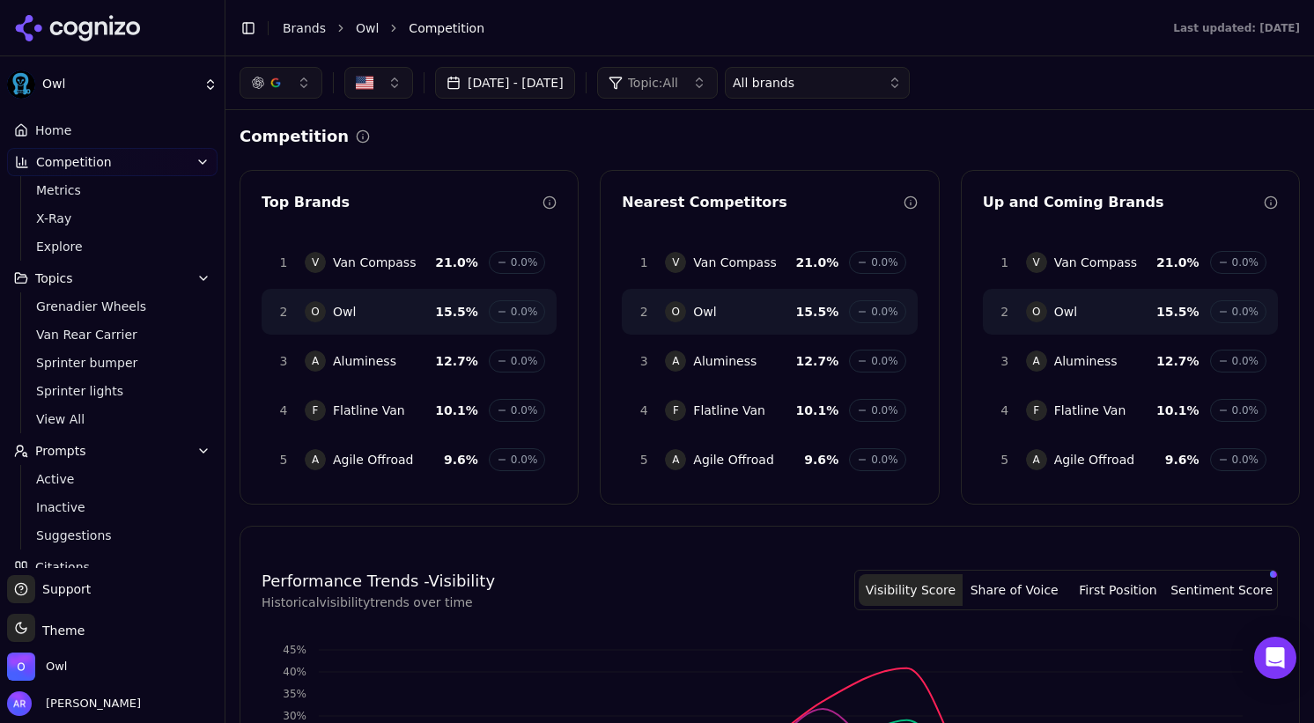
click at [305, 86] on button "button" at bounding box center [281, 83] width 83 height 32
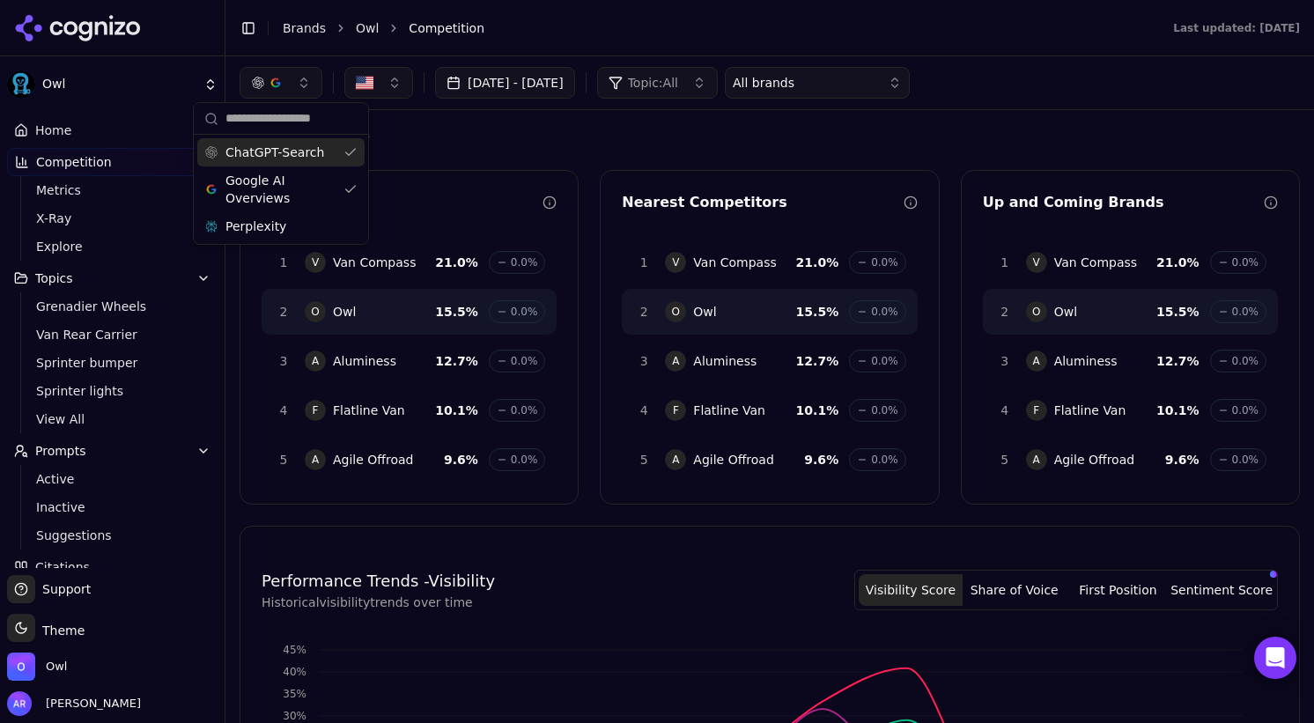
click at [319, 150] on span "ChatGPT-Search" at bounding box center [274, 153] width 99 height 18
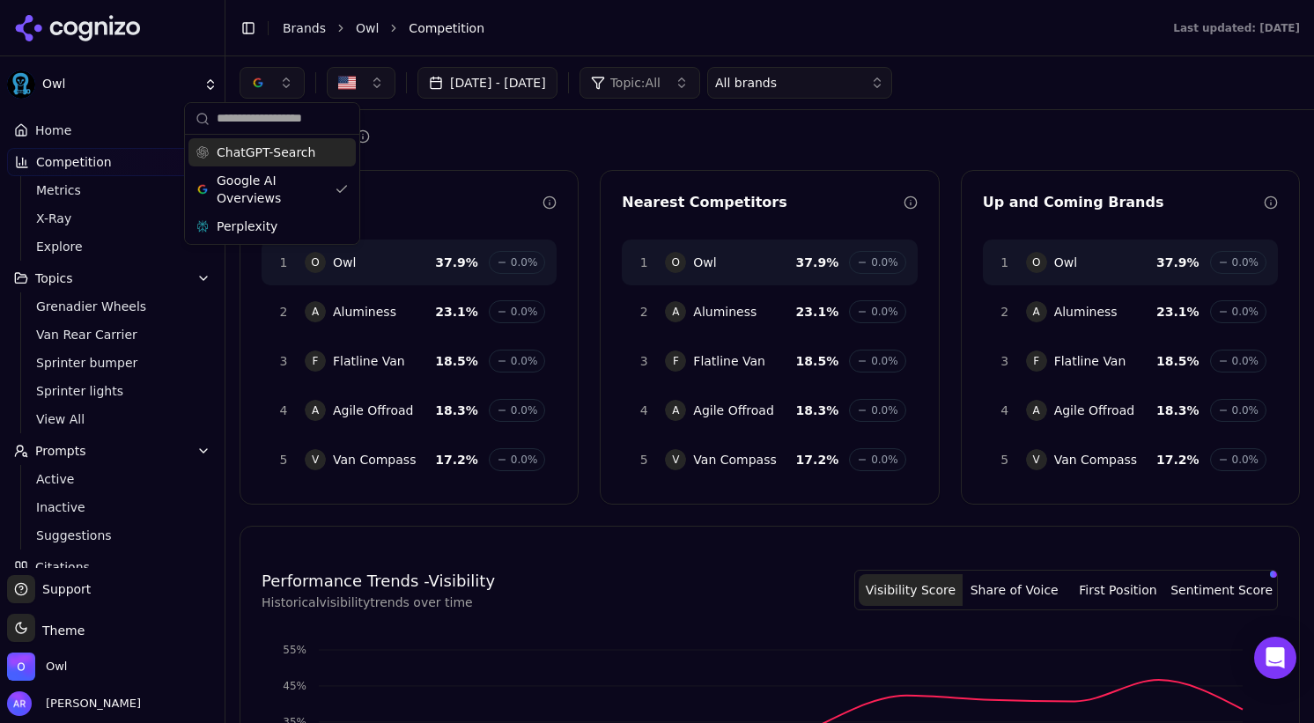
click at [443, 150] on div "Competition Top Brands 1 O Owl 37.9 % 0.0% 2 A Aluminess 23.1 % 0.0% 3 F Flatli…" at bounding box center [770, 716] width 1060 height 1185
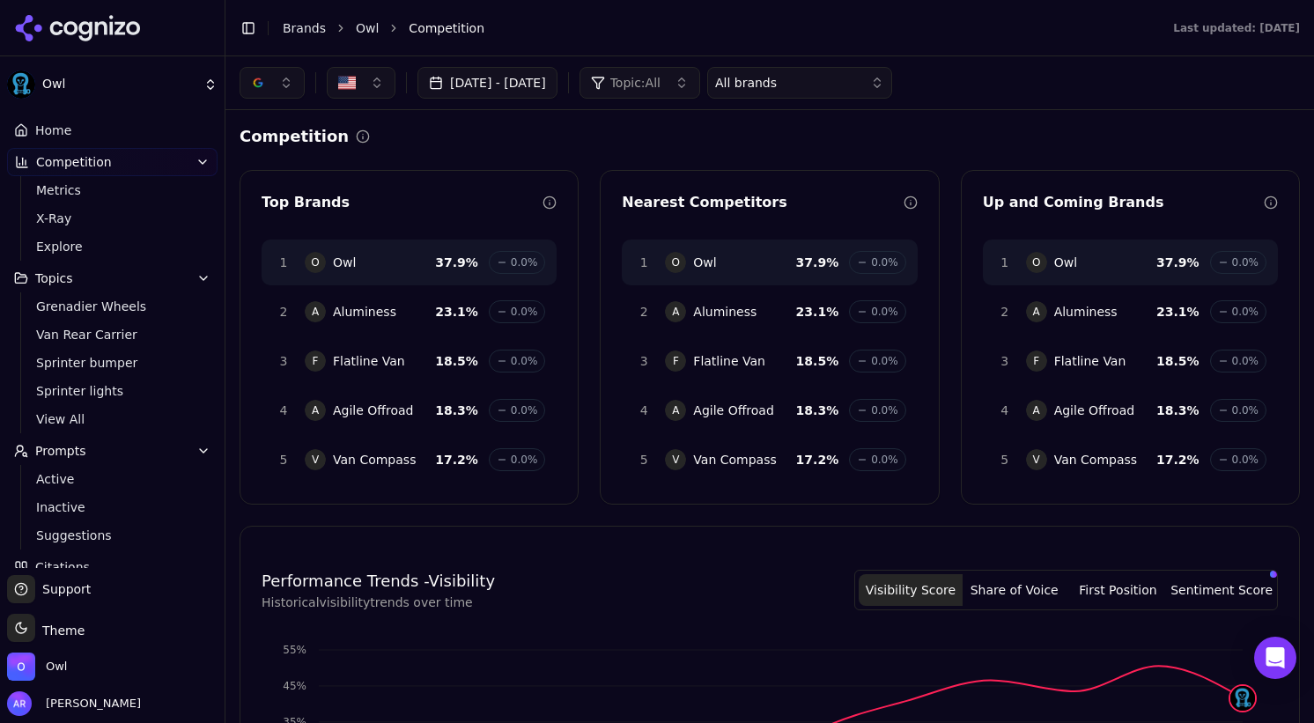
click at [276, 73] on button "button" at bounding box center [272, 83] width 65 height 32
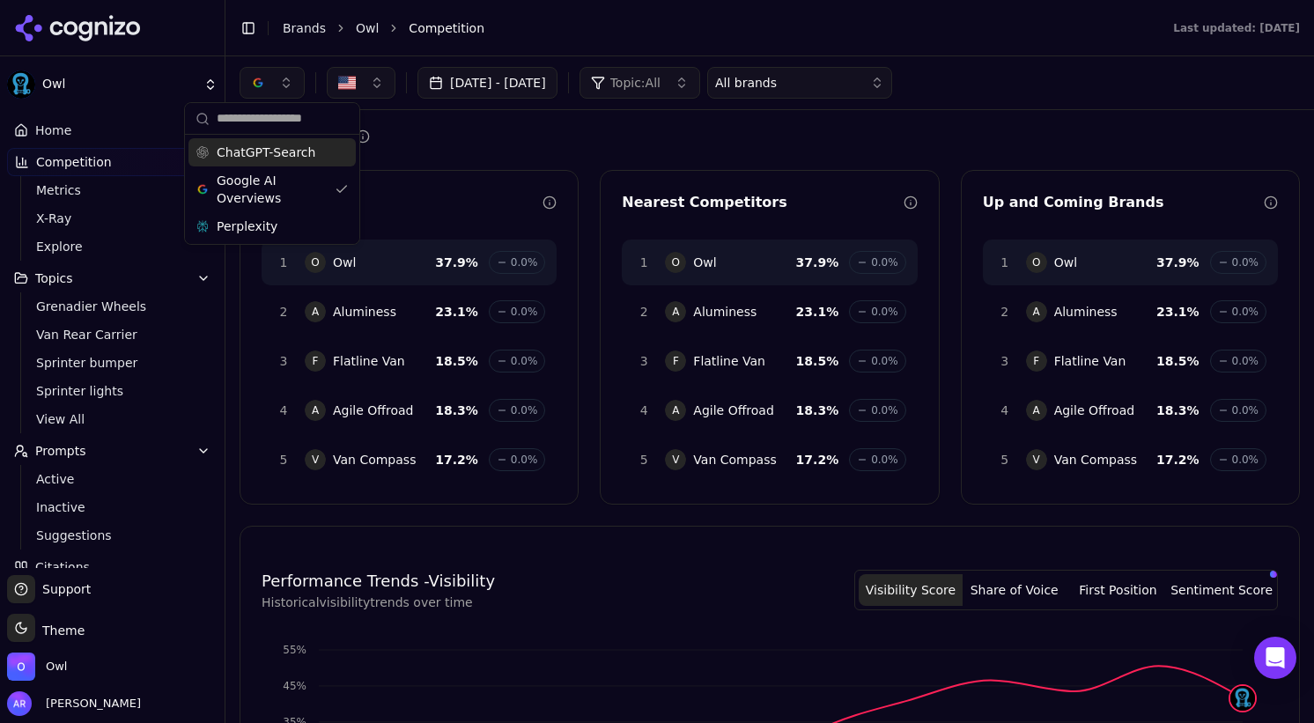
click at [287, 157] on span "ChatGPT-Search" at bounding box center [266, 153] width 99 height 18
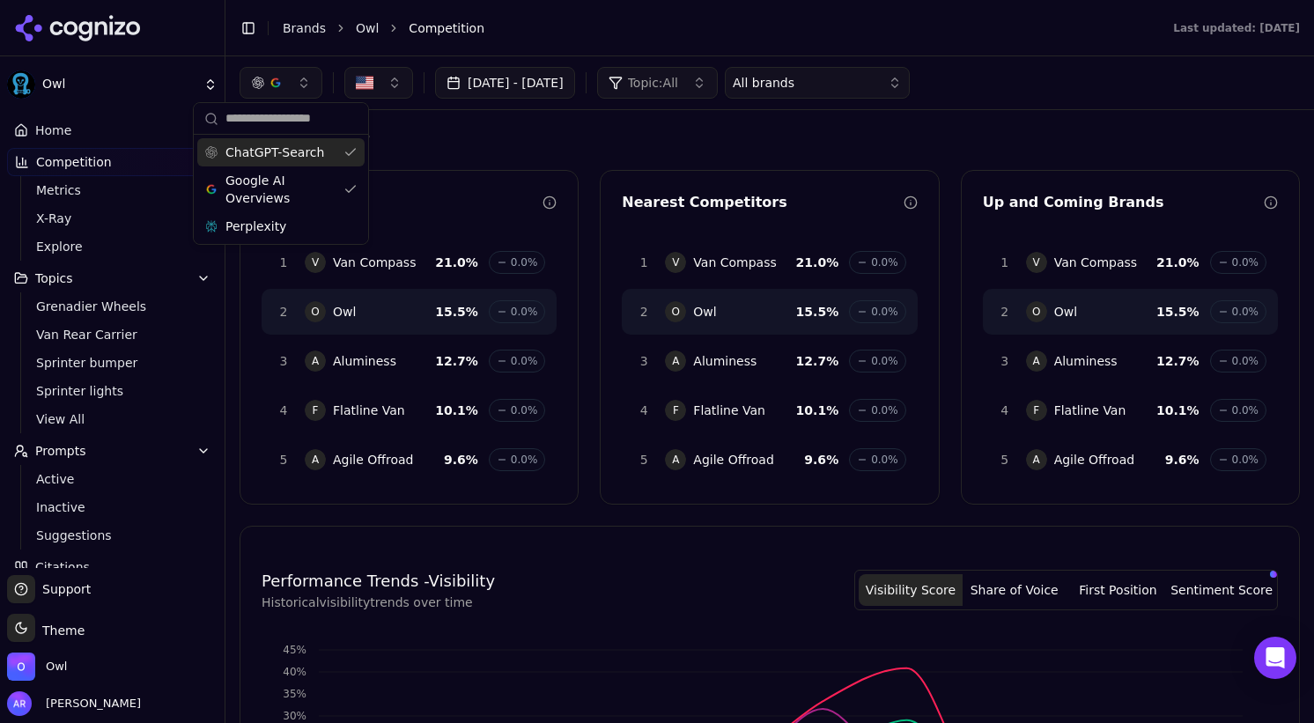
click at [569, 130] on div "Competition" at bounding box center [770, 136] width 1060 height 25
